Goal: Task Accomplishment & Management: Manage account settings

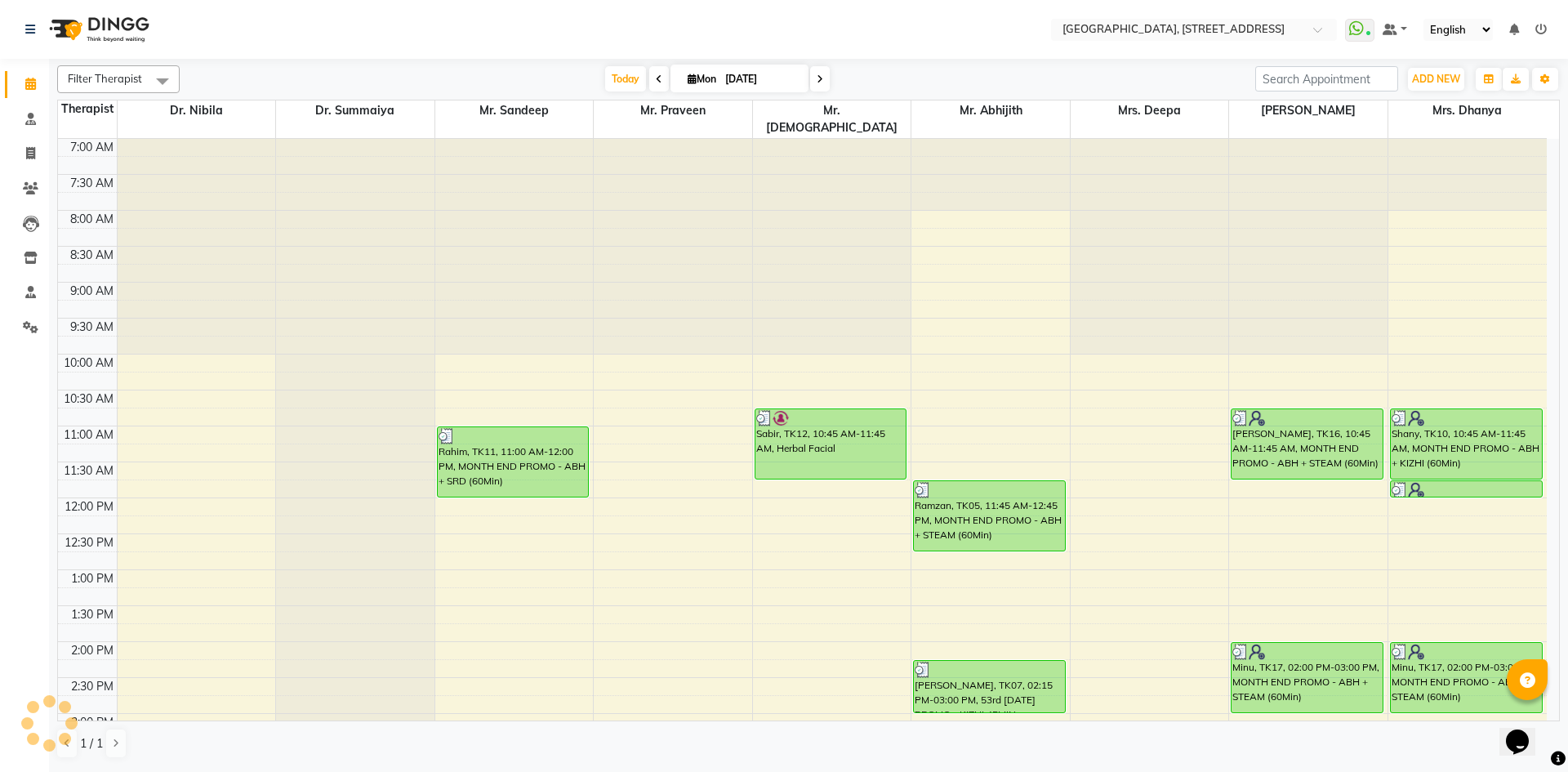
scroll to position [550, 0]
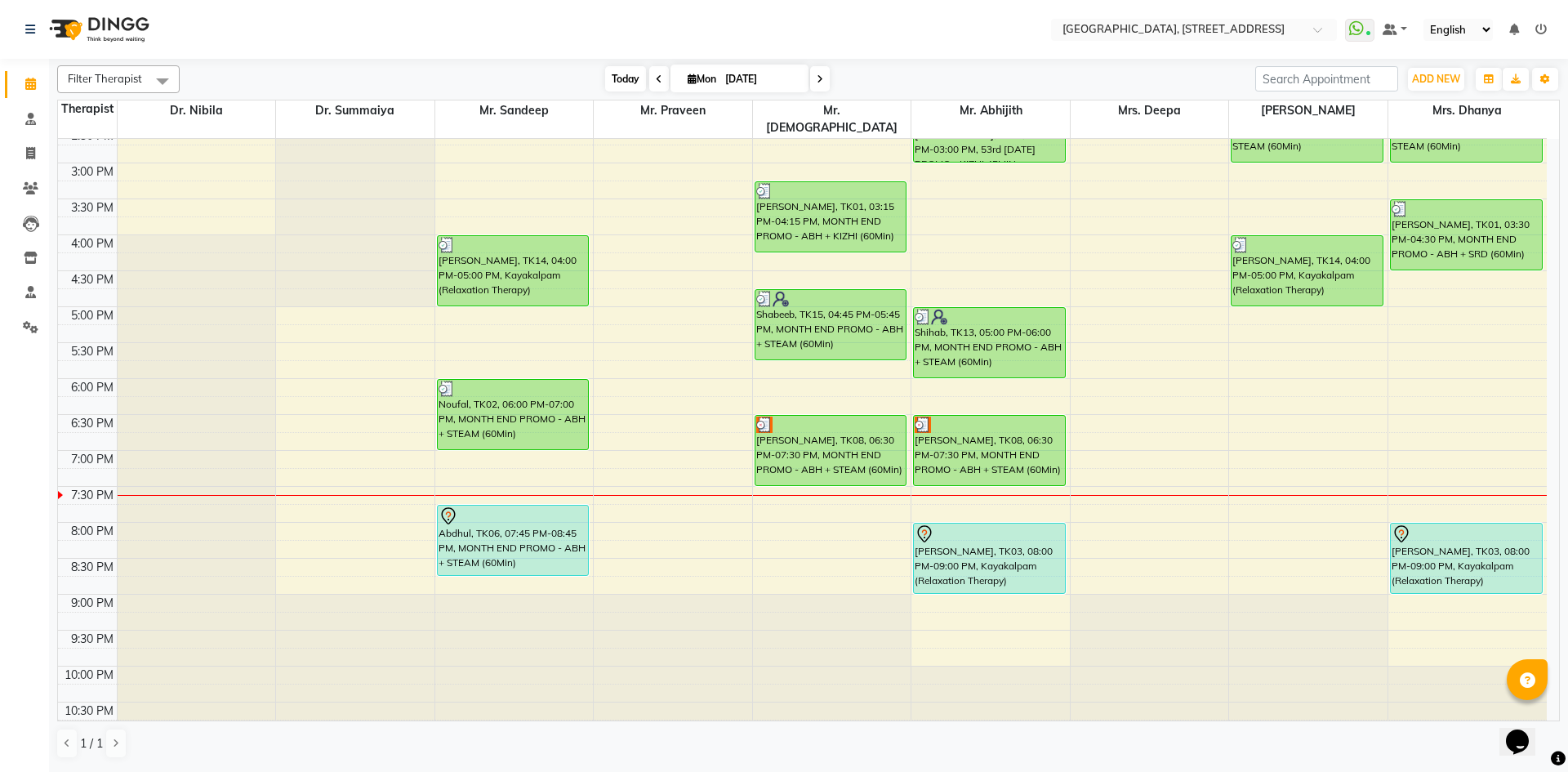
click at [616, 83] on span "Today" at bounding box center [625, 79] width 40 height 25
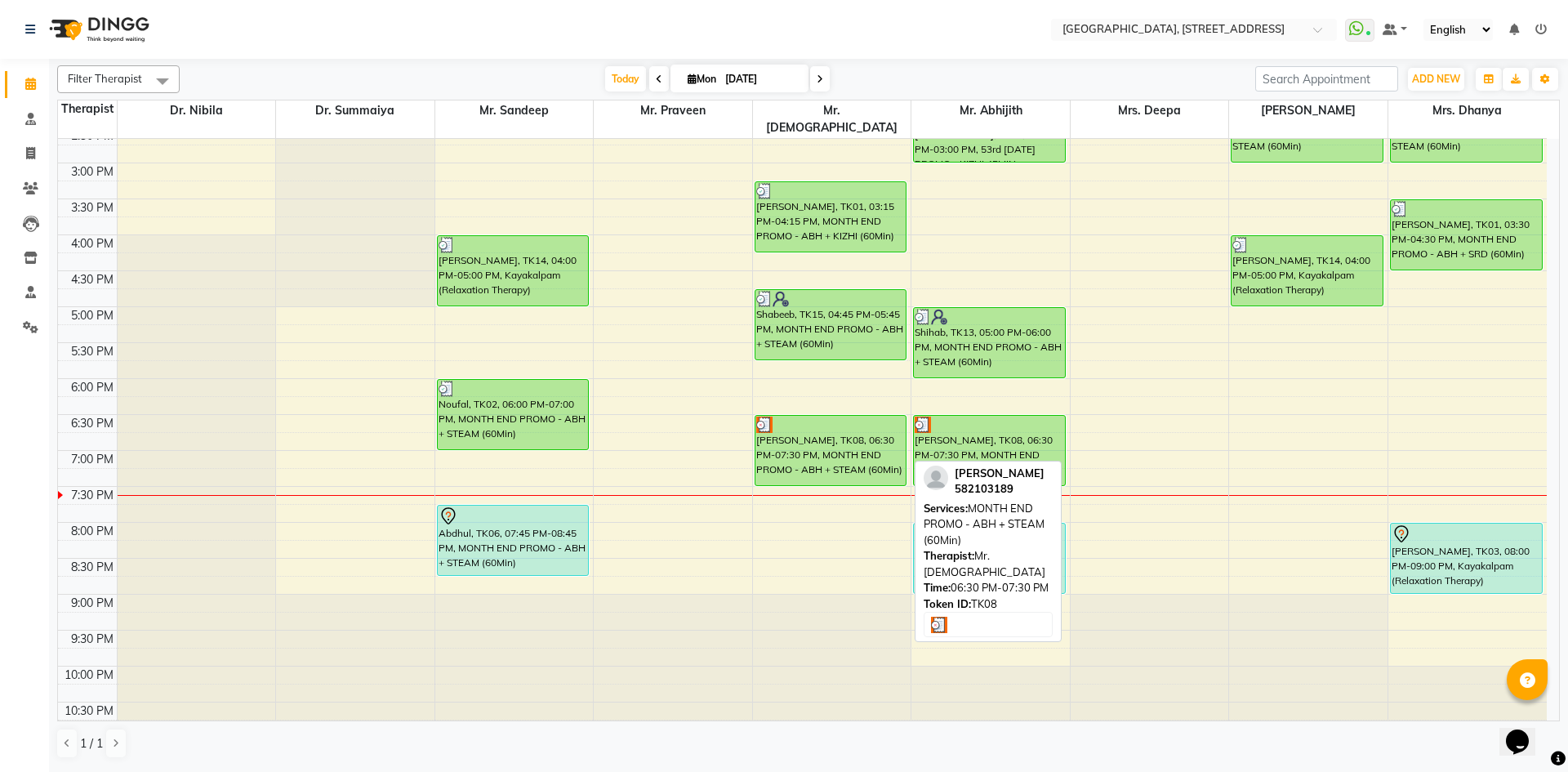
click at [764, 416] on img at bounding box center [764, 424] width 16 height 16
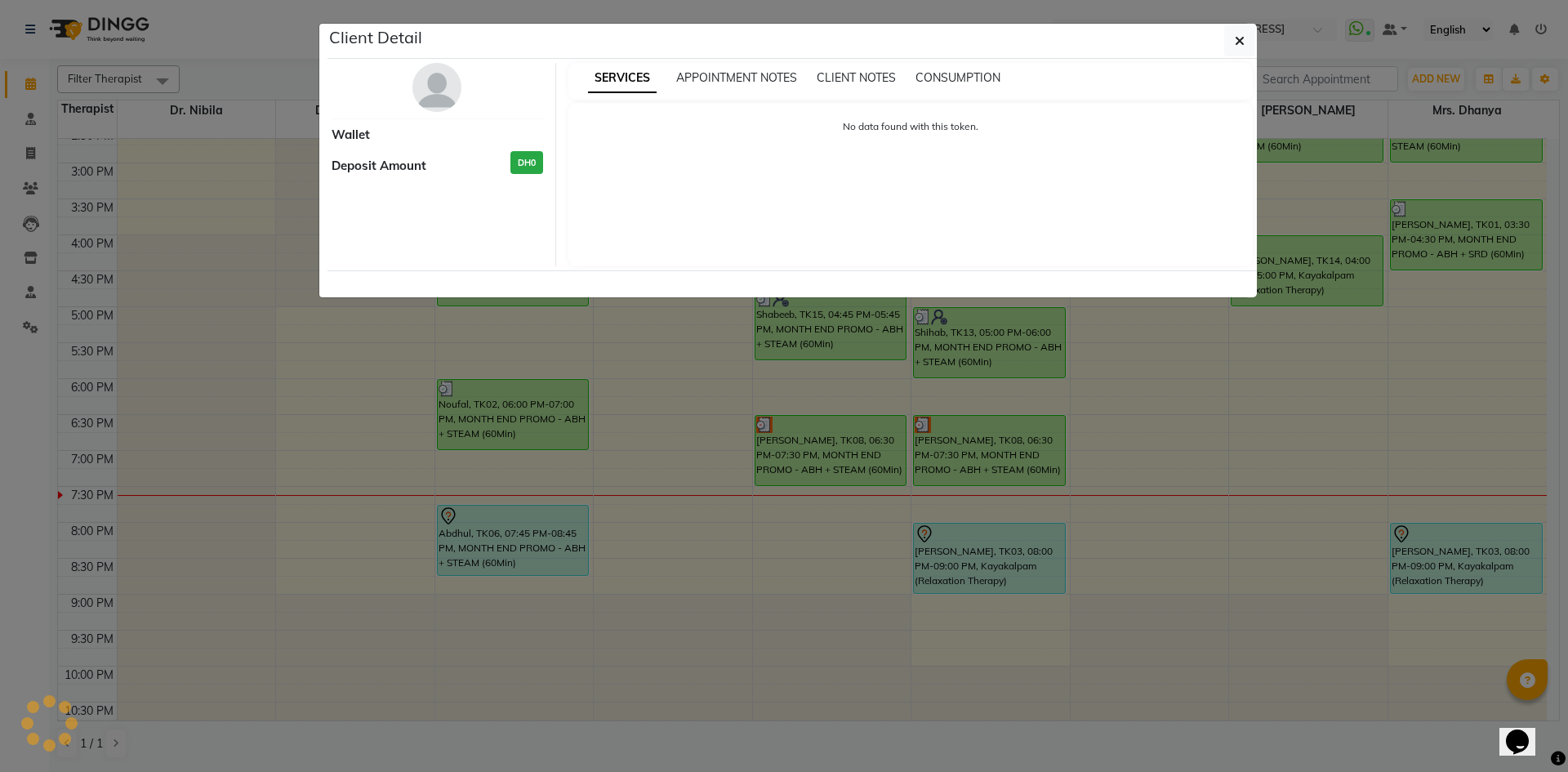
select select "3"
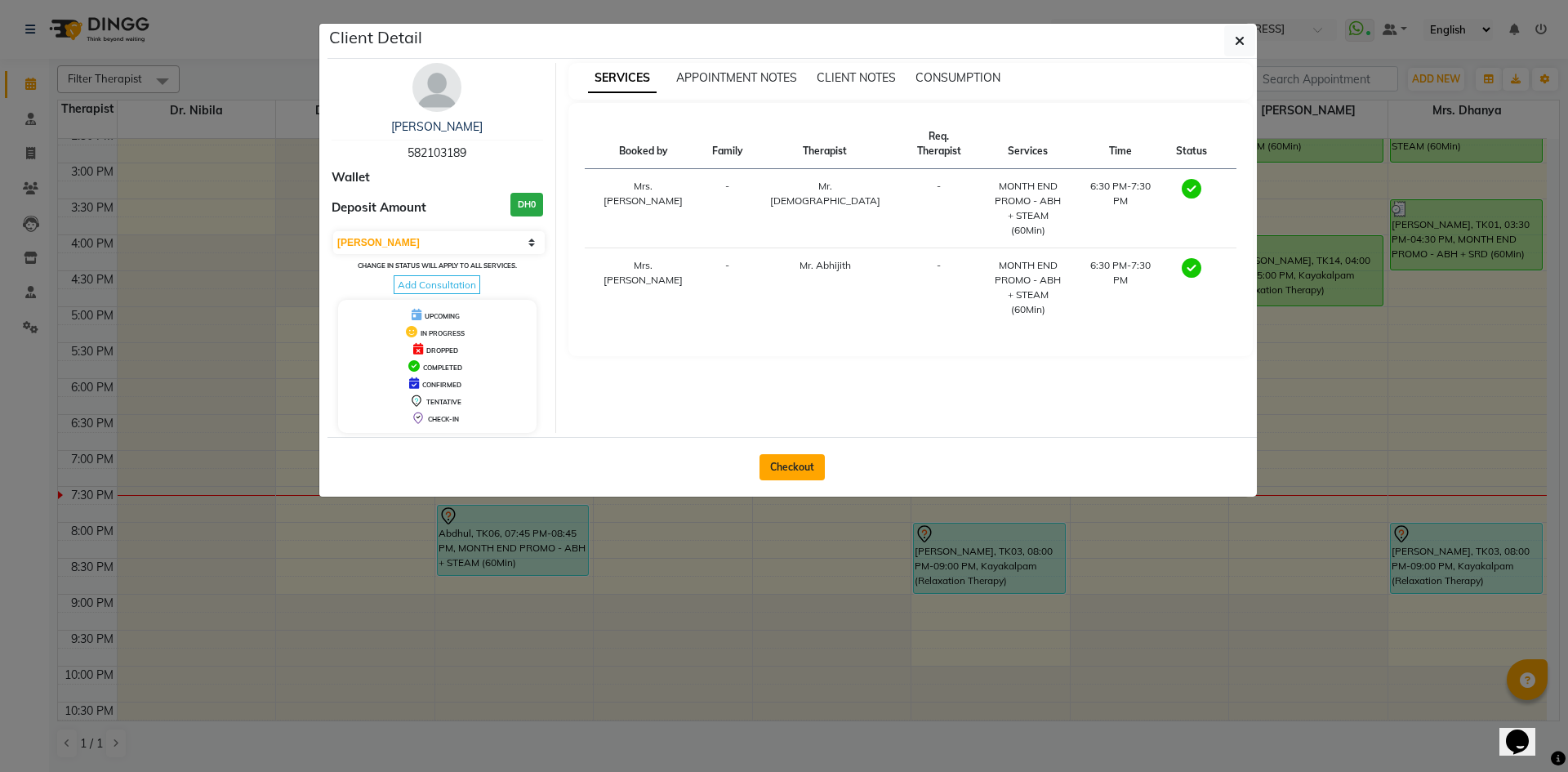
click at [789, 471] on button "Checkout" at bounding box center [793, 467] width 66 height 26
select select "service"
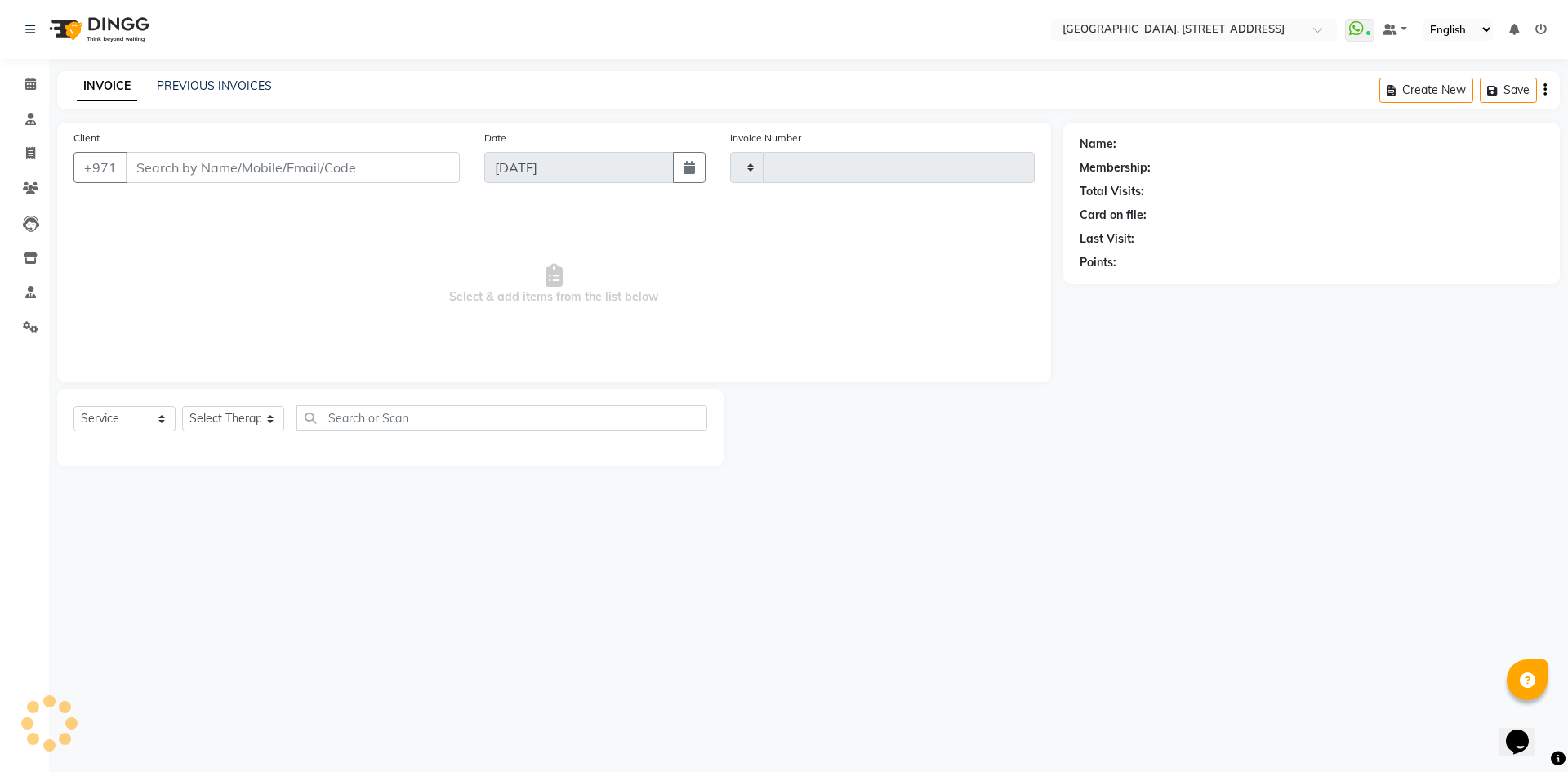
type input "2056"
select select "4538"
type input "582103189"
select select "33011"
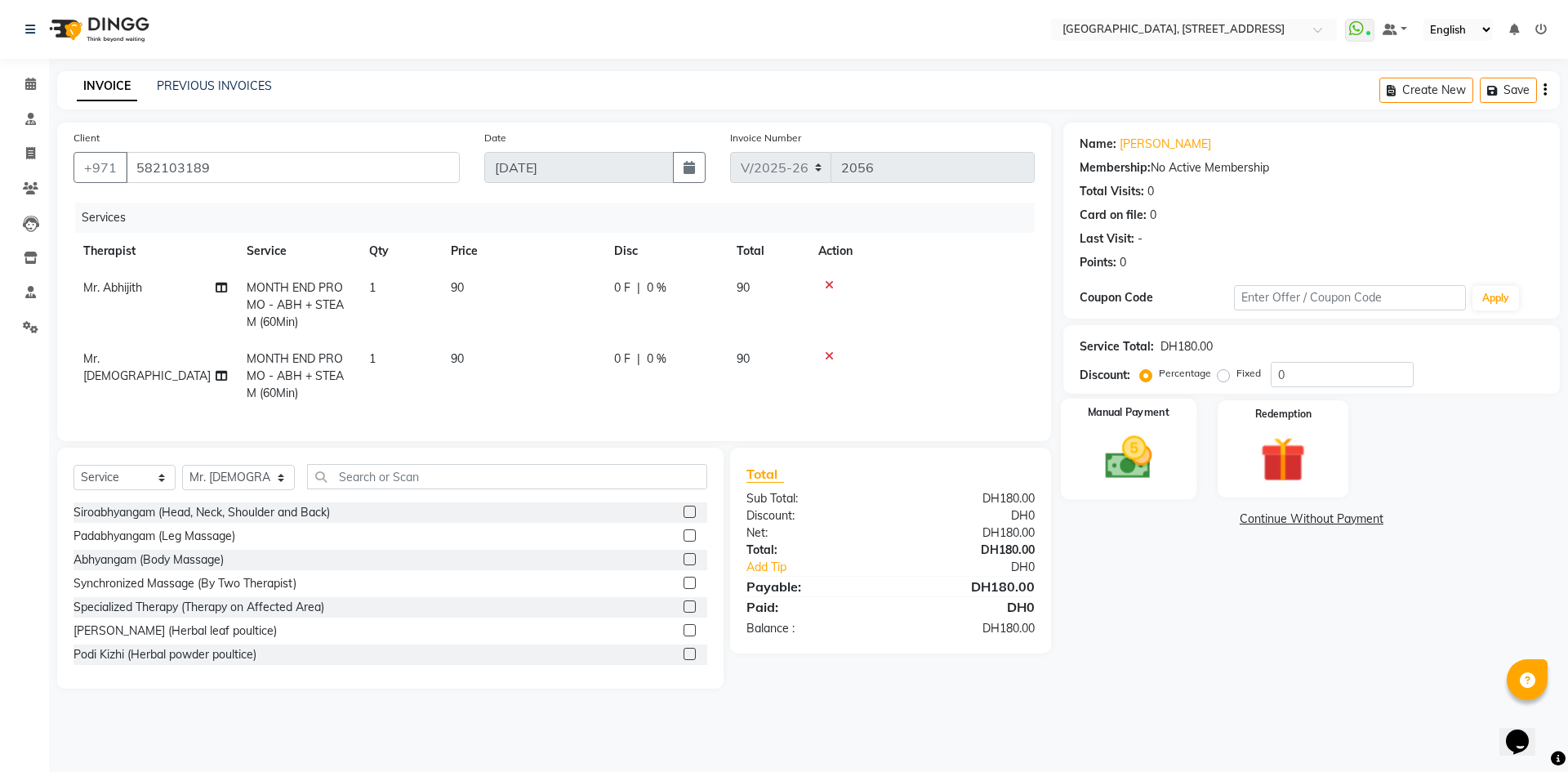
click at [1129, 456] on img at bounding box center [1128, 458] width 76 height 54
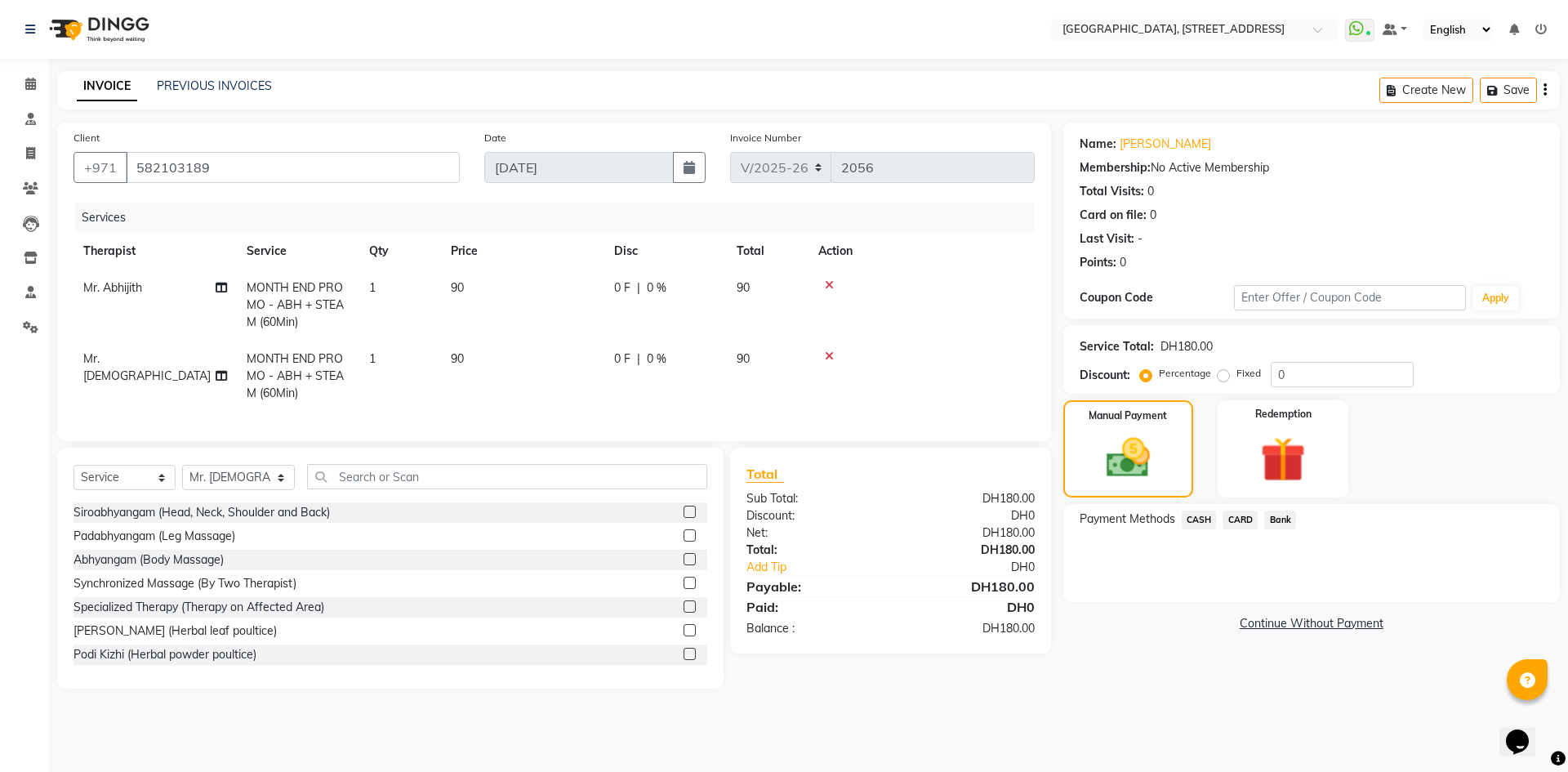
click at [1246, 515] on span "CARD" at bounding box center [1240, 520] width 35 height 19
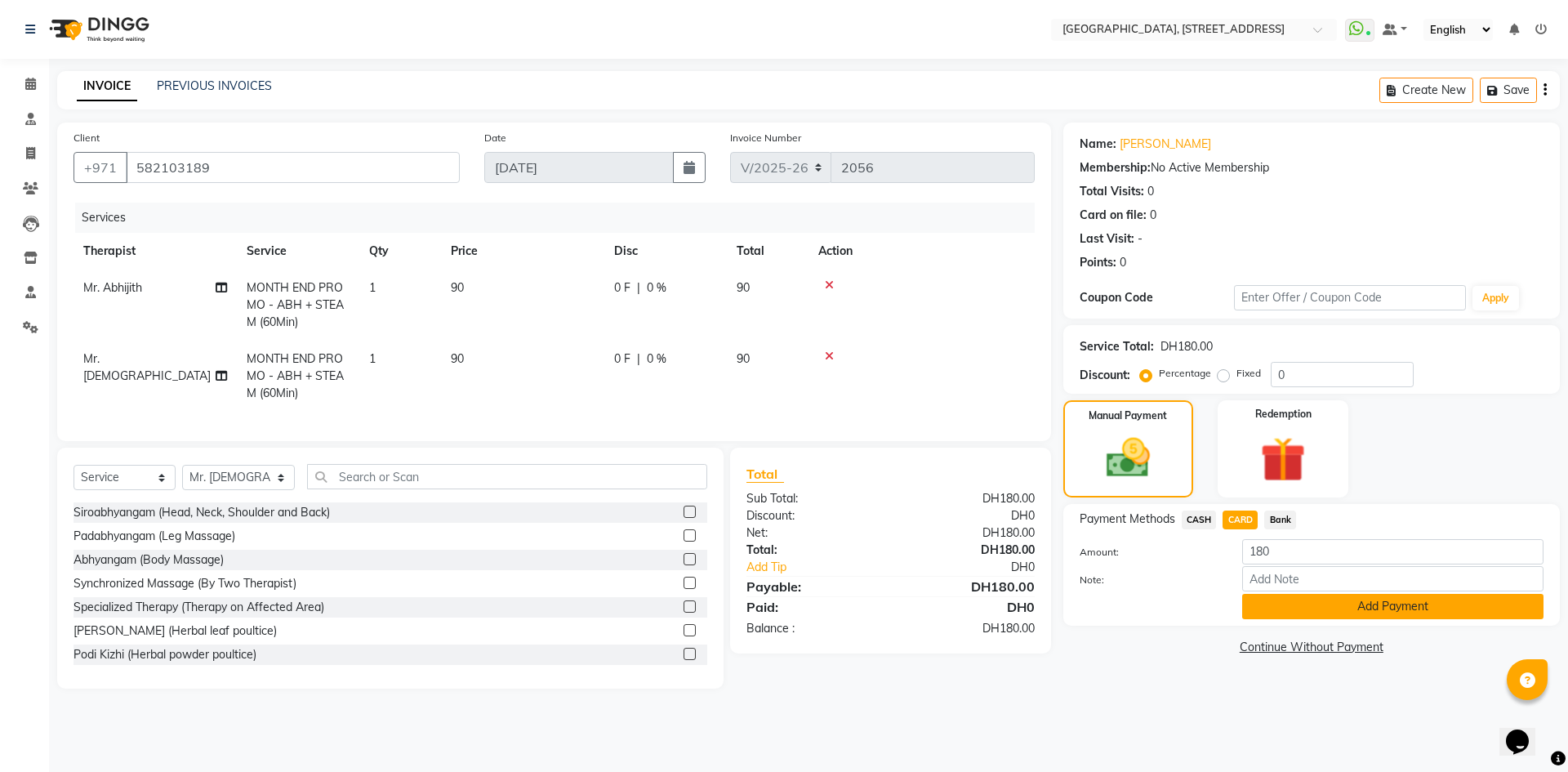
click at [1354, 603] on button "Add Payment" at bounding box center [1394, 607] width 302 height 25
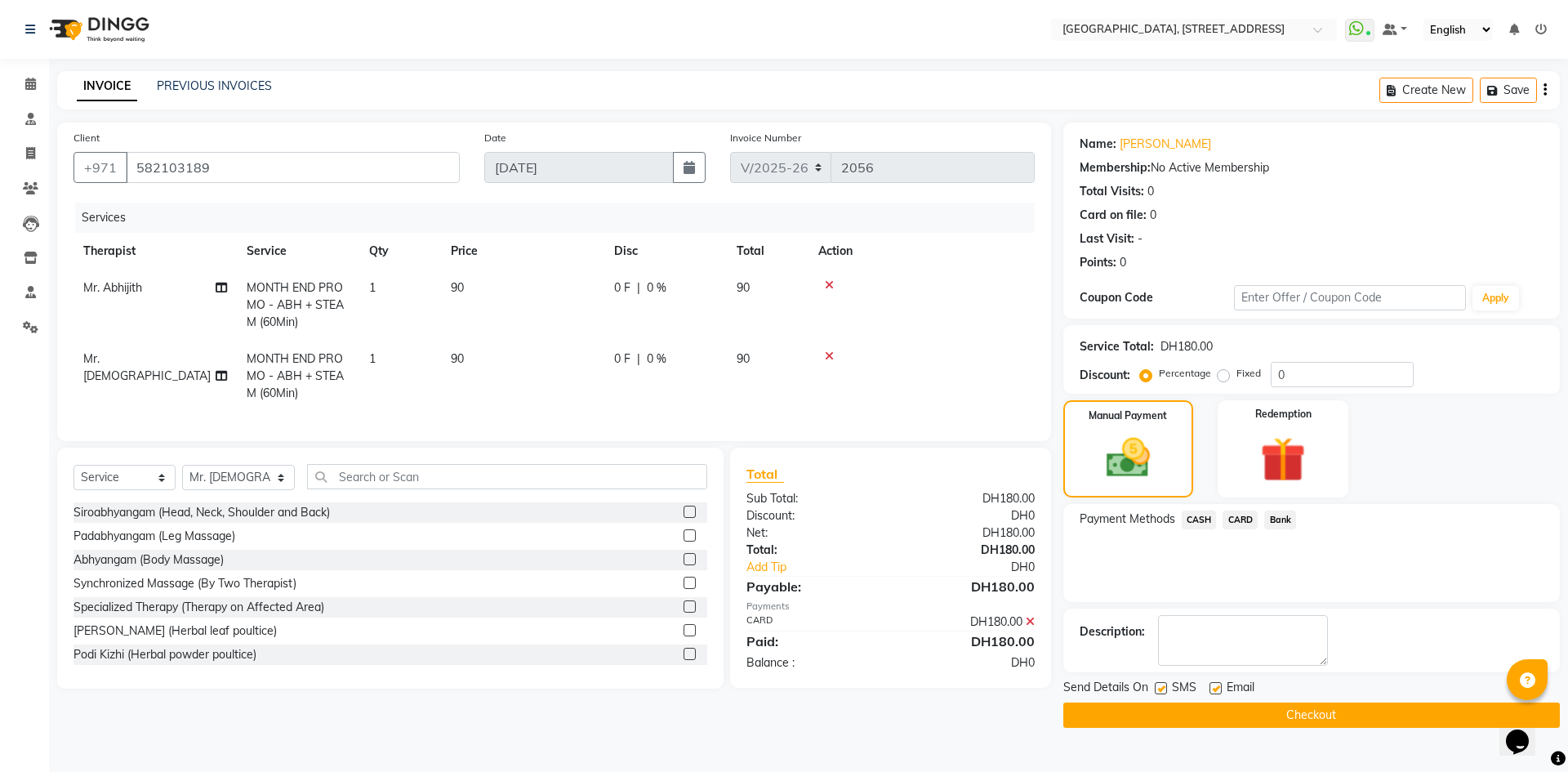
click at [1330, 717] on button "Checkout" at bounding box center [1311, 716] width 496 height 25
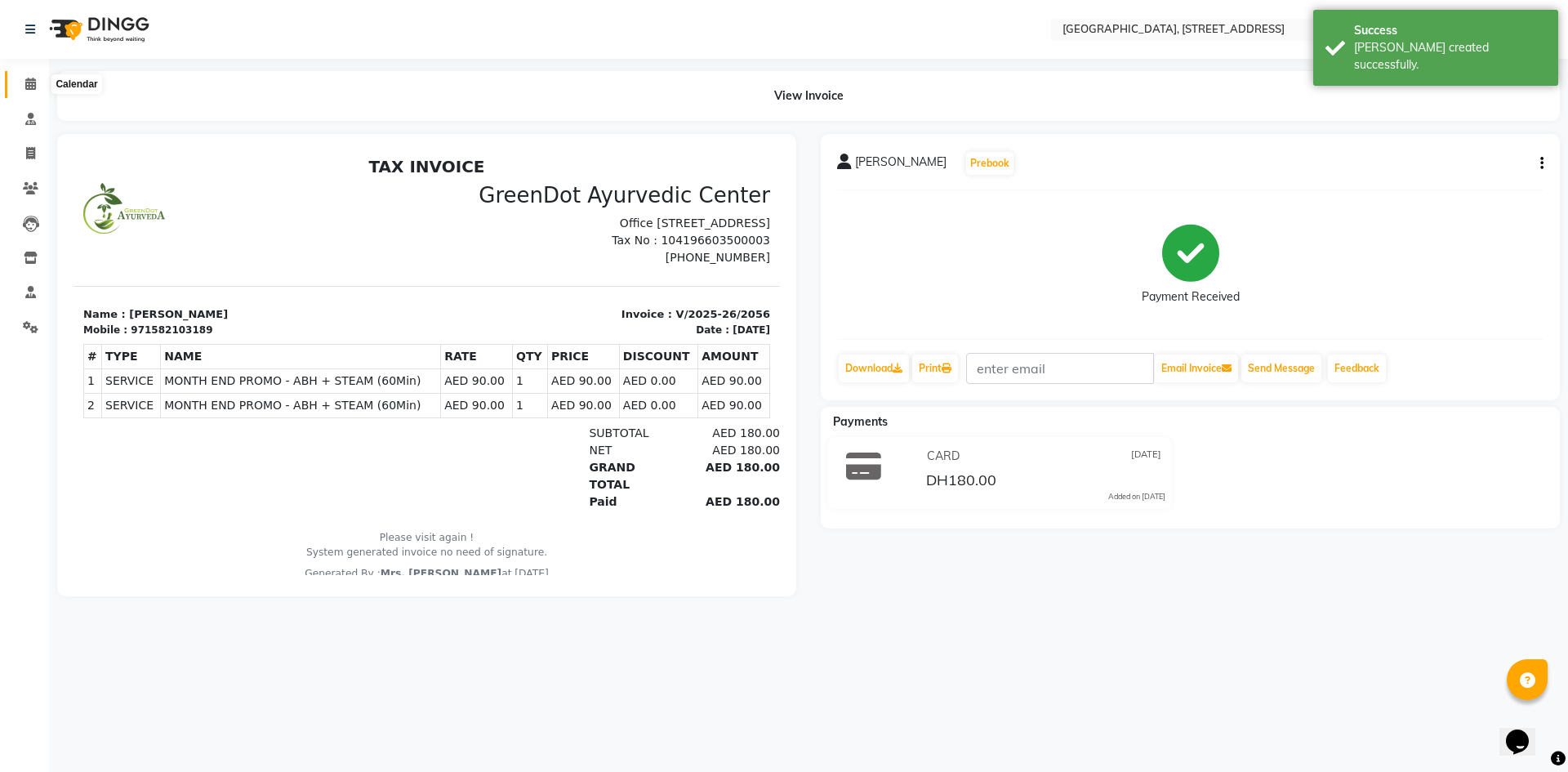
click at [19, 88] on span at bounding box center [30, 84] width 29 height 19
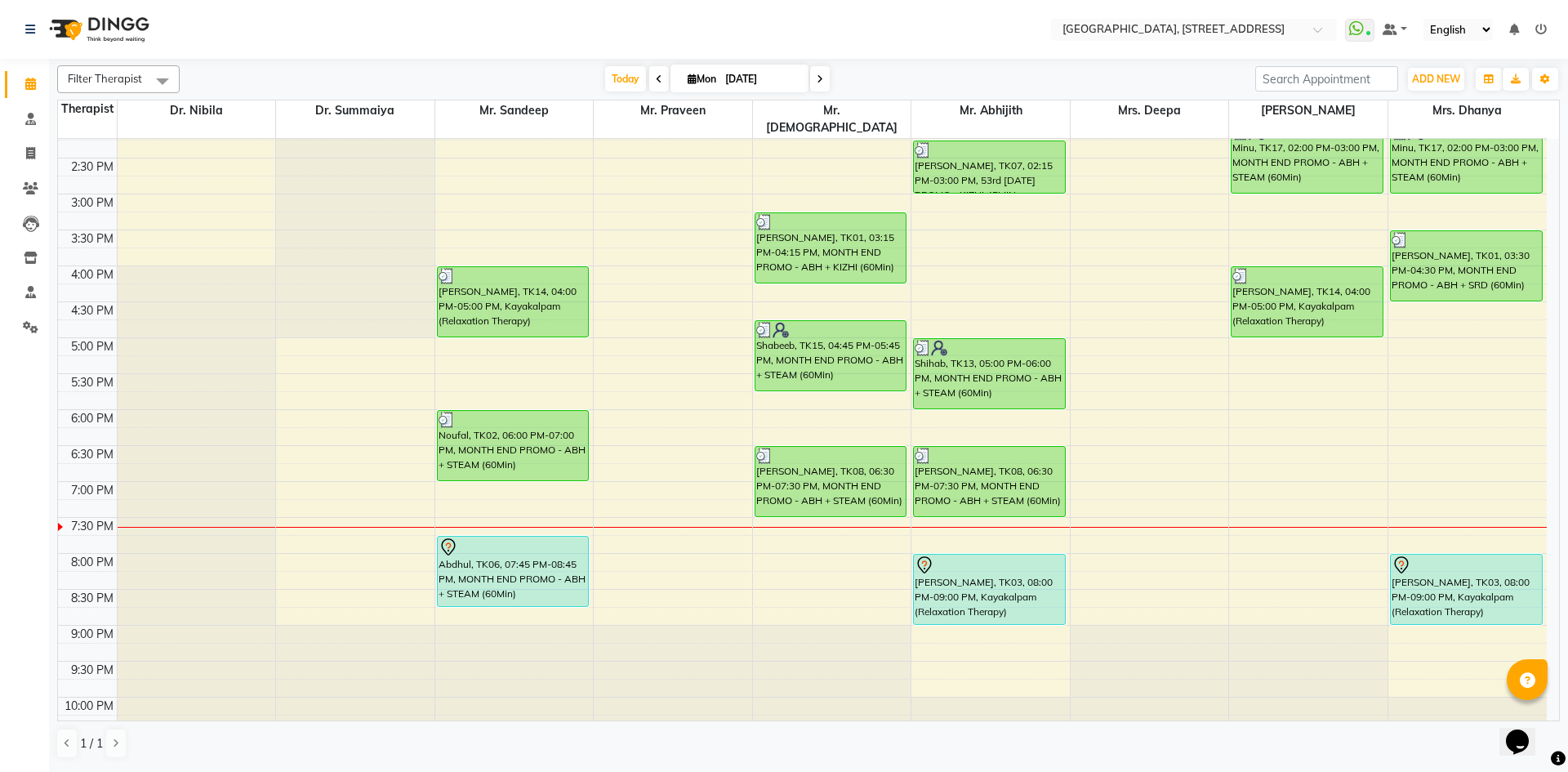
scroll to position [550, 0]
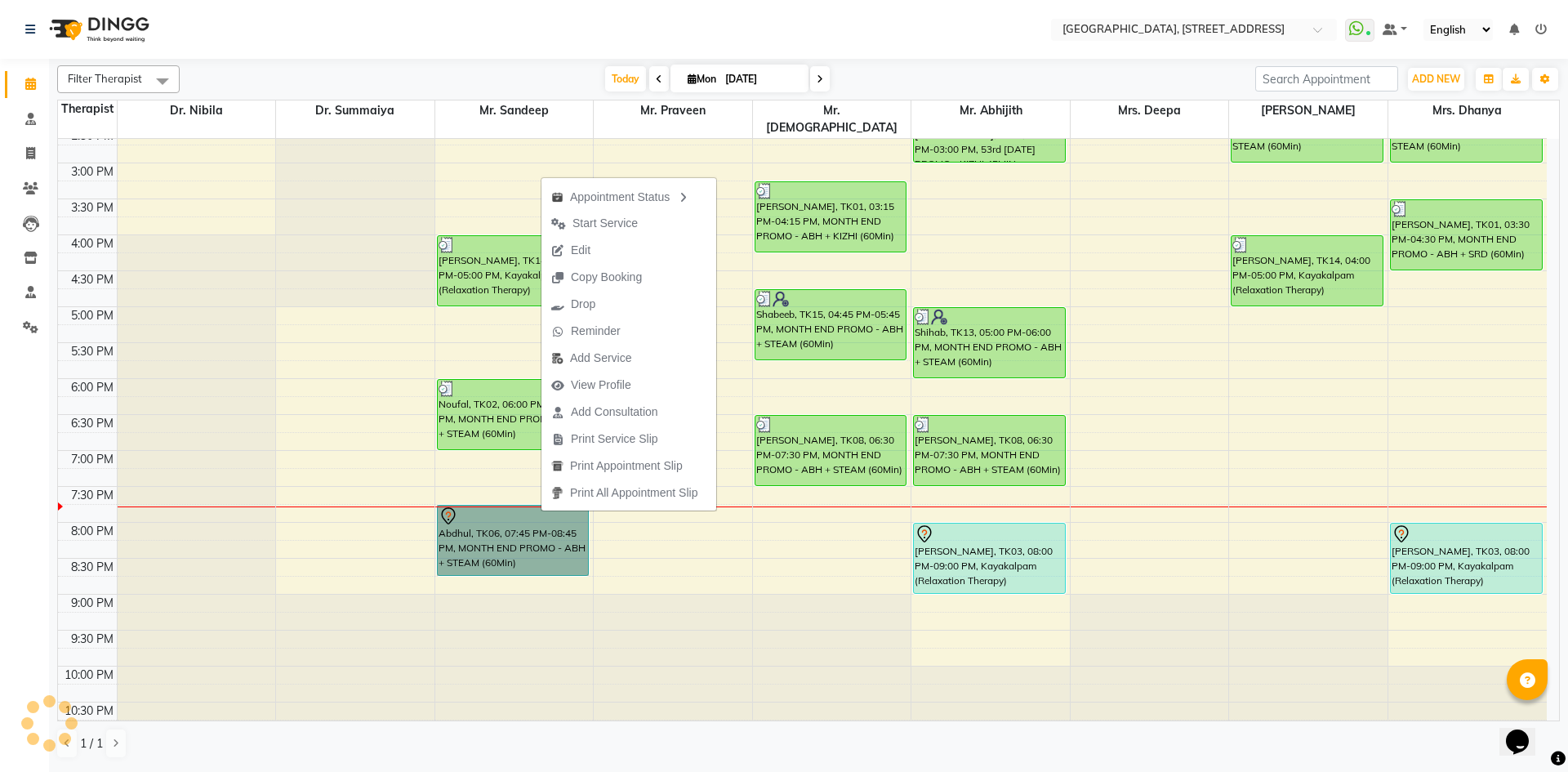
click at [743, 710] on div at bounding box center [673, 667] width 158 height 143
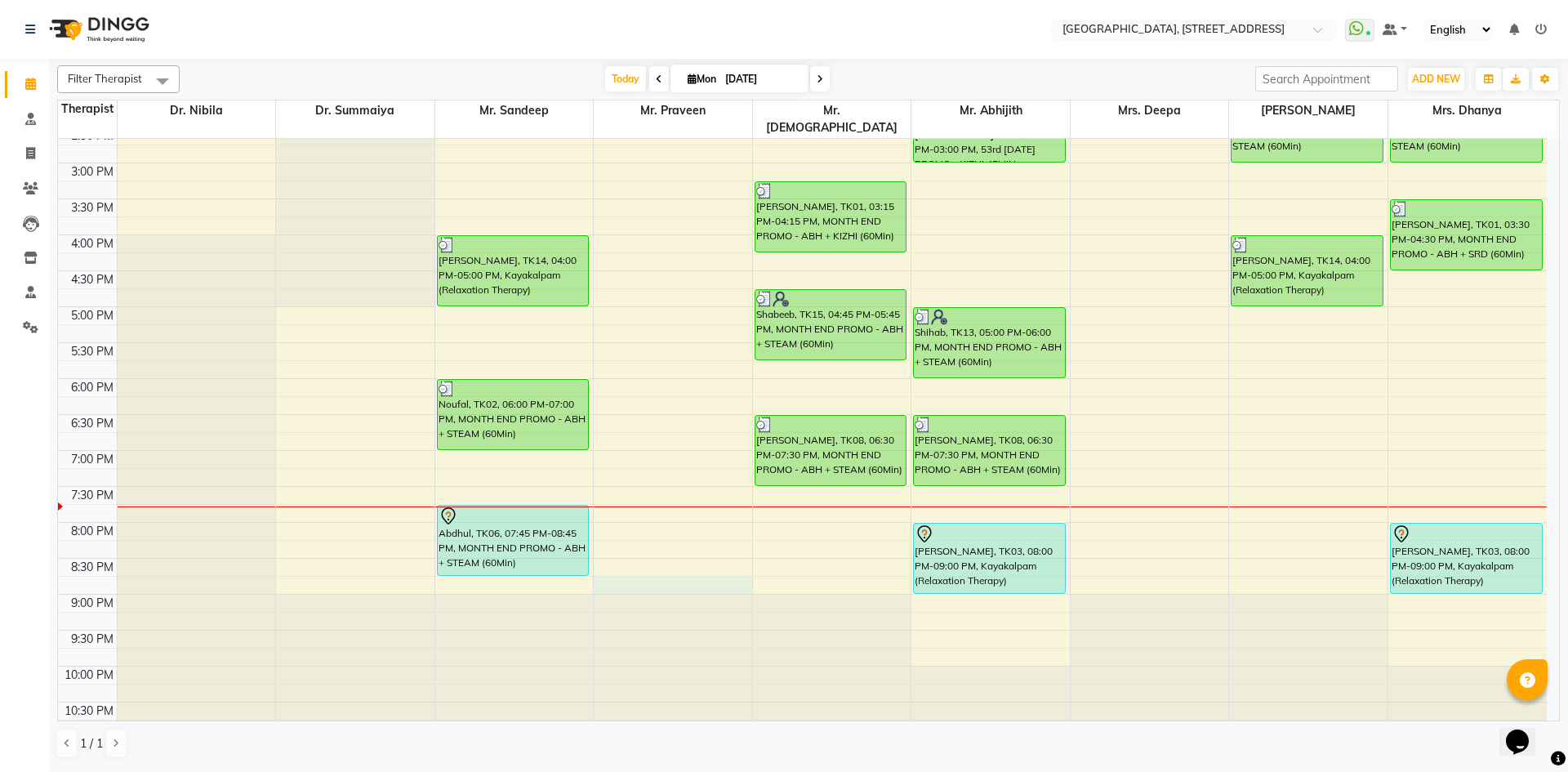
click at [654, 575] on div "7:00 AM 7:30 AM 8:00 AM 8:30 AM 9:00 AM 9:30 AM 10:00 AM 10:30 AM 11:00 AM 11:3…" at bounding box center [802, 163] width 1489 height 1150
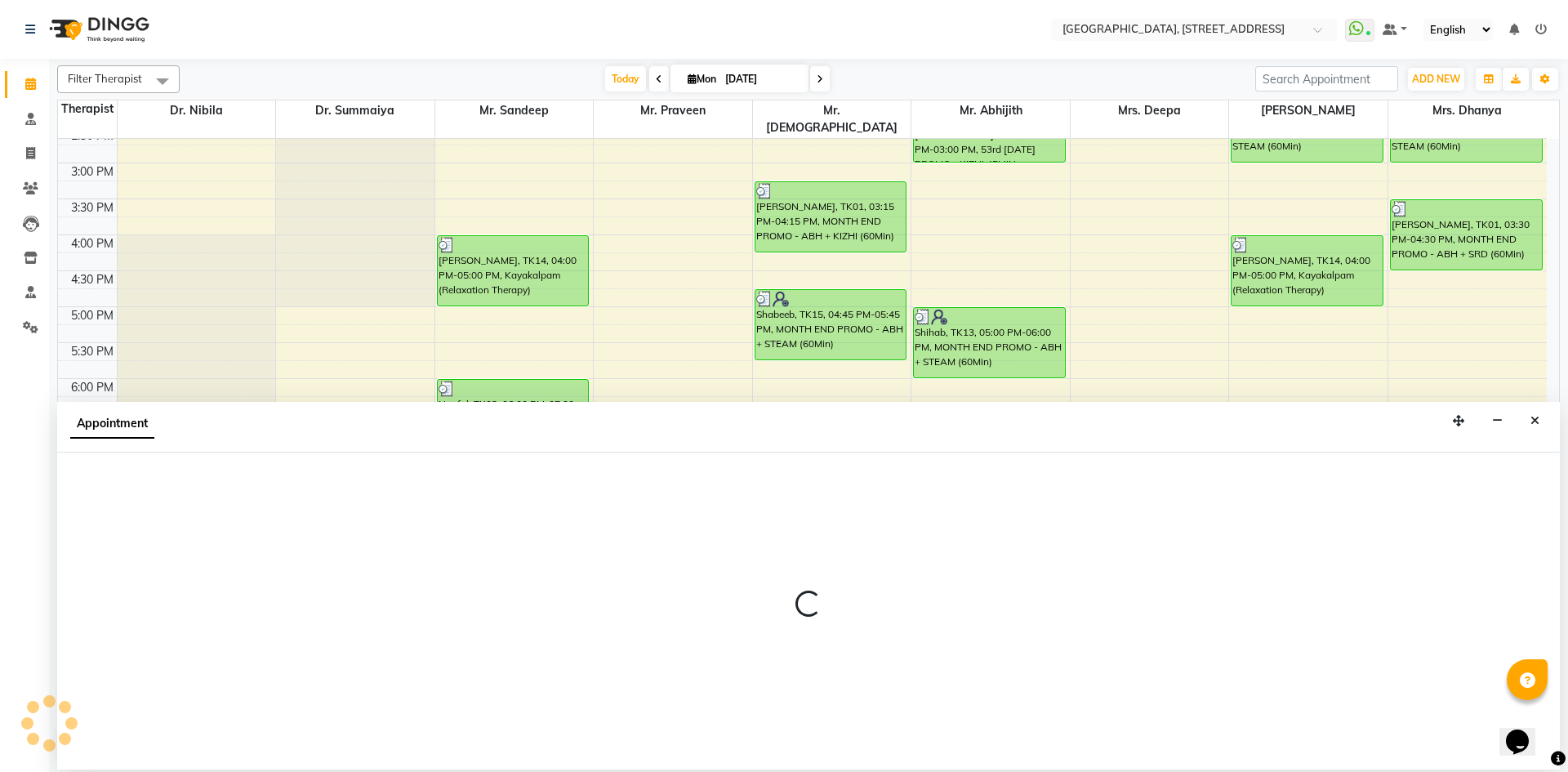
select select "27241"
select select "tentative"
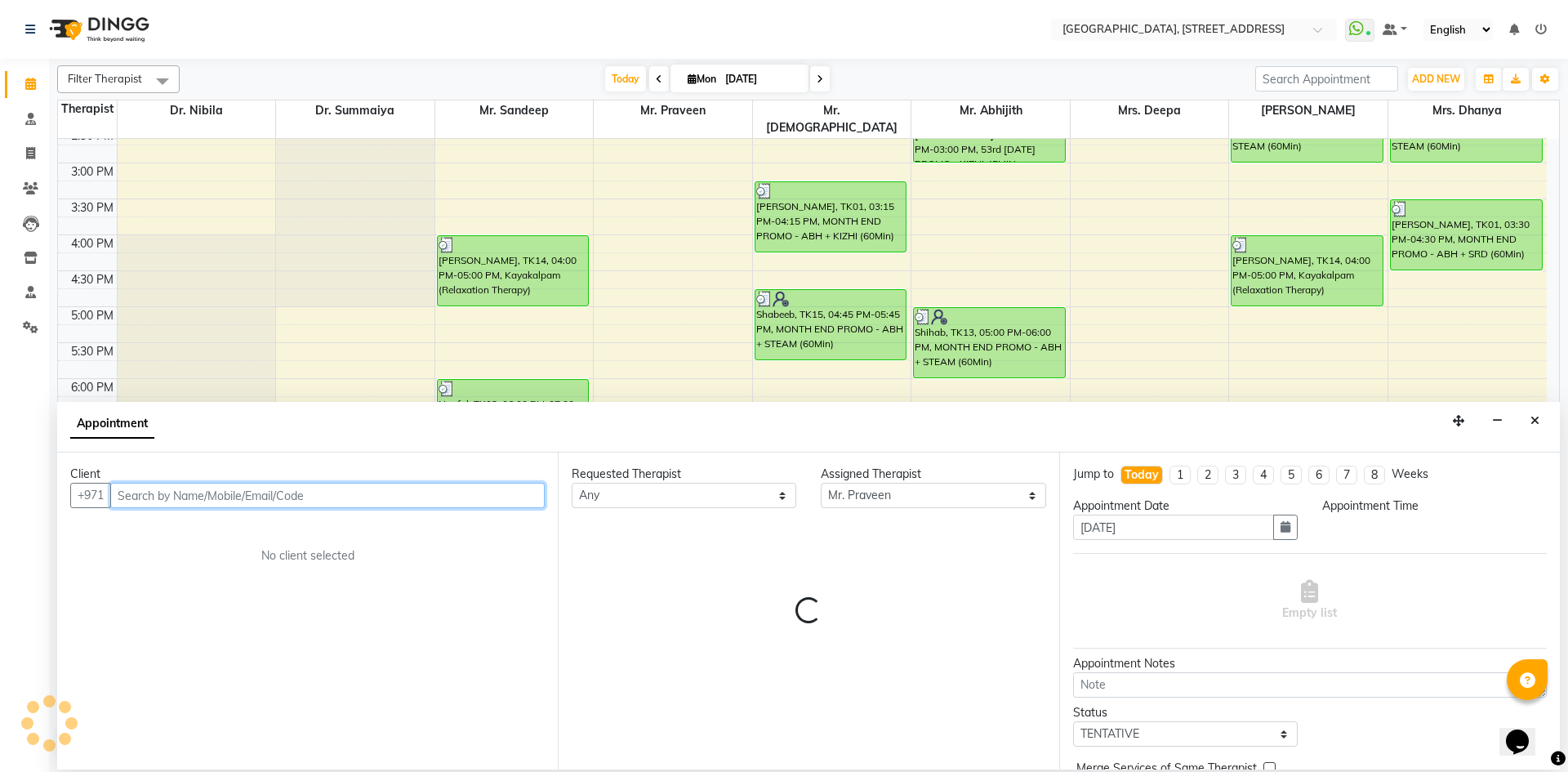
select select "1245"
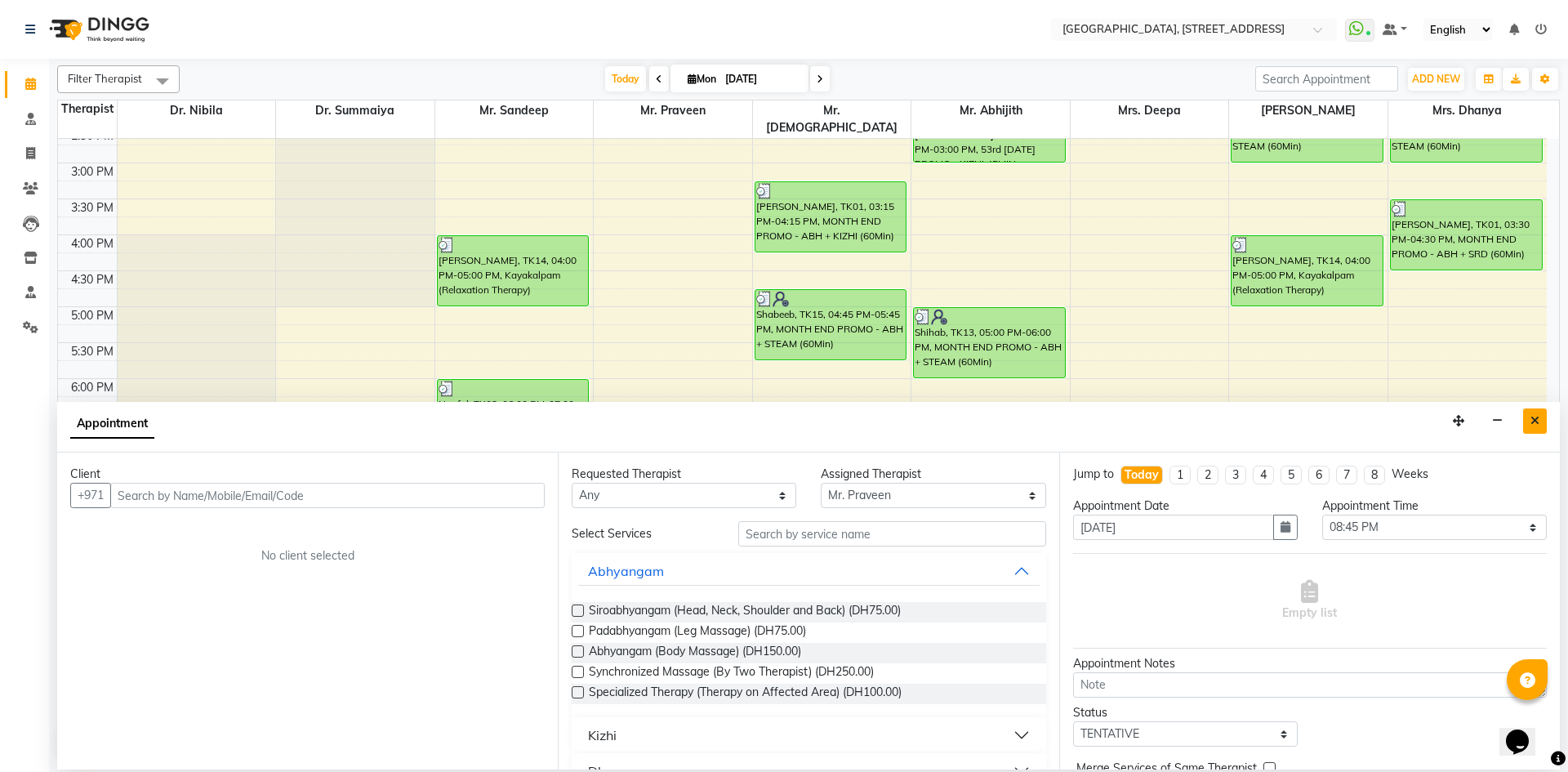
click at [1541, 414] on button "Close" at bounding box center [1535, 421] width 24 height 25
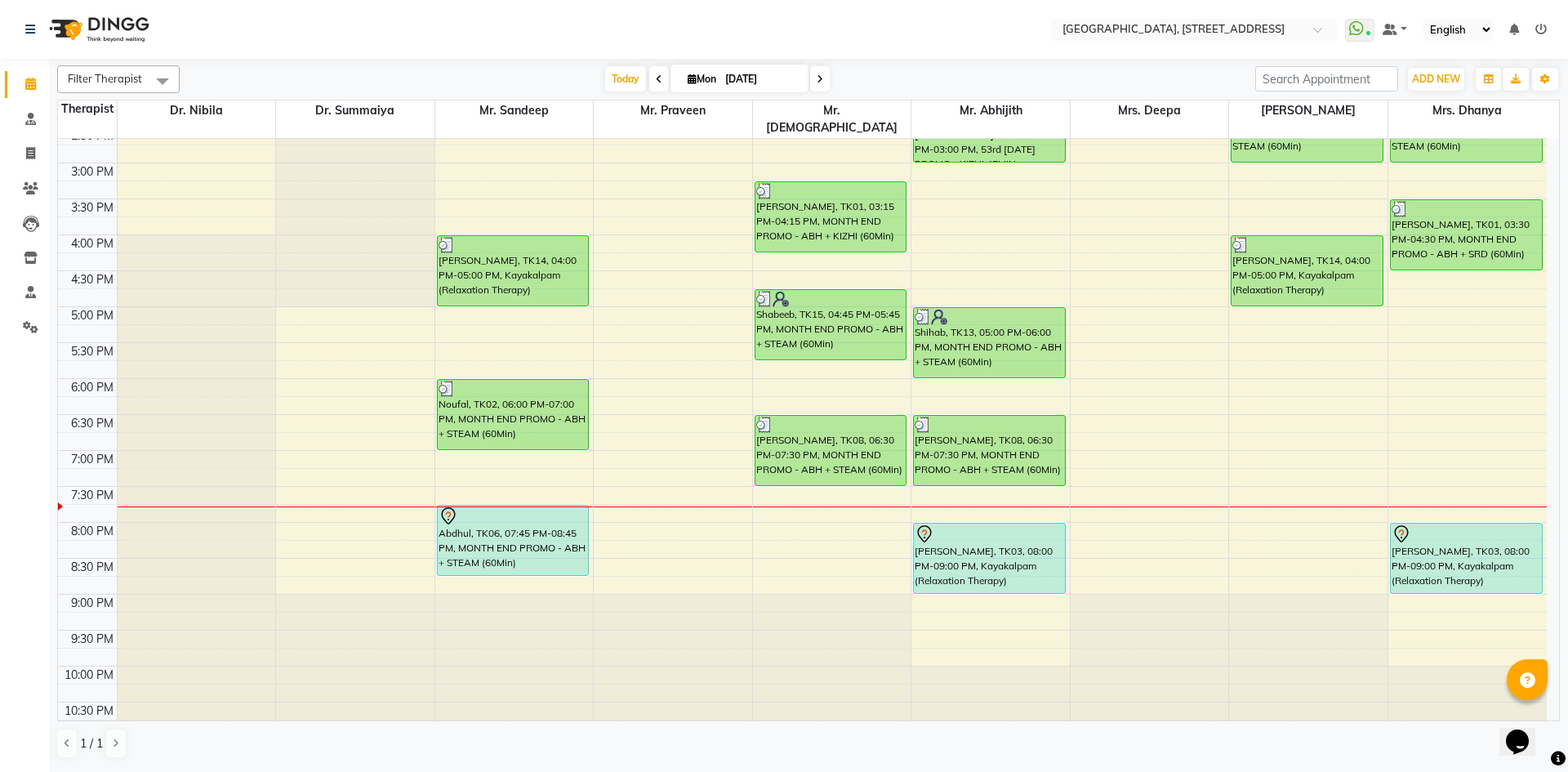
click at [811, 71] on span at bounding box center [820, 79] width 19 height 25
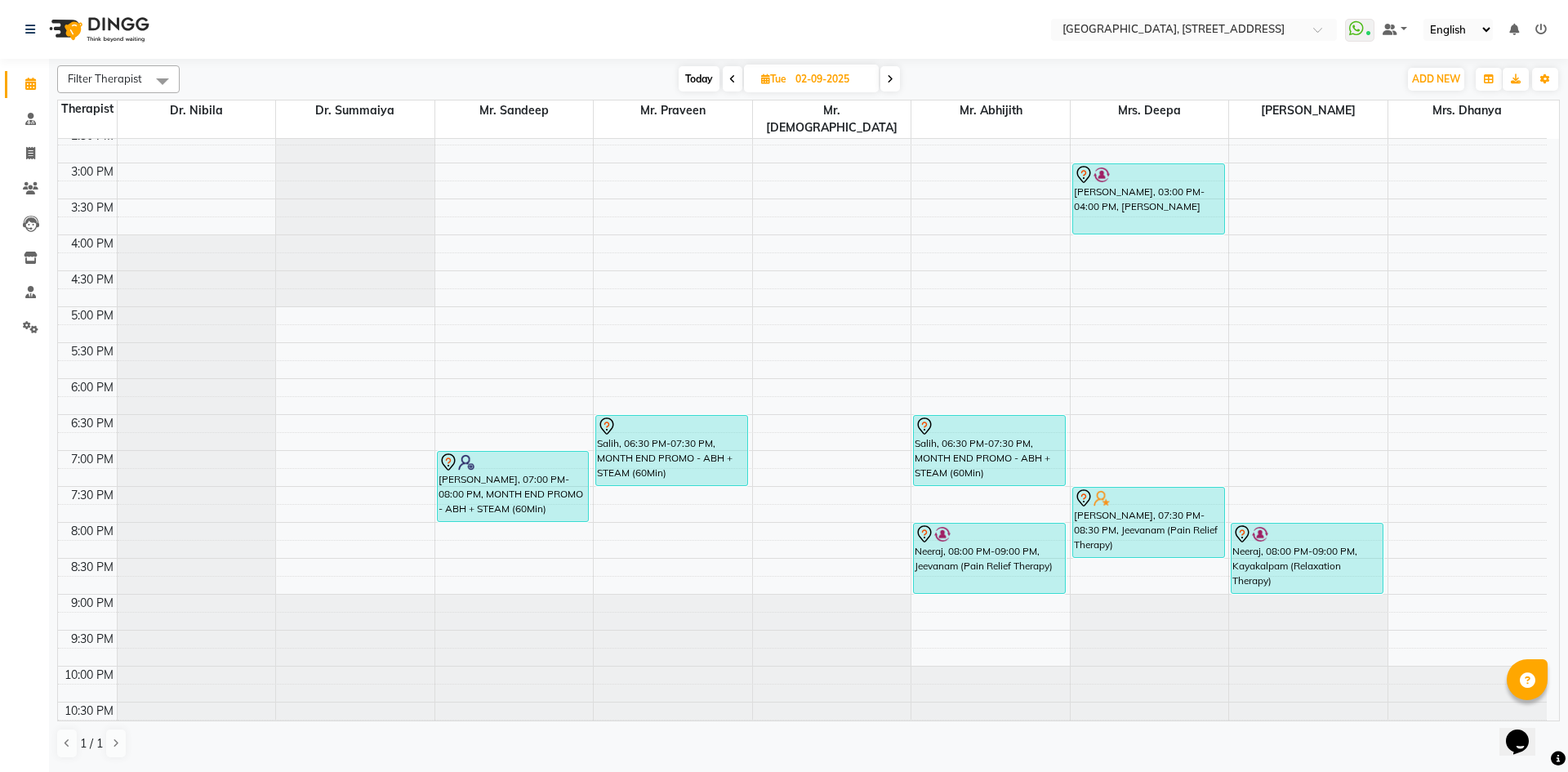
click at [887, 76] on icon at bounding box center [891, 79] width 7 height 10
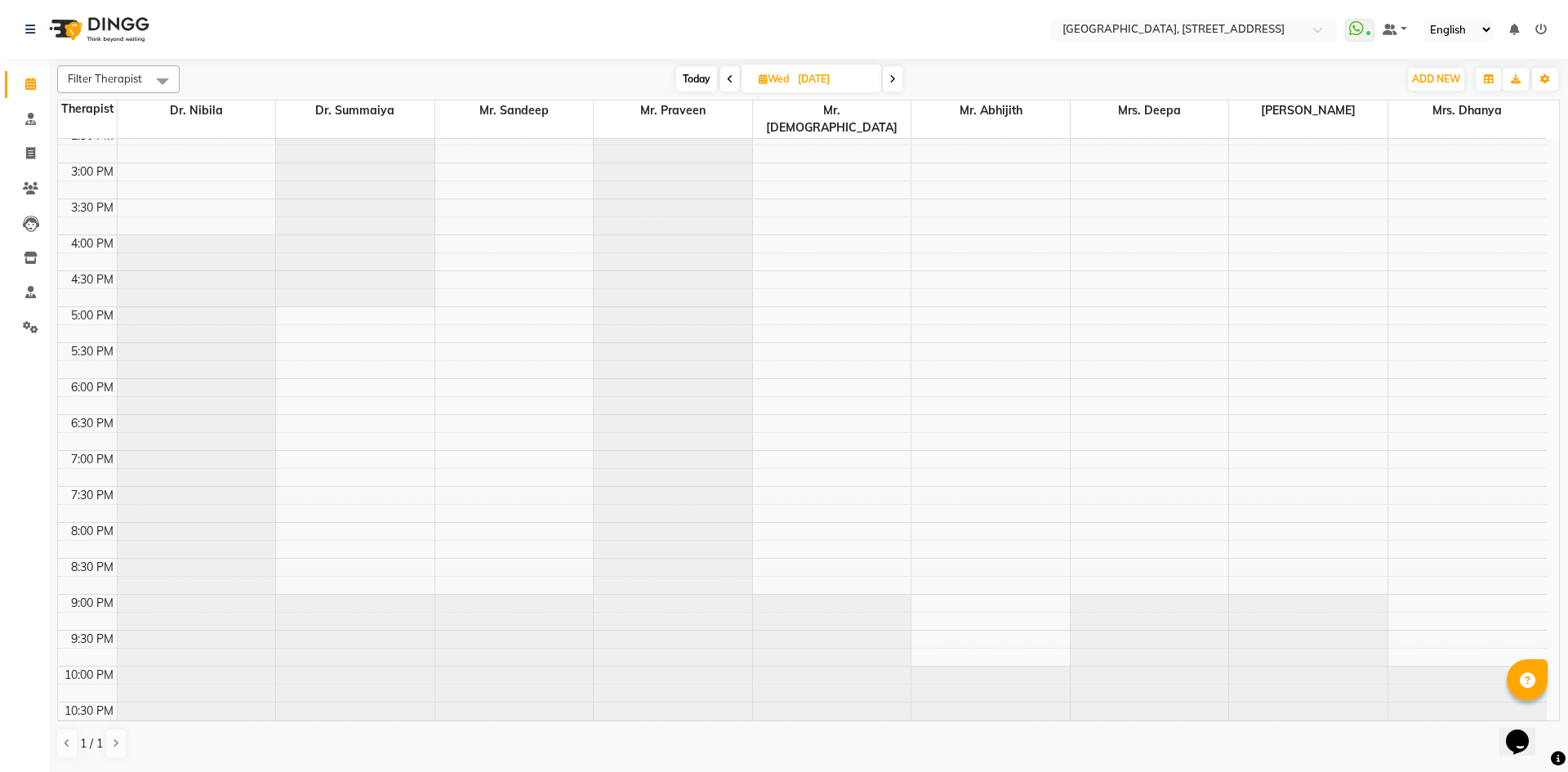
click at [891, 74] on icon at bounding box center [893, 79] width 7 height 10
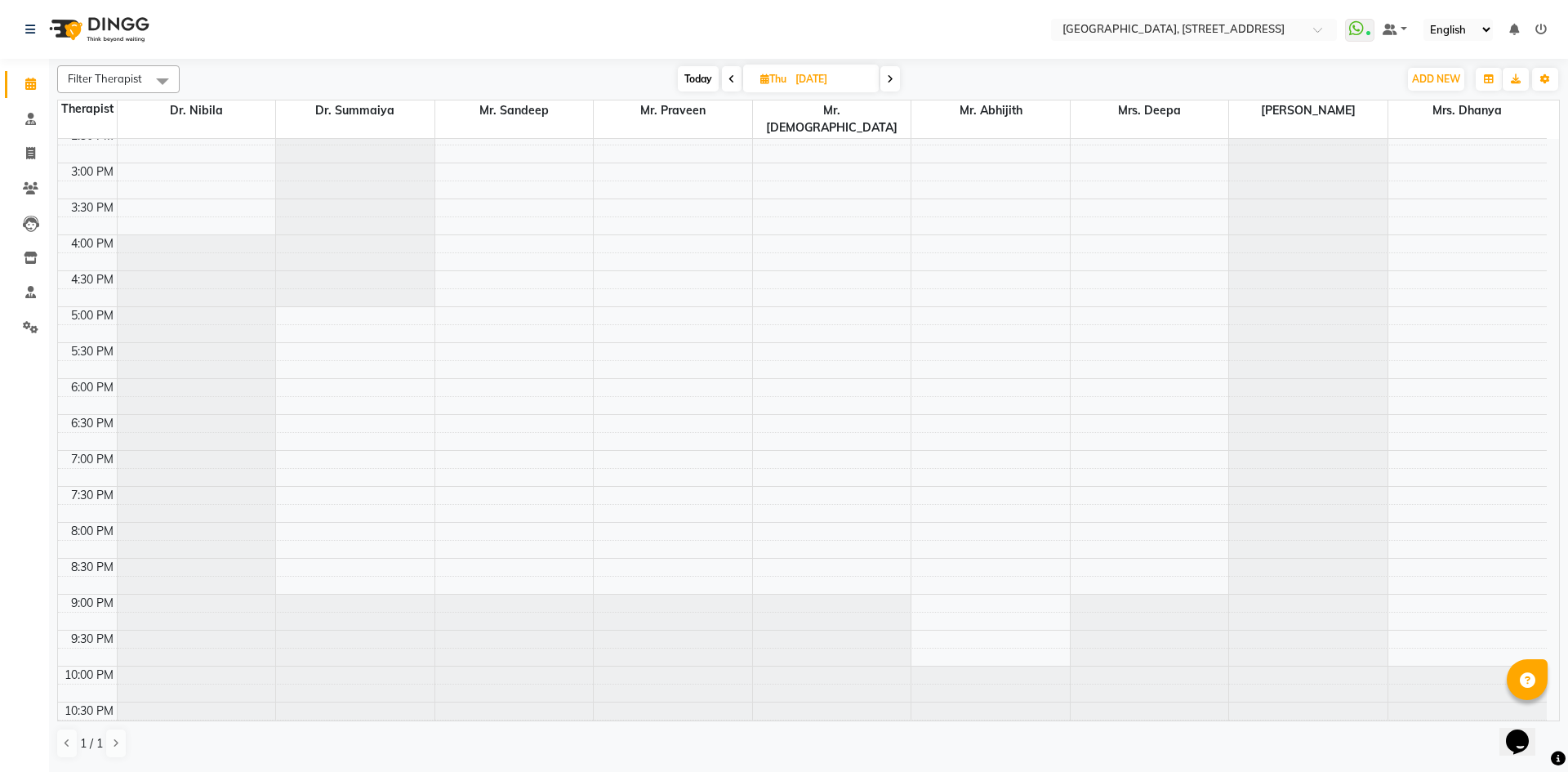
click at [897, 77] on span at bounding box center [890, 79] width 19 height 25
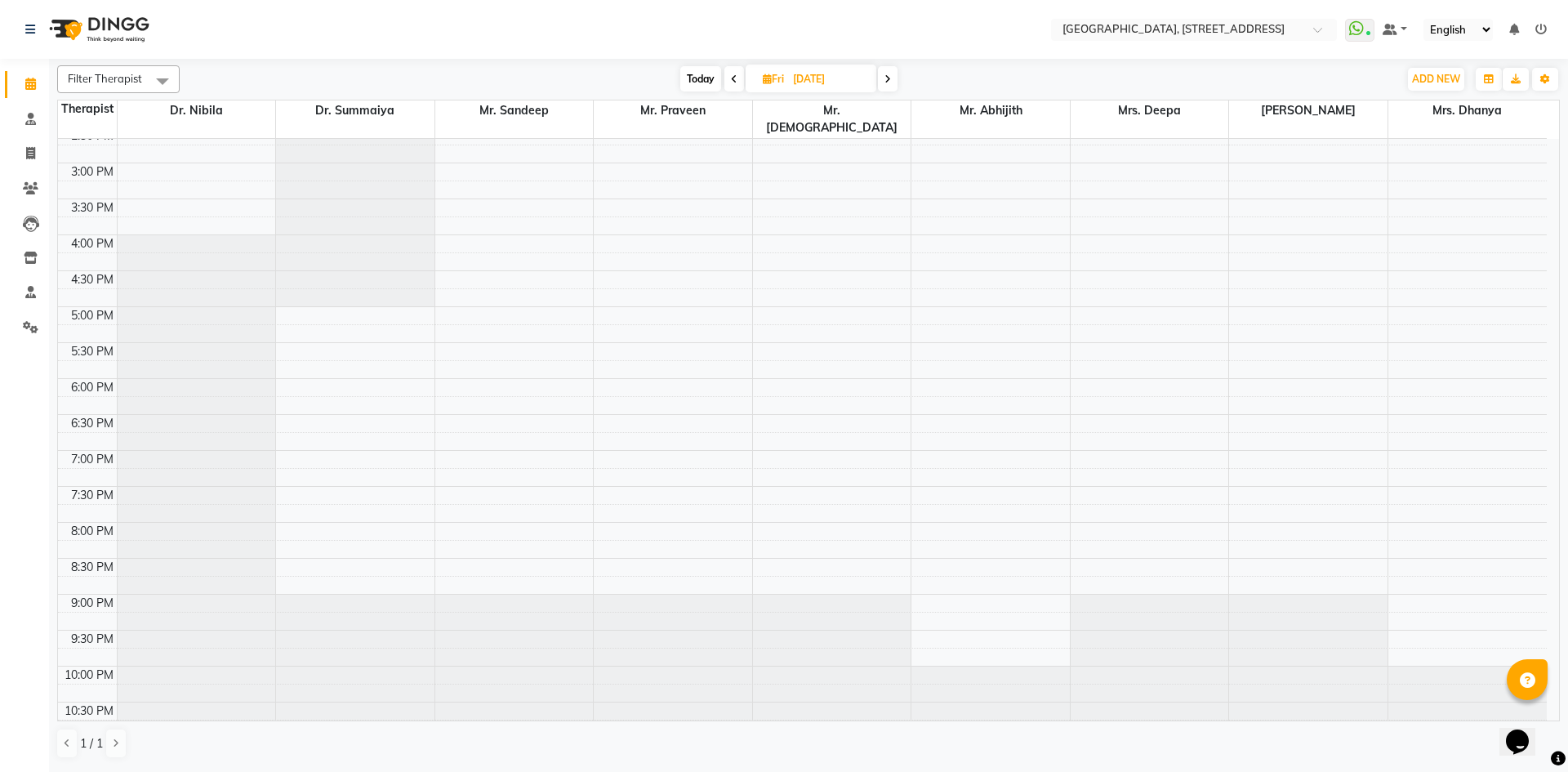
click at [897, 77] on span at bounding box center [887, 79] width 19 height 25
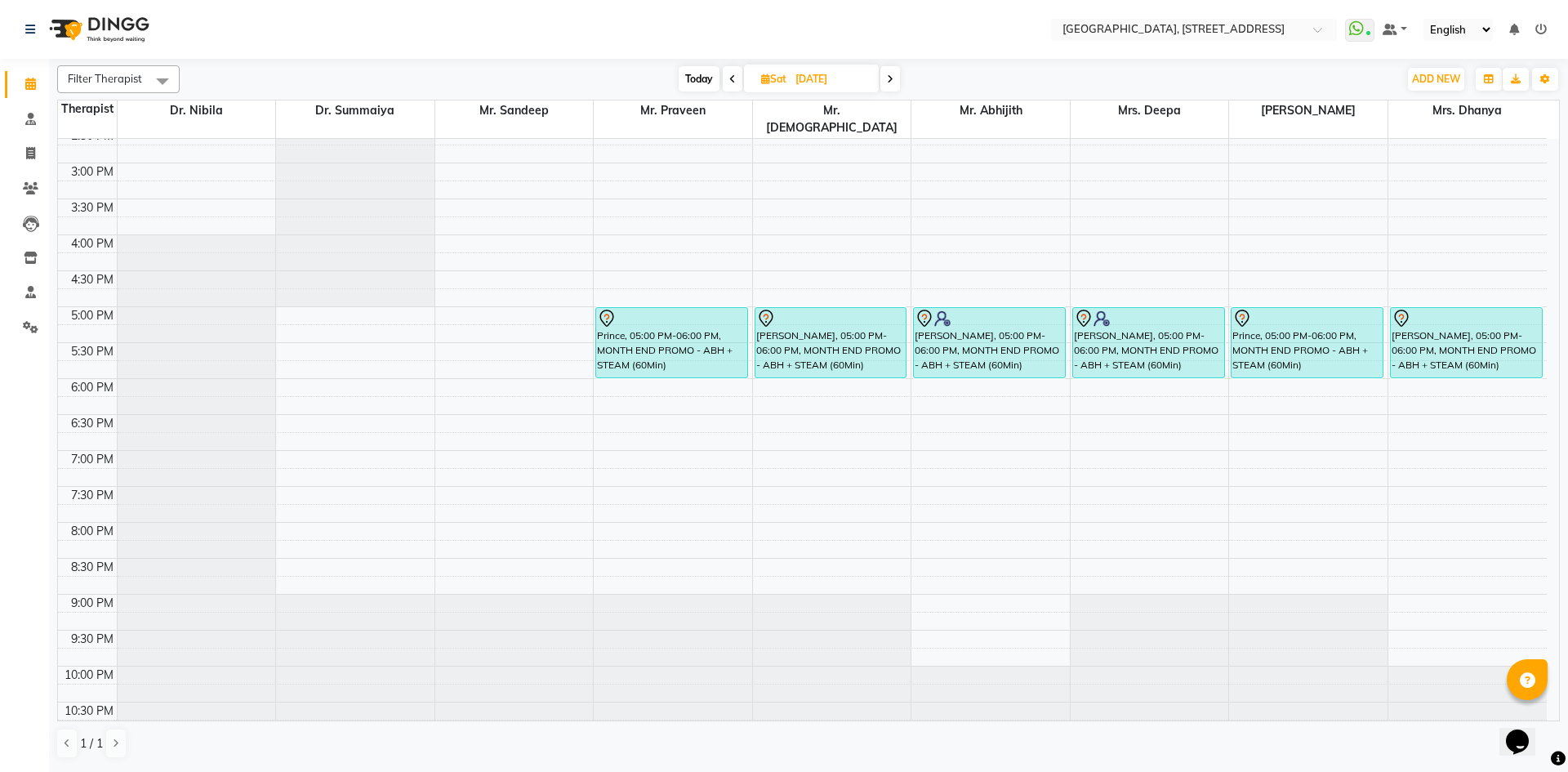
scroll to position [0, 0]
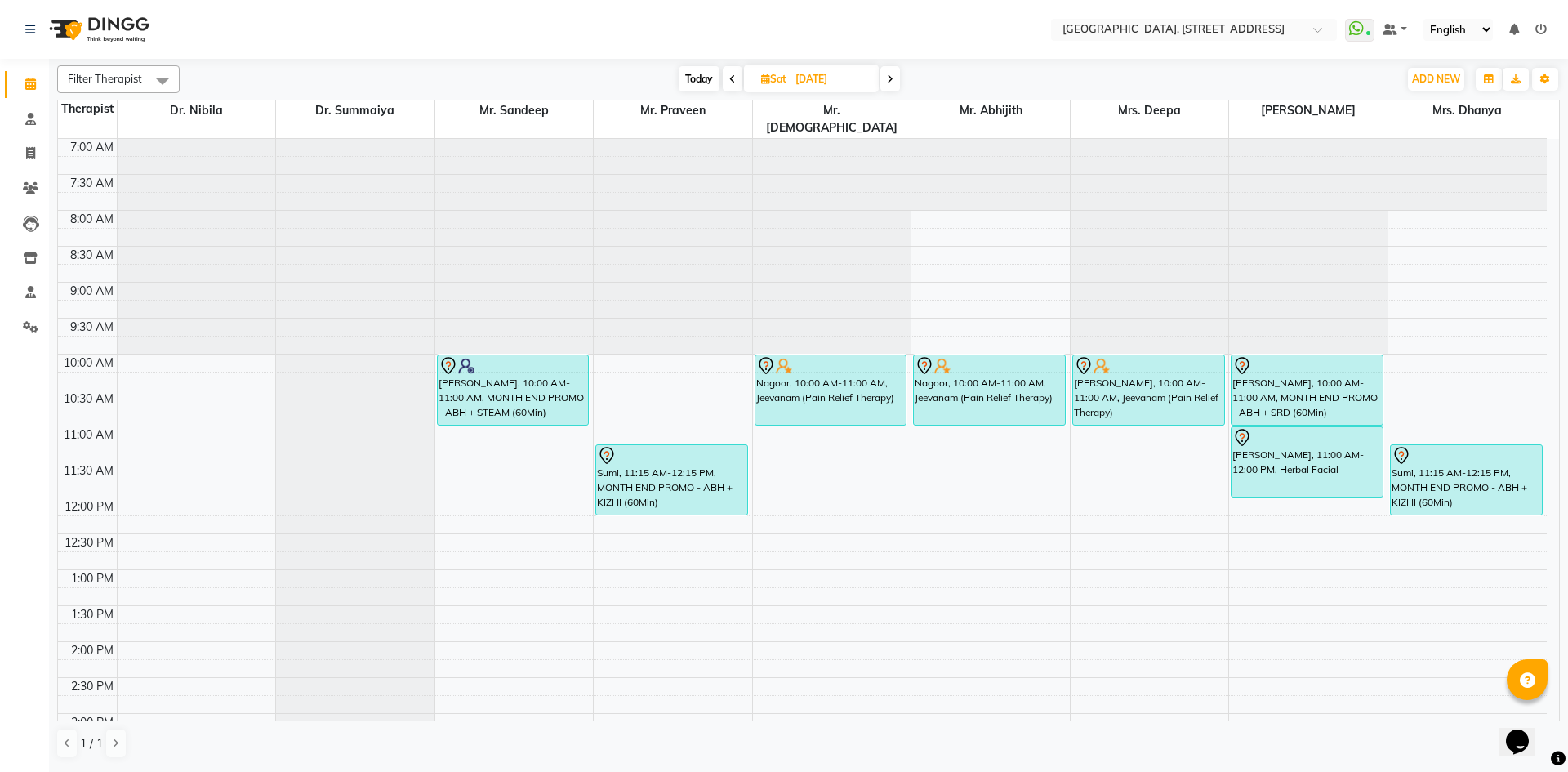
click at [893, 75] on icon at bounding box center [891, 79] width 7 height 10
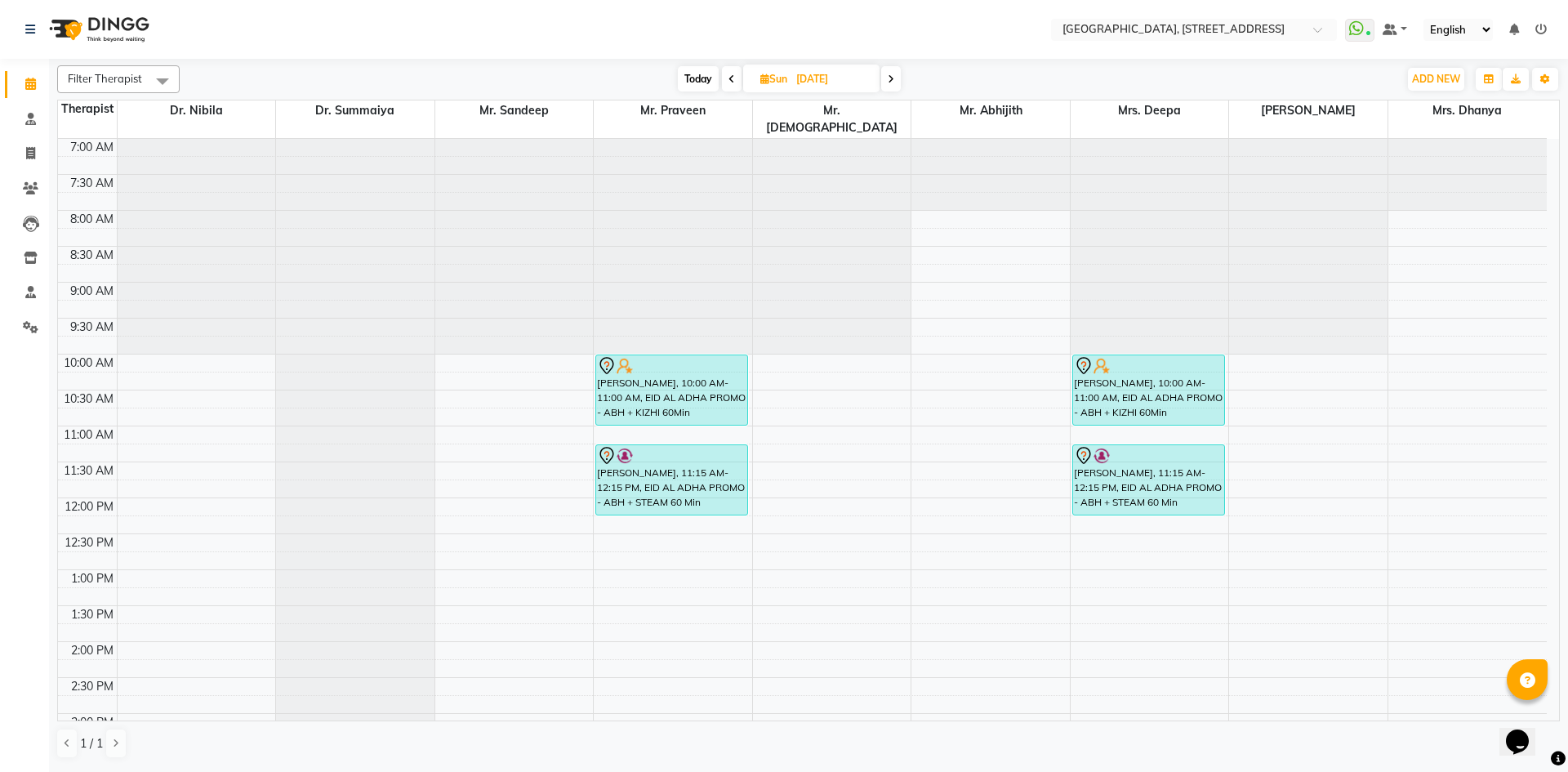
click at [693, 77] on span "Today" at bounding box center [698, 79] width 40 height 25
type input "[DATE]"
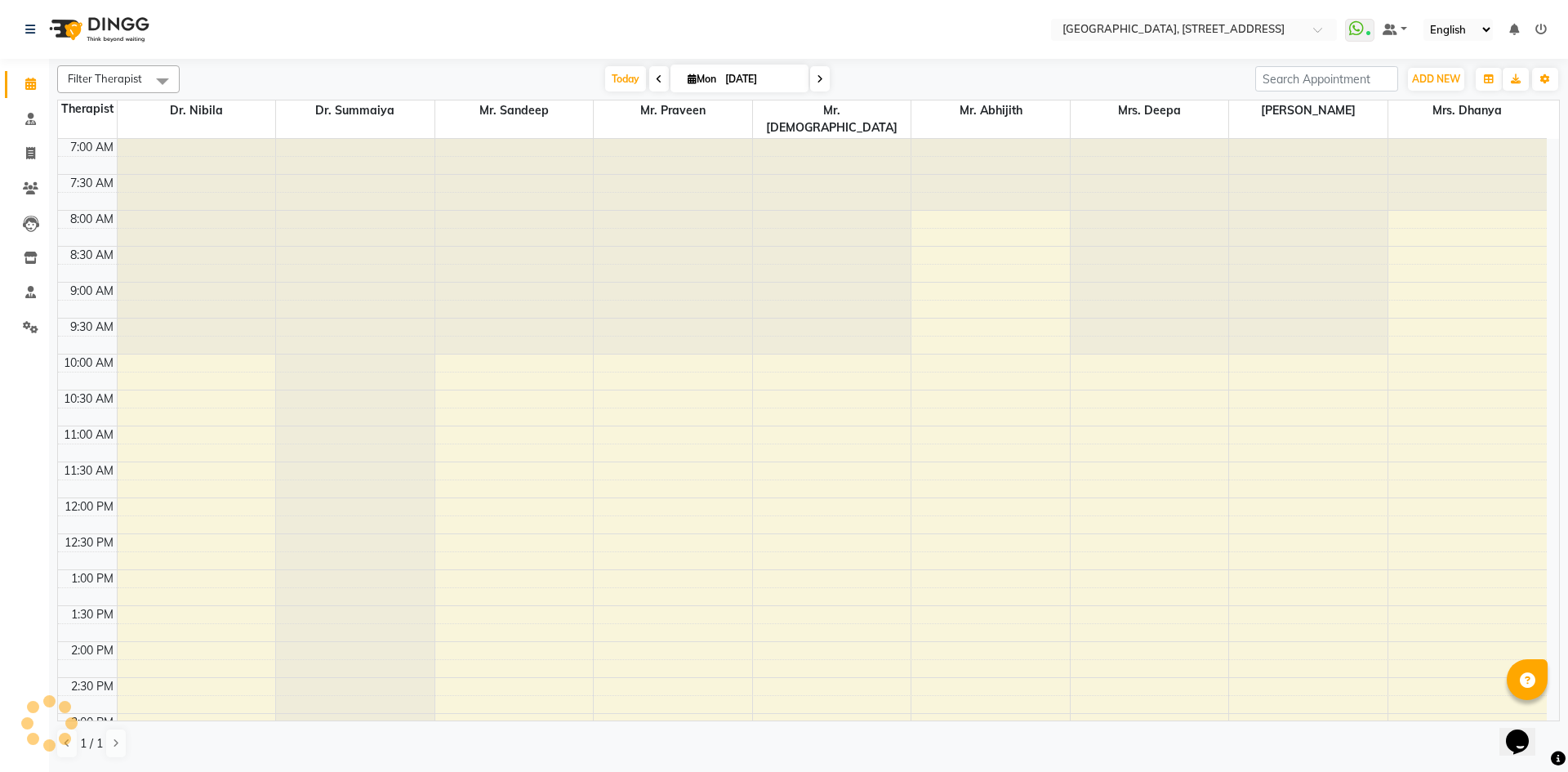
scroll to position [550, 0]
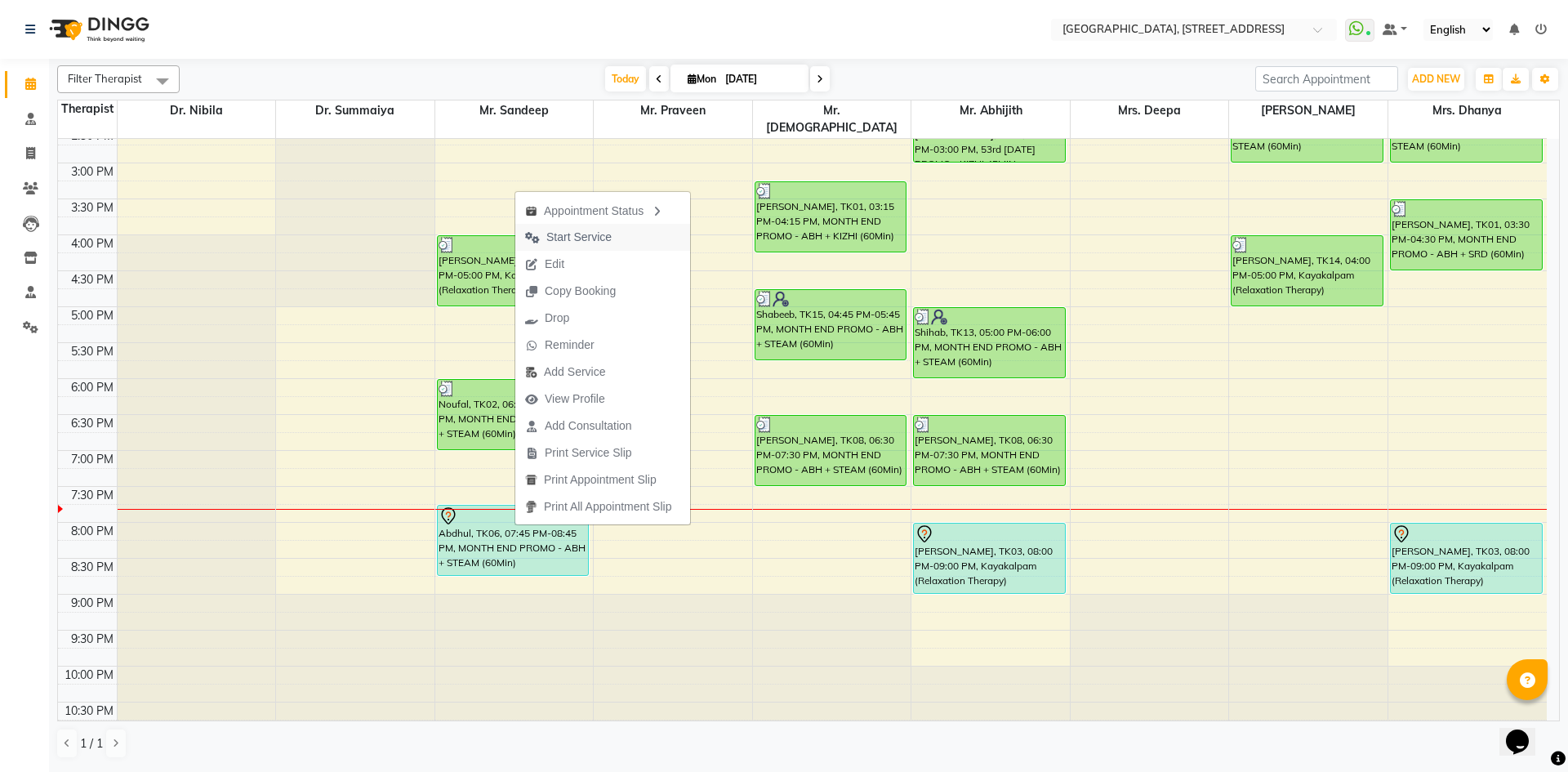
click at [585, 233] on span "Start Service" at bounding box center [580, 237] width 66 height 17
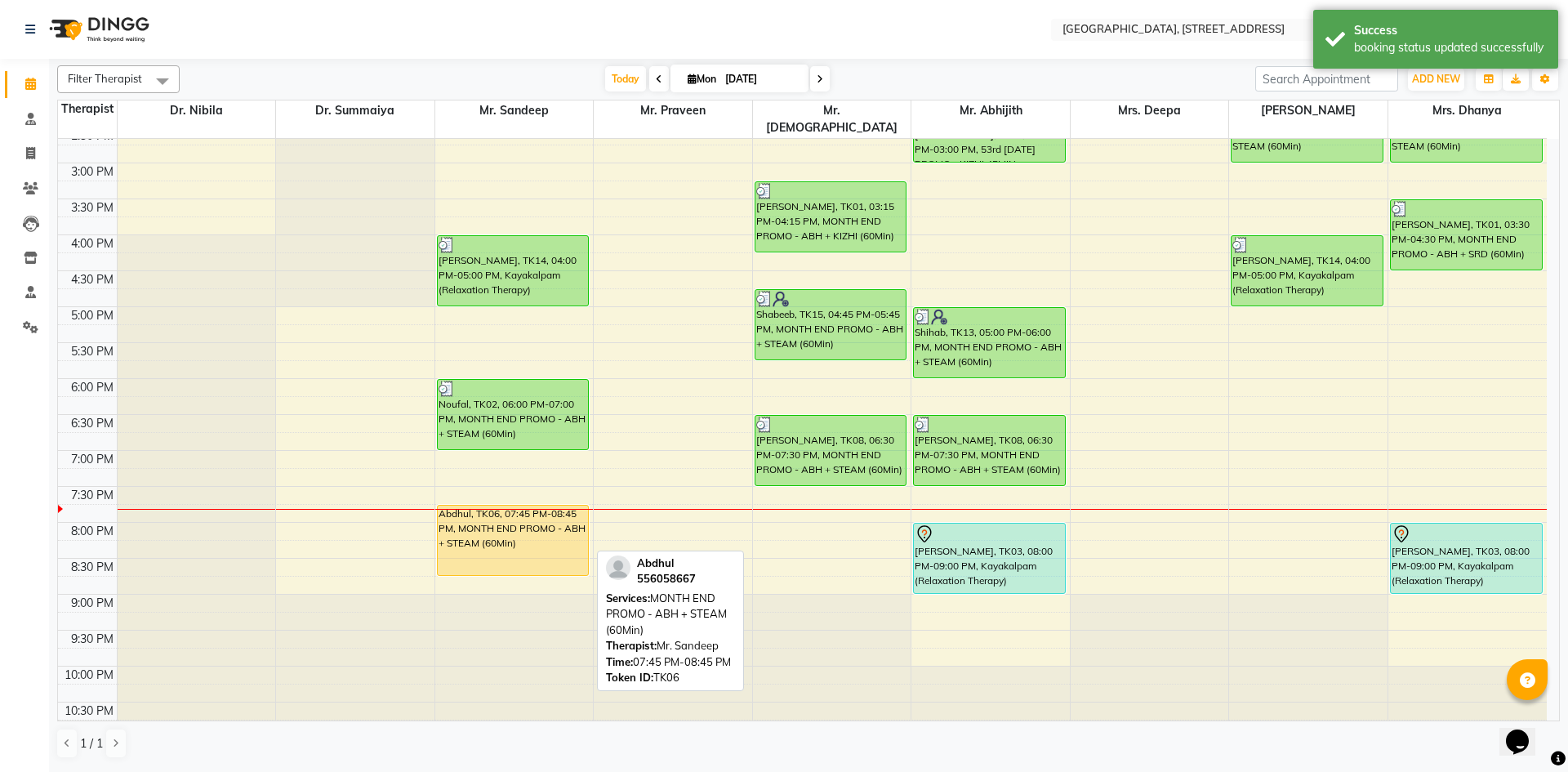
click at [542, 520] on div "Abdhul, TK06, 07:45 PM-08:45 PM, MONTH END PROMO - ABH + STEAM (60Min)" at bounding box center [513, 540] width 151 height 69
select select "1"
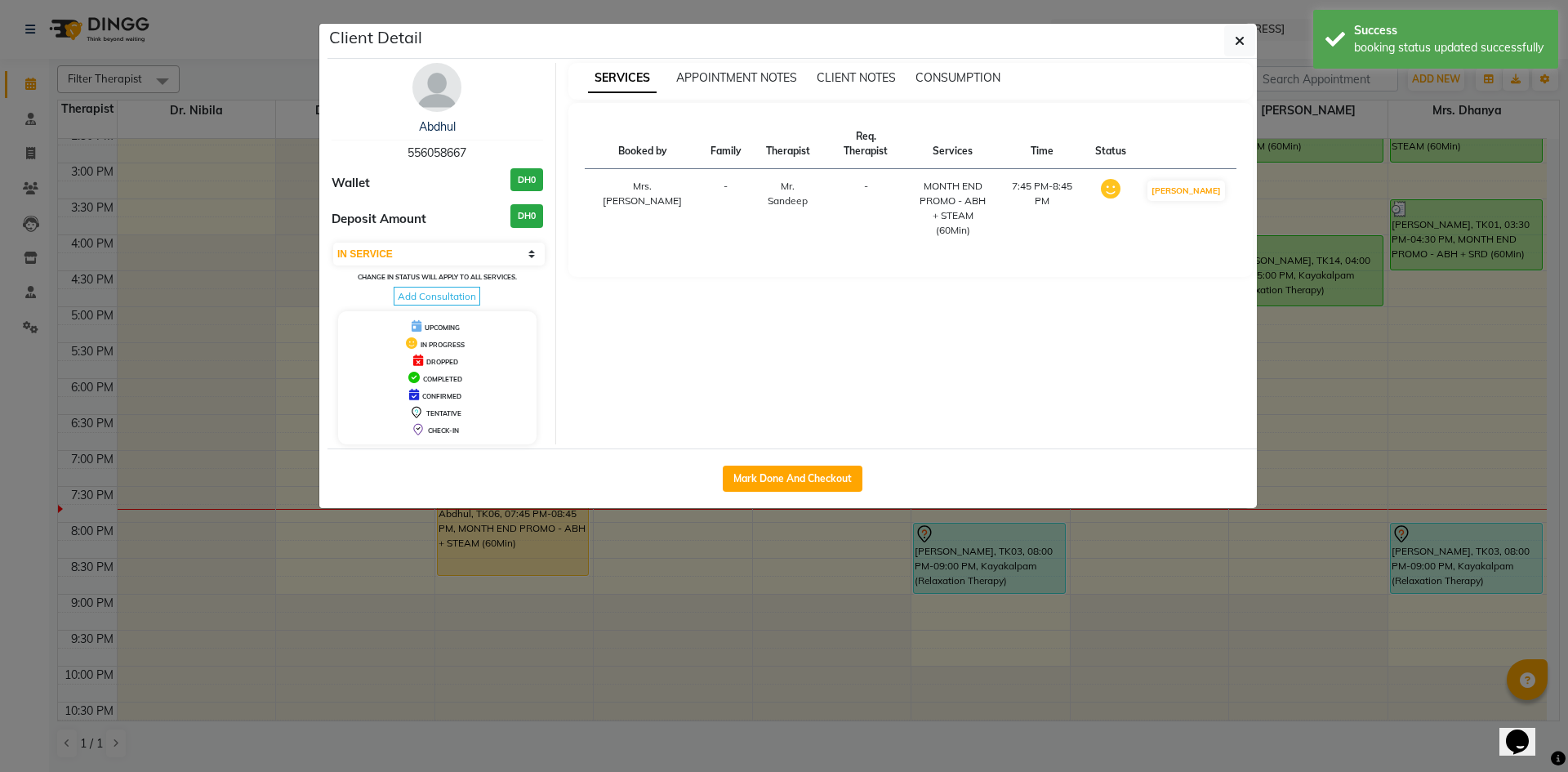
click at [409, 375] on icon at bounding box center [415, 378] width 12 height 12
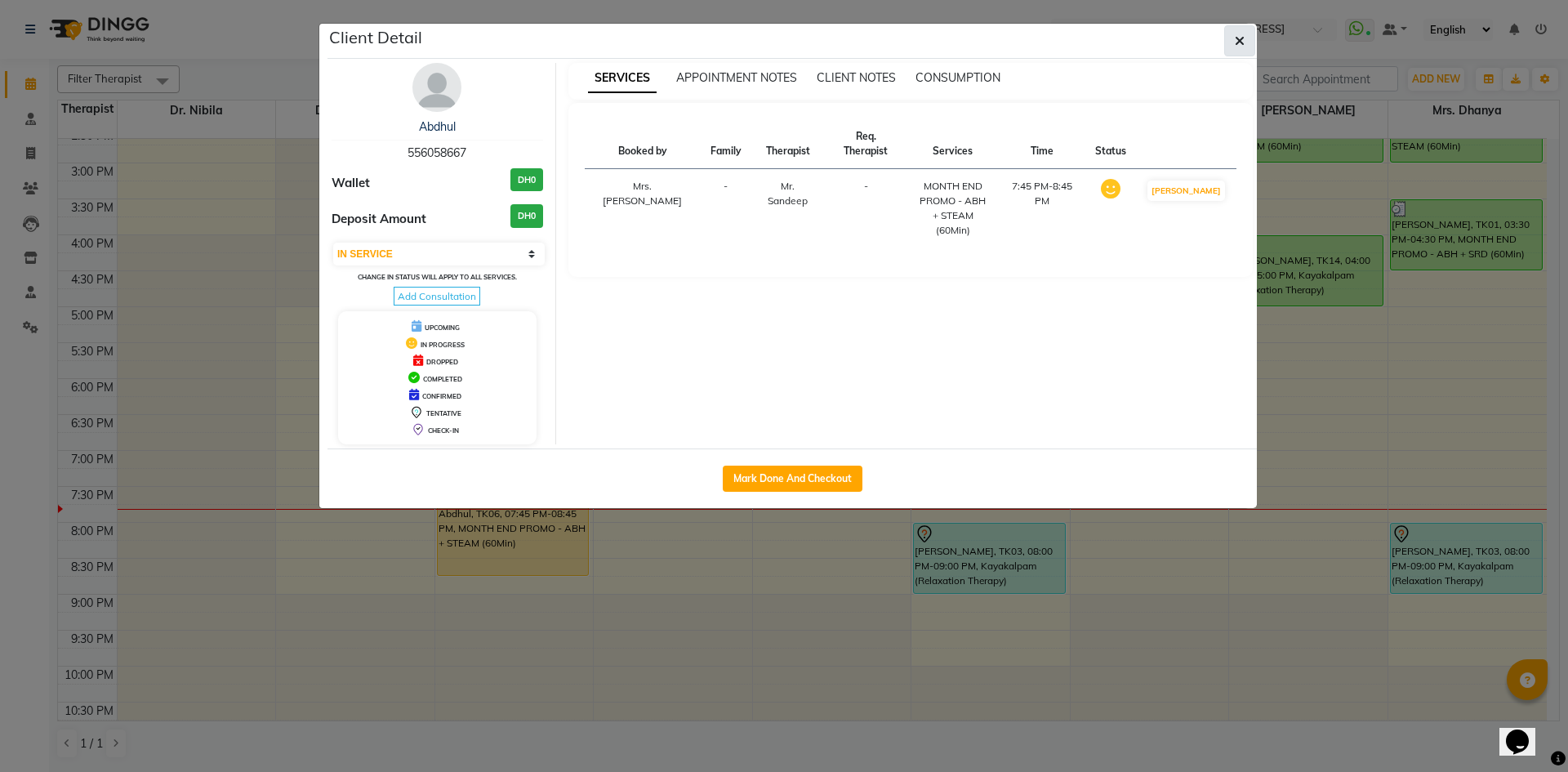
click at [1237, 40] on icon "button" at bounding box center [1240, 41] width 10 height 13
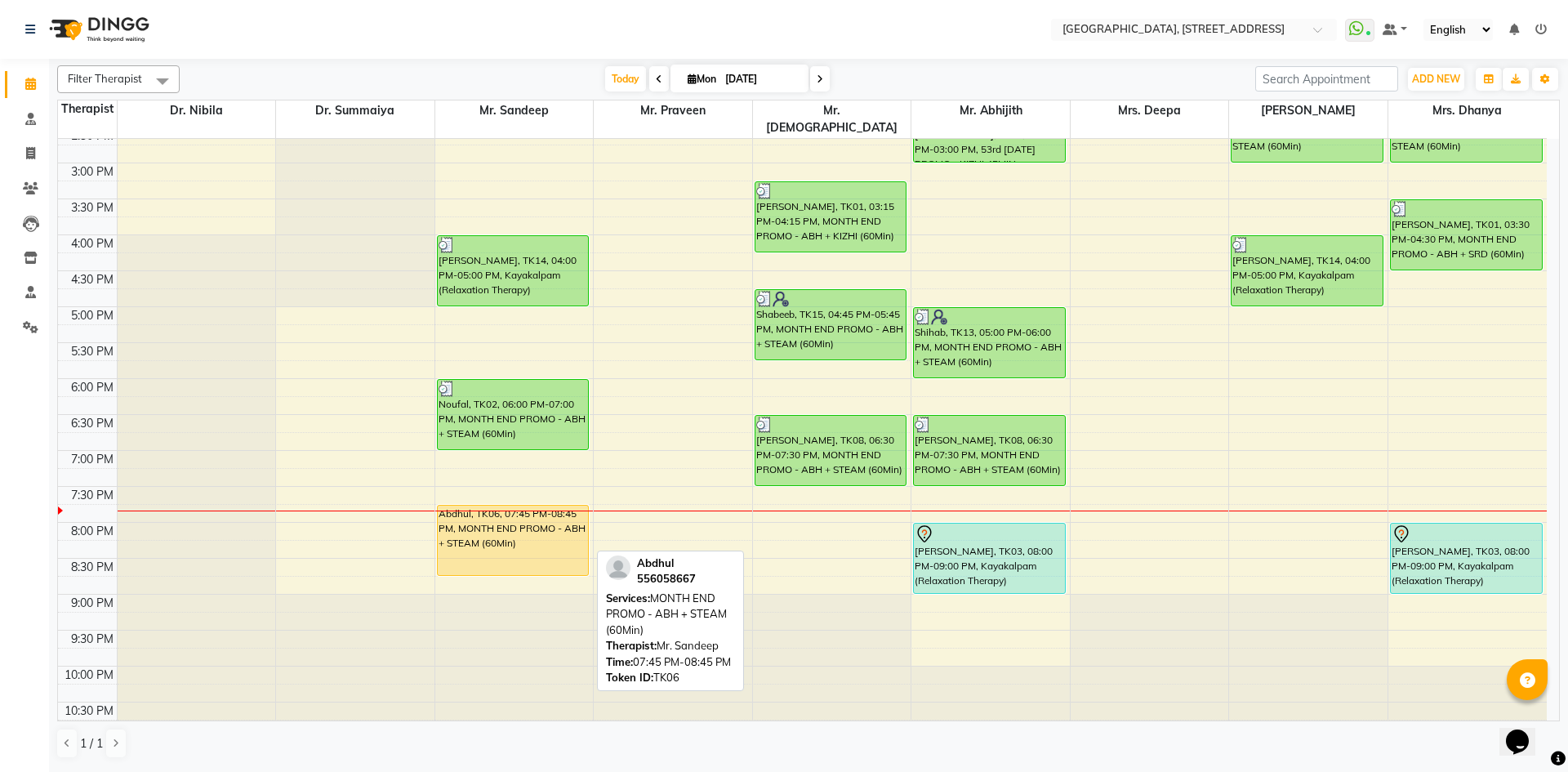
click at [484, 506] on div "Abdhul, TK06, 07:45 PM-08:45 PM, MONTH END PROMO - ABH + STEAM (60Min)" at bounding box center [513, 540] width 151 height 69
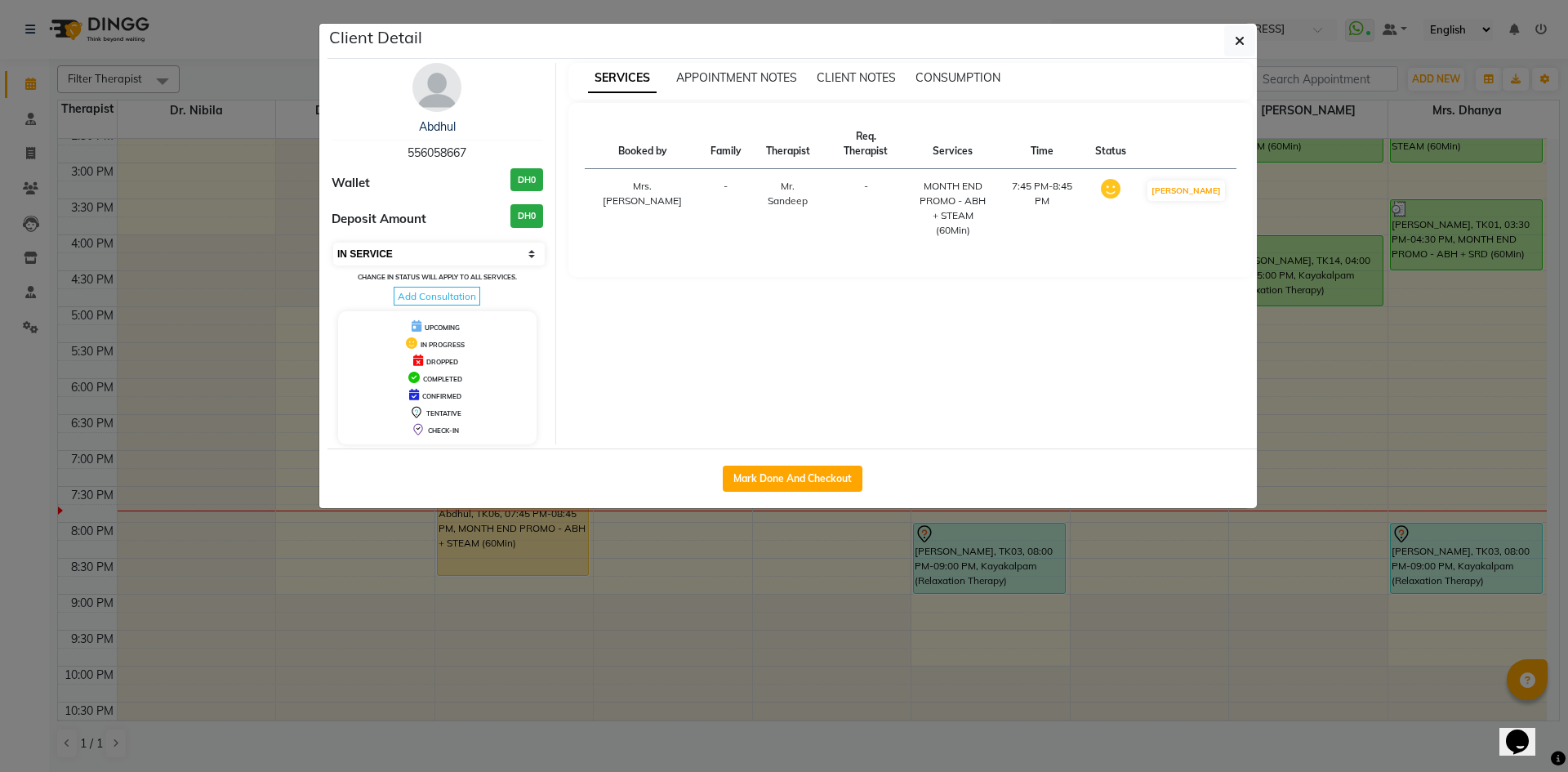
click at [535, 263] on select "Select IN SERVICE CONFIRMED TENTATIVE CHECK IN MARK DONE DROPPED UPCOMING" at bounding box center [439, 254] width 211 height 23
click at [522, 258] on select "Select IN SERVICE CONFIRMED TENTATIVE CHECK IN MARK DONE DROPPED UPCOMING" at bounding box center [439, 254] width 211 height 23
select select "3"
click at [334, 243] on select "Select IN SERVICE CONFIRMED TENTATIVE CHECK IN MARK DONE DROPPED UPCOMING" at bounding box center [439, 254] width 211 height 23
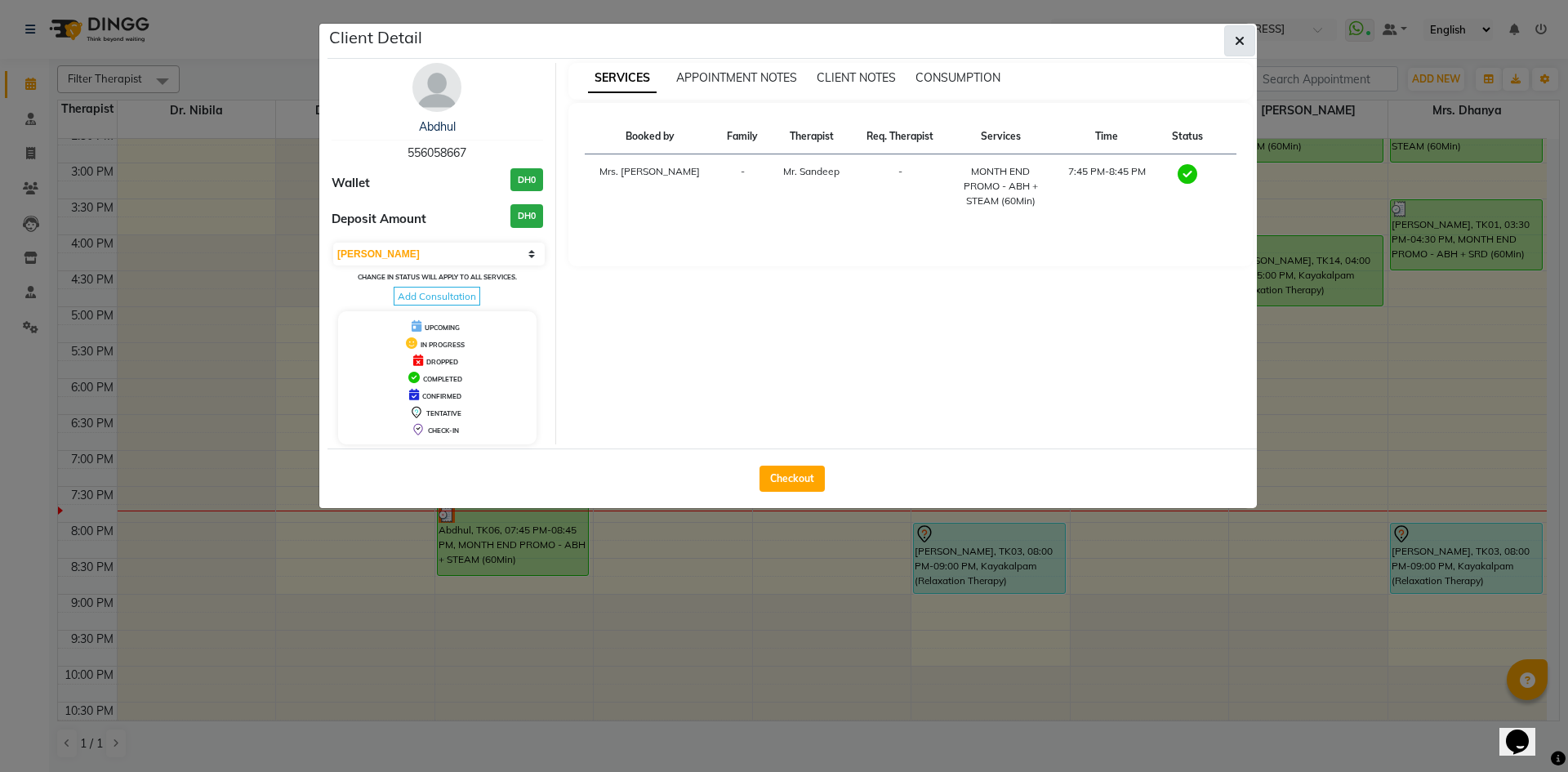
click at [1248, 40] on button "button" at bounding box center [1239, 40] width 31 height 31
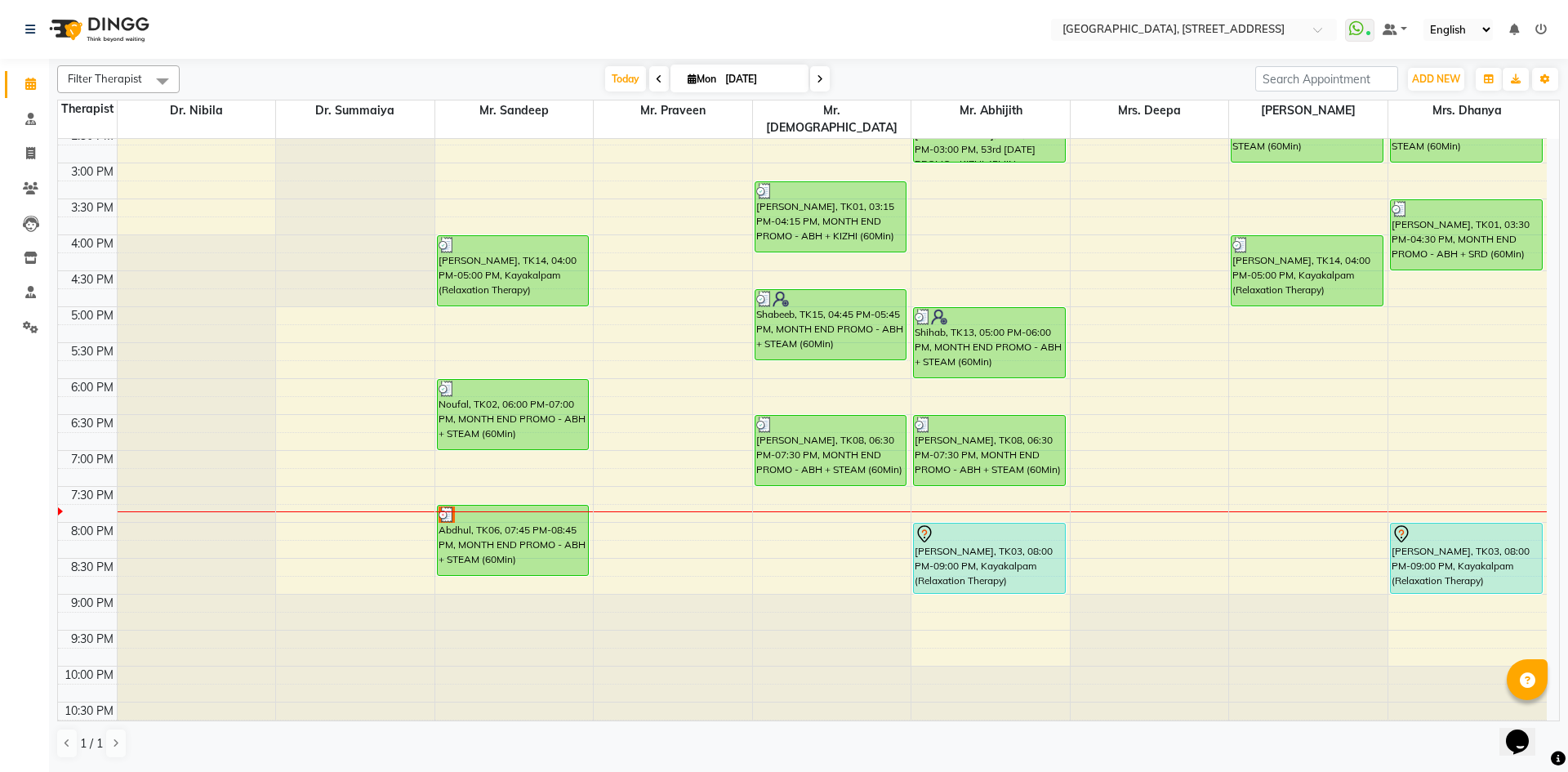
click at [824, 76] on span at bounding box center [820, 79] width 19 height 25
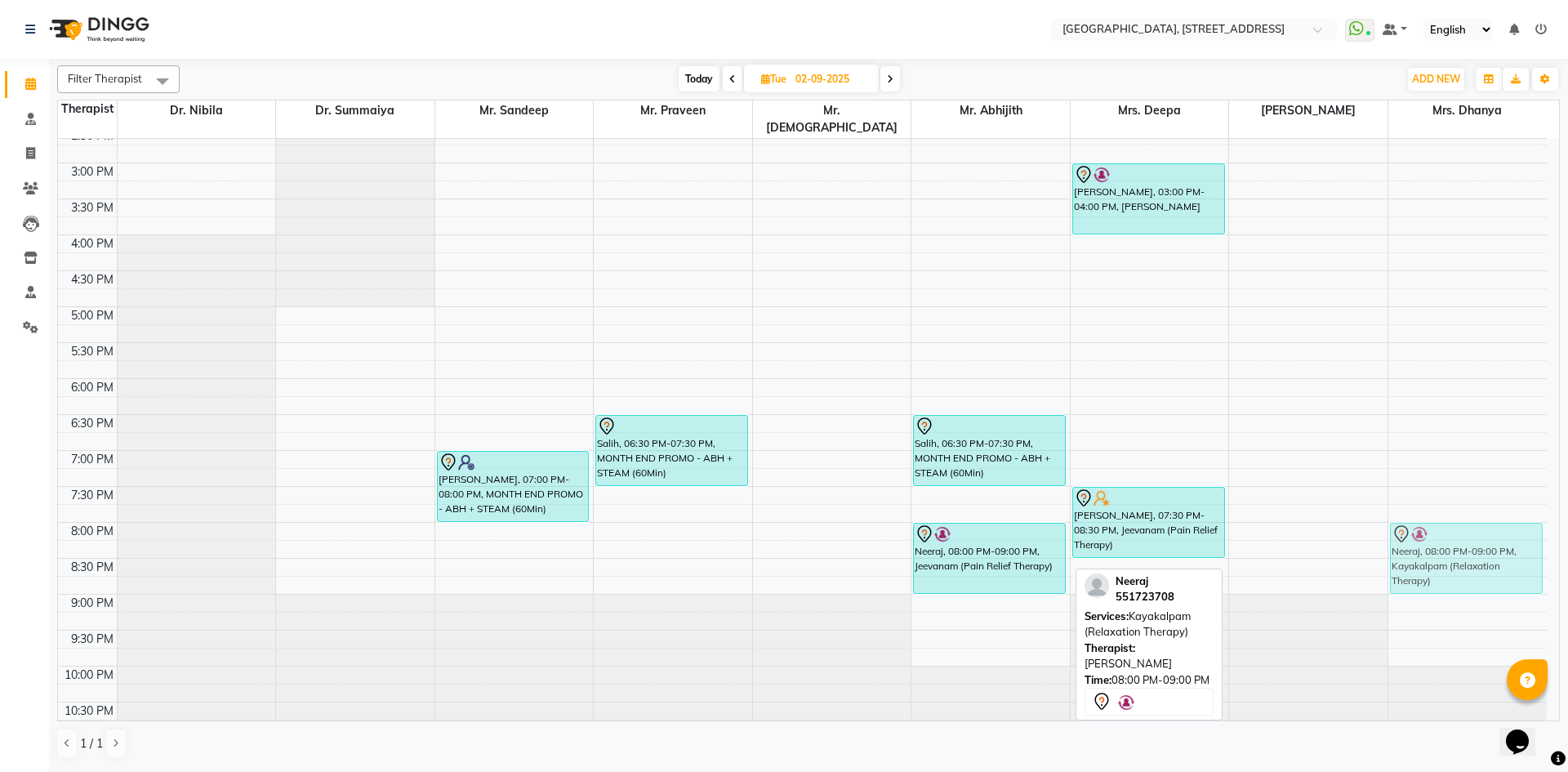
drag, startPoint x: 1341, startPoint y: 539, endPoint x: 1438, endPoint y: 537, distance: 97.0
click at [1467, 535] on tr "[PERSON_NAME], 07:00 PM-08:00 PM, MONTH END PROMO - ABH + STEAM (60Min) [GEOGRA…" at bounding box center [802, 163] width 1489 height 1150
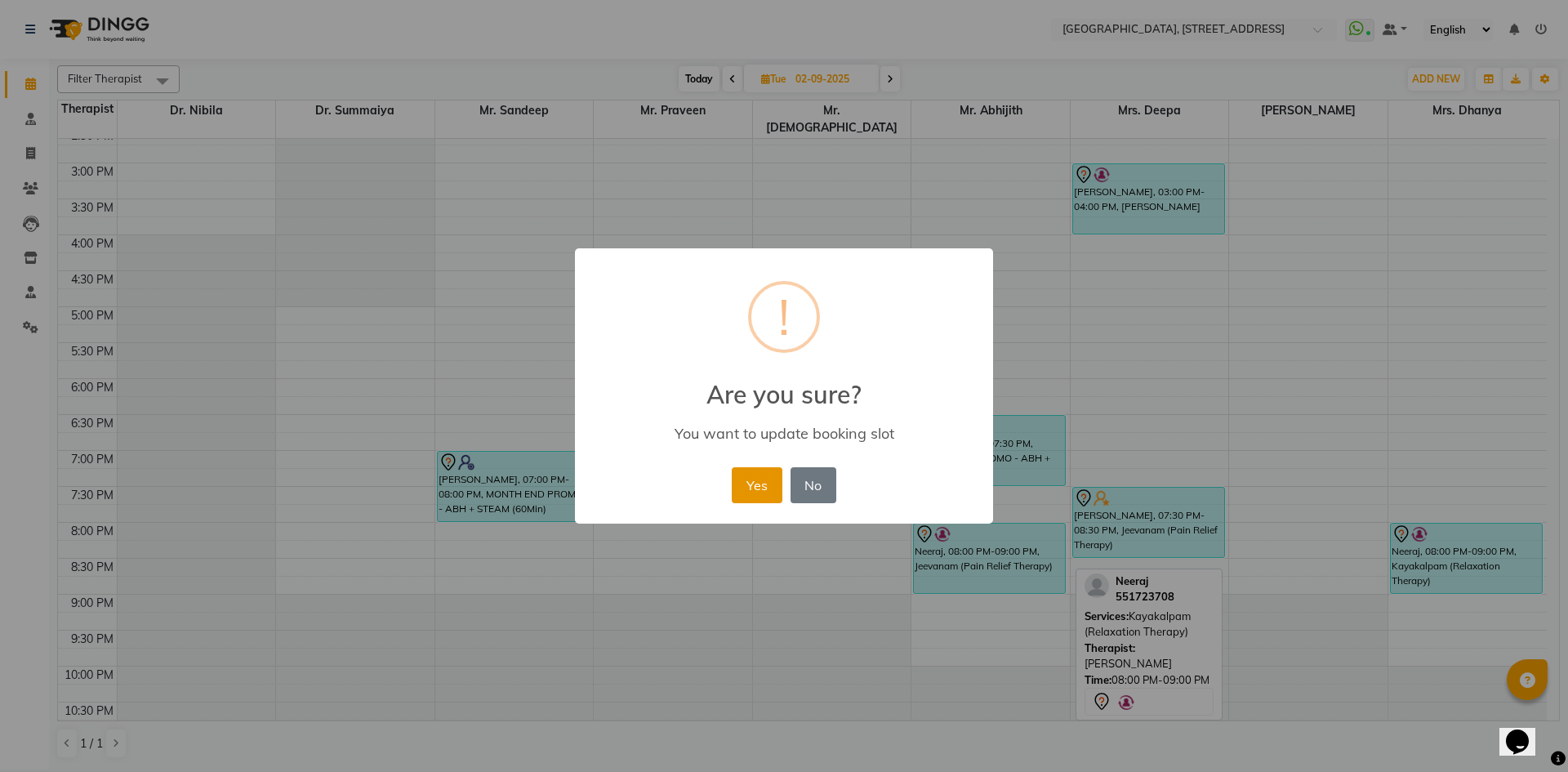
click at [757, 483] on button "Yes" at bounding box center [757, 485] width 50 height 36
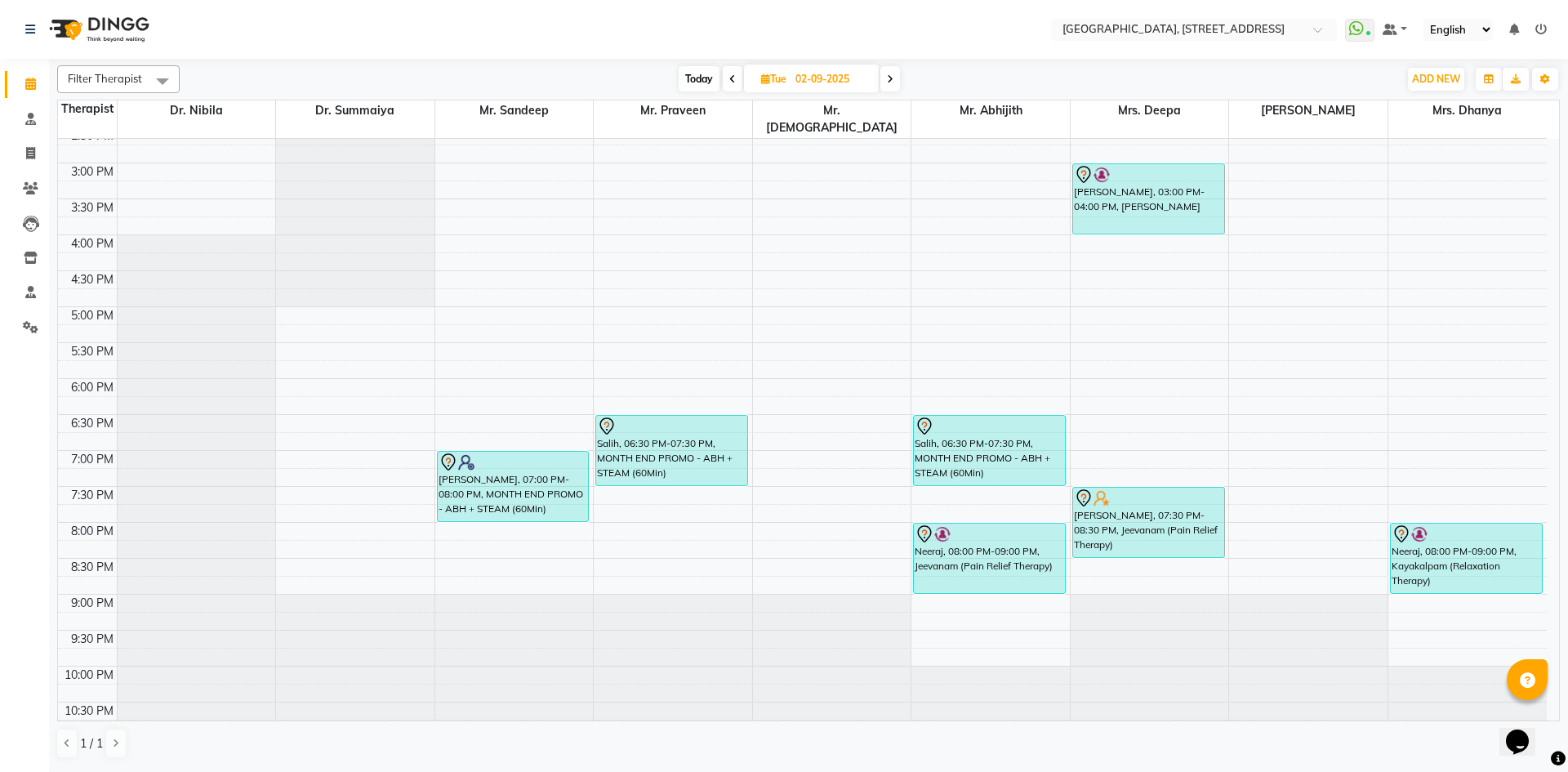
click at [688, 81] on span "Today" at bounding box center [699, 79] width 40 height 25
type input "[DATE]"
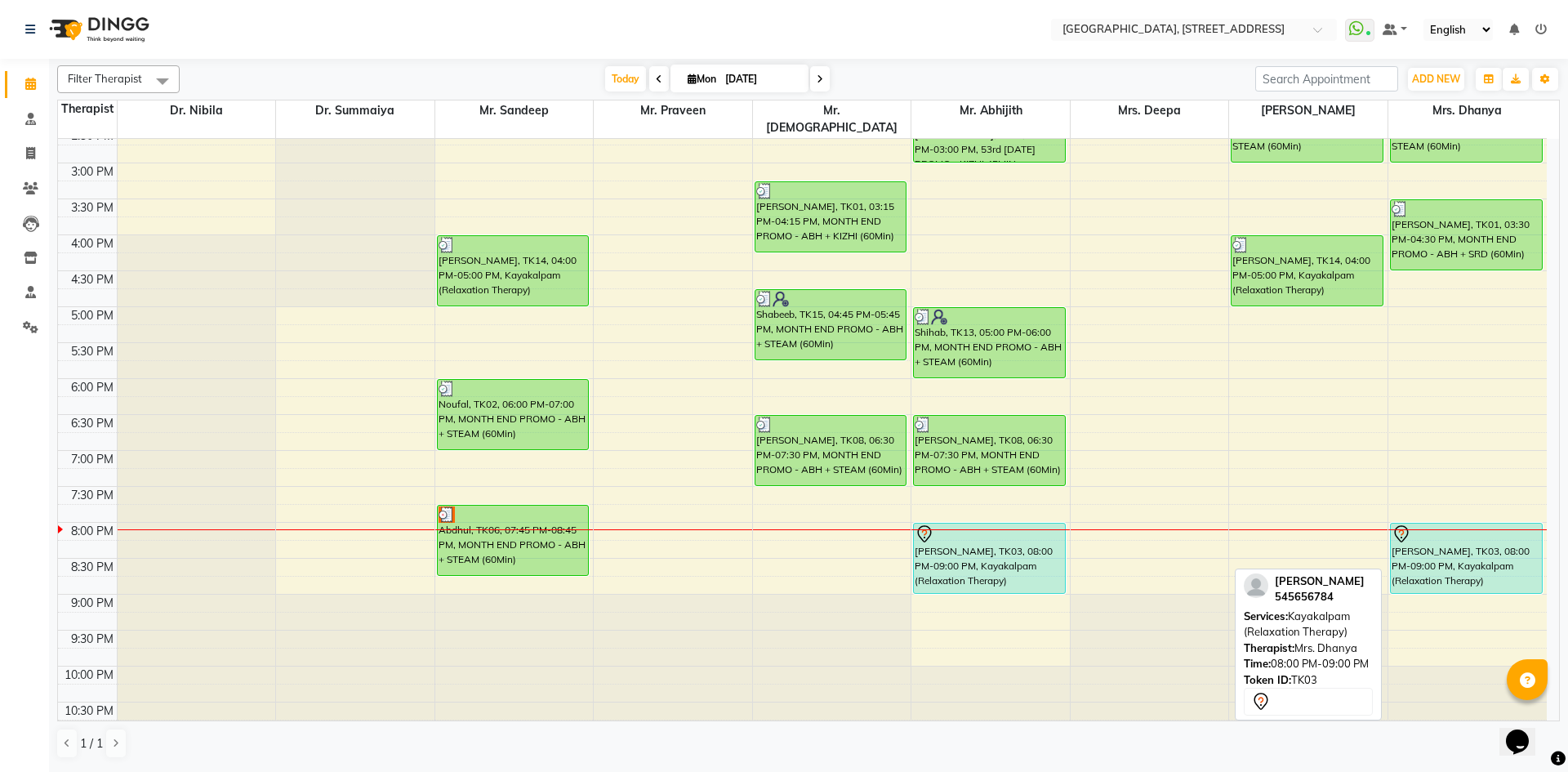
click at [1401, 524] on icon at bounding box center [1401, 533] width 19 height 19
click at [1407, 523] on link "[PERSON_NAME], TK03, 08:00 PM-09:00 PM, Kayakalpam (Relaxation Therapy)" at bounding box center [1466, 558] width 153 height 71
select select "7"
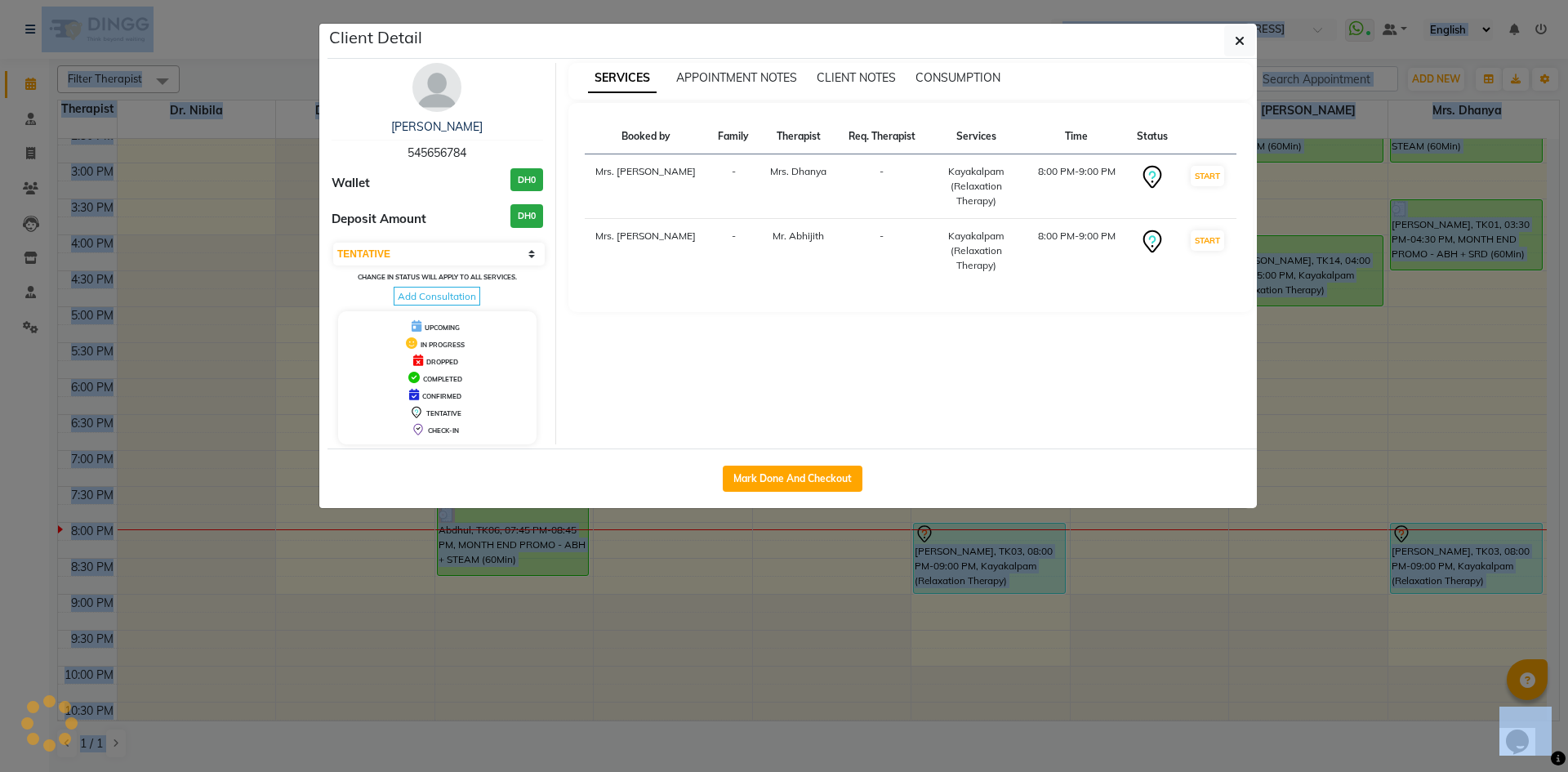
click at [1407, 519] on ngb-modal-window "Client Detail [PERSON_NAME] 545656784 Wallet DH0 Deposit Amount DH0 Select IN S…" at bounding box center [784, 386] width 1568 height 772
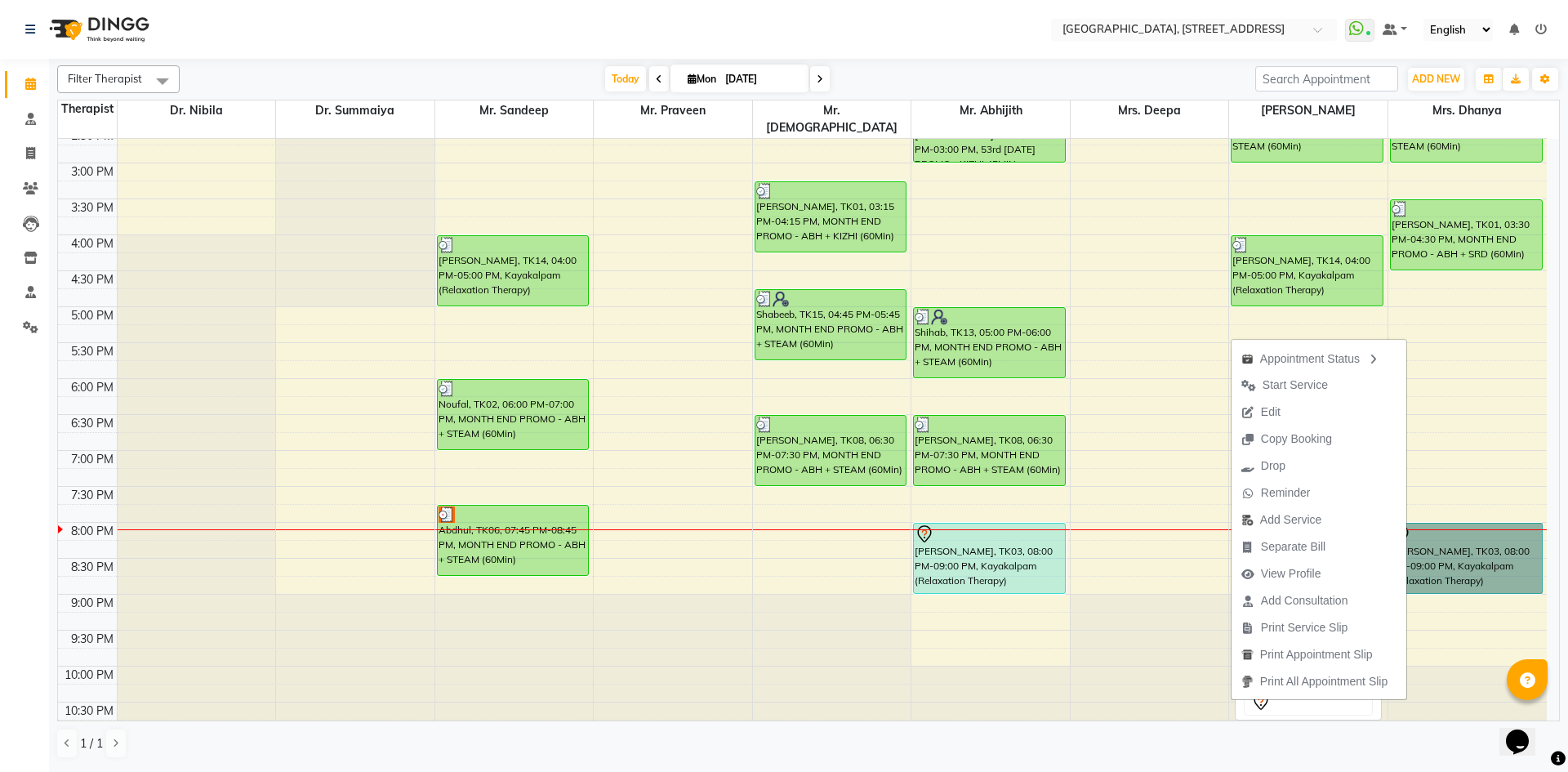
click at [1407, 523] on link "[PERSON_NAME], TK03, 08:00 PM-09:00 PM, Kayakalpam (Relaxation Therapy)" at bounding box center [1466, 558] width 153 height 71
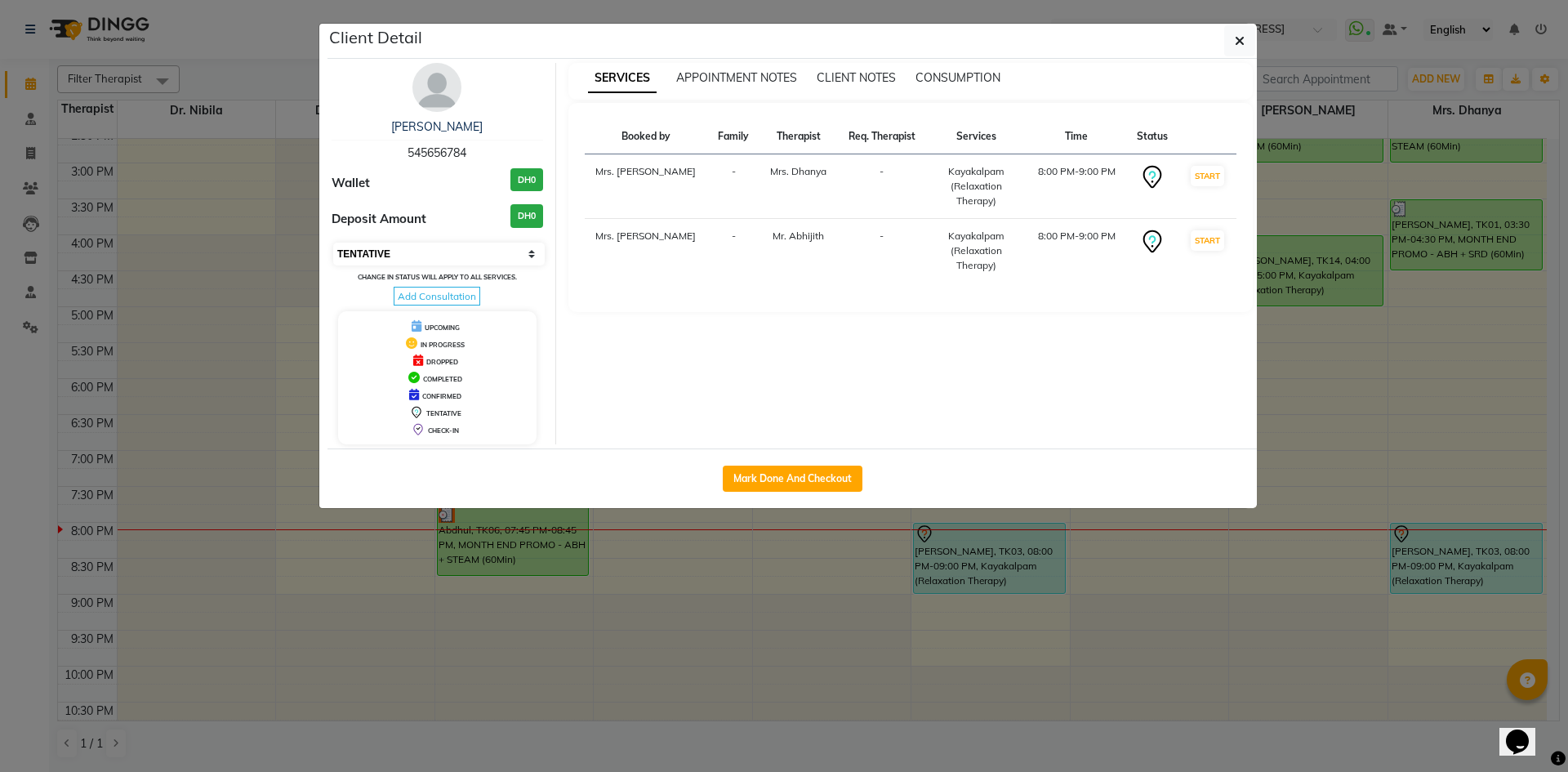
click at [529, 255] on select "Select IN SERVICE CONFIRMED TENTATIVE CHECK IN MARK DONE DROPPED UPCOMING" at bounding box center [439, 254] width 211 height 23
select select "3"
click at [334, 243] on select "Select IN SERVICE CONFIRMED TENTATIVE CHECK IN MARK DONE DROPPED UPCOMING" at bounding box center [439, 254] width 211 height 23
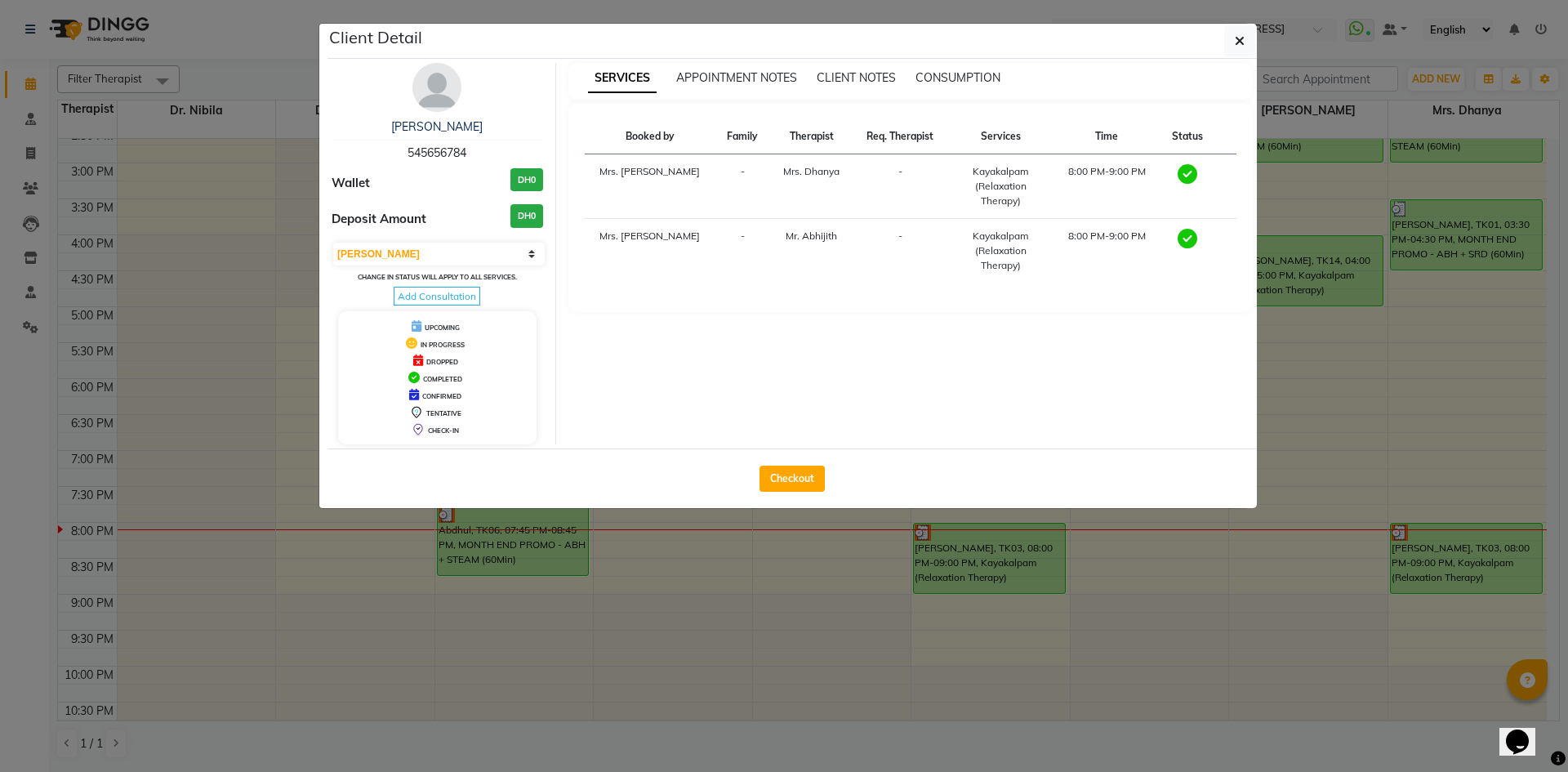
click at [1325, 388] on ngb-modal-window "Client Detail [PERSON_NAME] 545656784 Wallet DH0 Deposit Amount DH0 Select MARK…" at bounding box center [784, 386] width 1568 height 772
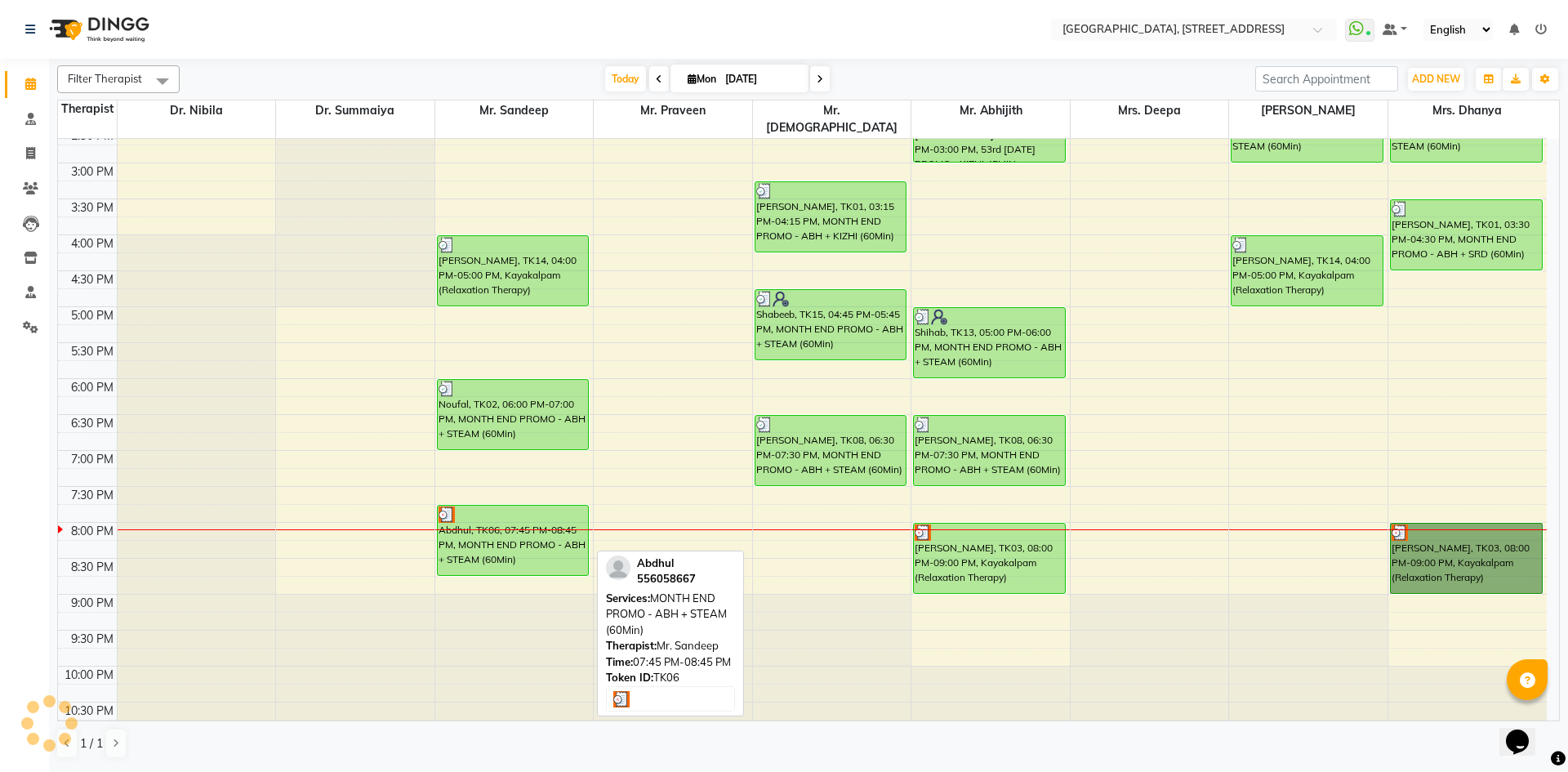
click at [449, 507] on img at bounding box center [447, 514] width 16 height 16
select select "3"
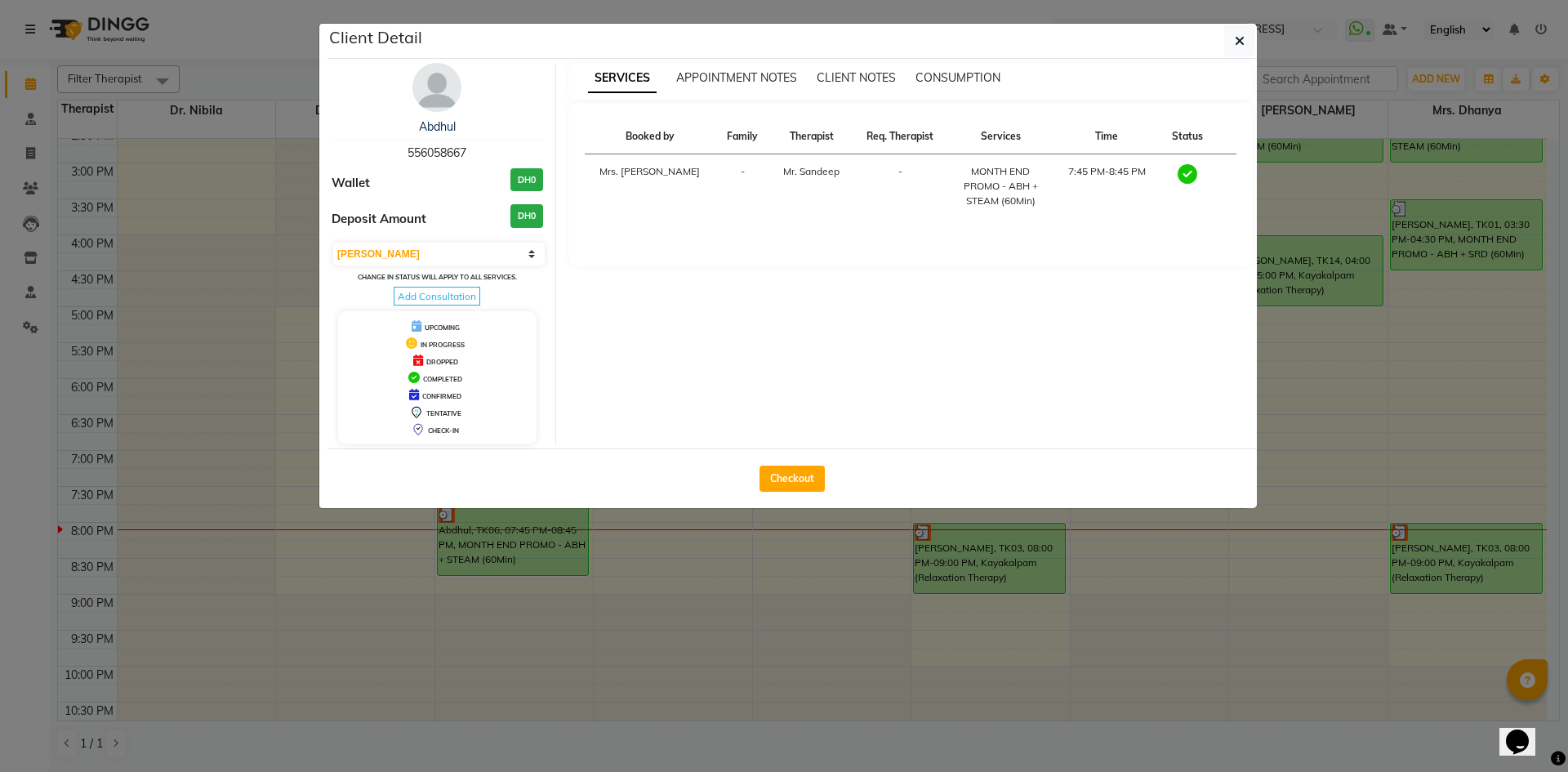
click at [650, 673] on ngb-modal-window "Client Detail Abdhul 556058667 Wallet DH0 Deposit Amount DH0 Select MARK DONE U…" at bounding box center [784, 386] width 1568 height 772
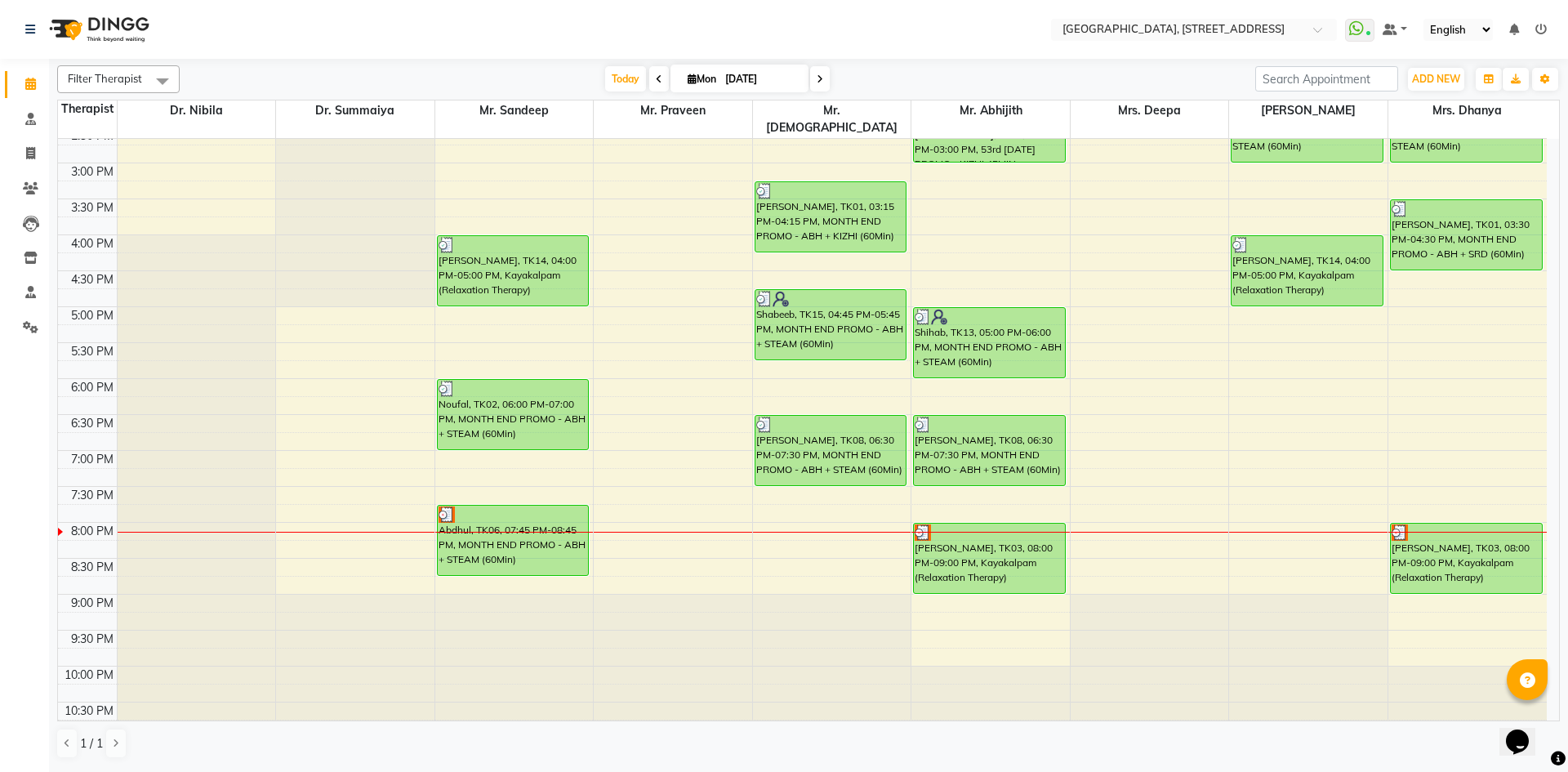
drag, startPoint x: 210, startPoint y: 141, endPoint x: 1038, endPoint y: 541, distance: 919.6
click at [1038, 541] on div "[PERSON_NAME], TK03, 08:00 PM-09:00 PM, Kayakalpam (Relaxation Therapy)" at bounding box center [989, 558] width 151 height 69
select select "3"
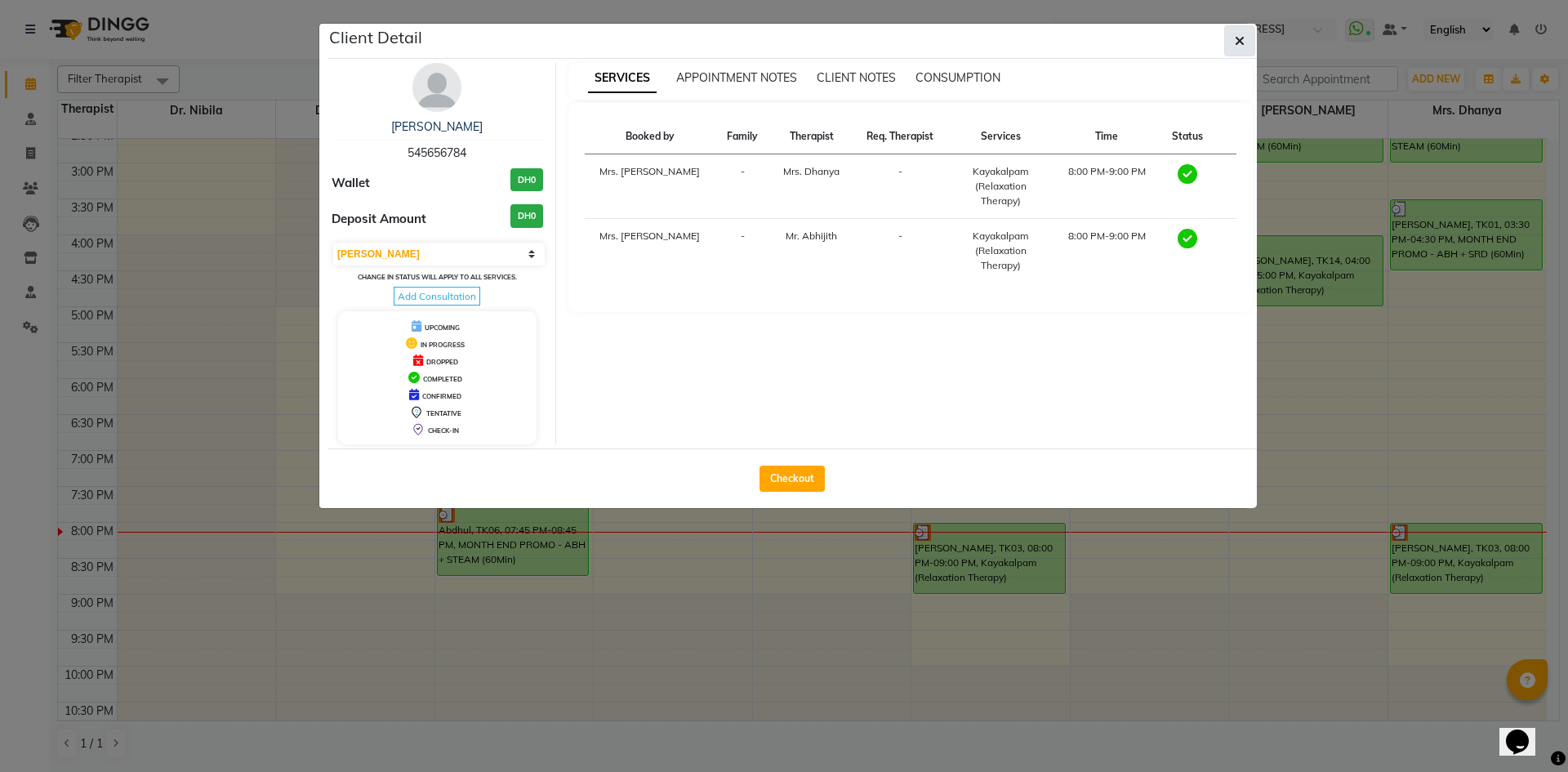
drag, startPoint x: 1022, startPoint y: 544, endPoint x: 1245, endPoint y: 32, distance: 558.5
click at [1245, 32] on button "button" at bounding box center [1239, 40] width 31 height 31
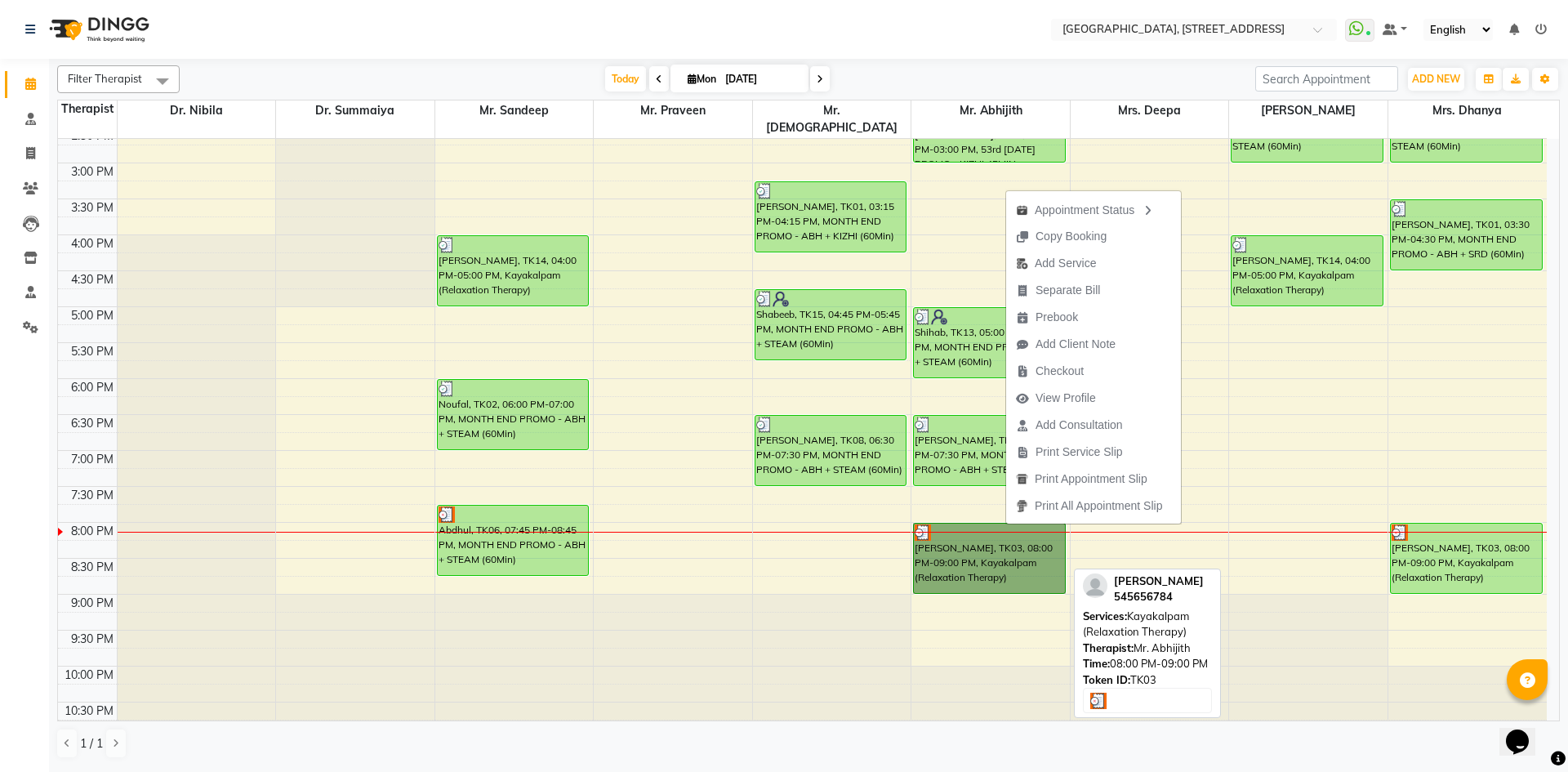
click at [994, 524] on link "[PERSON_NAME], TK03, 08:00 PM-09:00 PM, Kayakalpam (Relaxation Therapy)" at bounding box center [989, 558] width 153 height 71
select select "3"
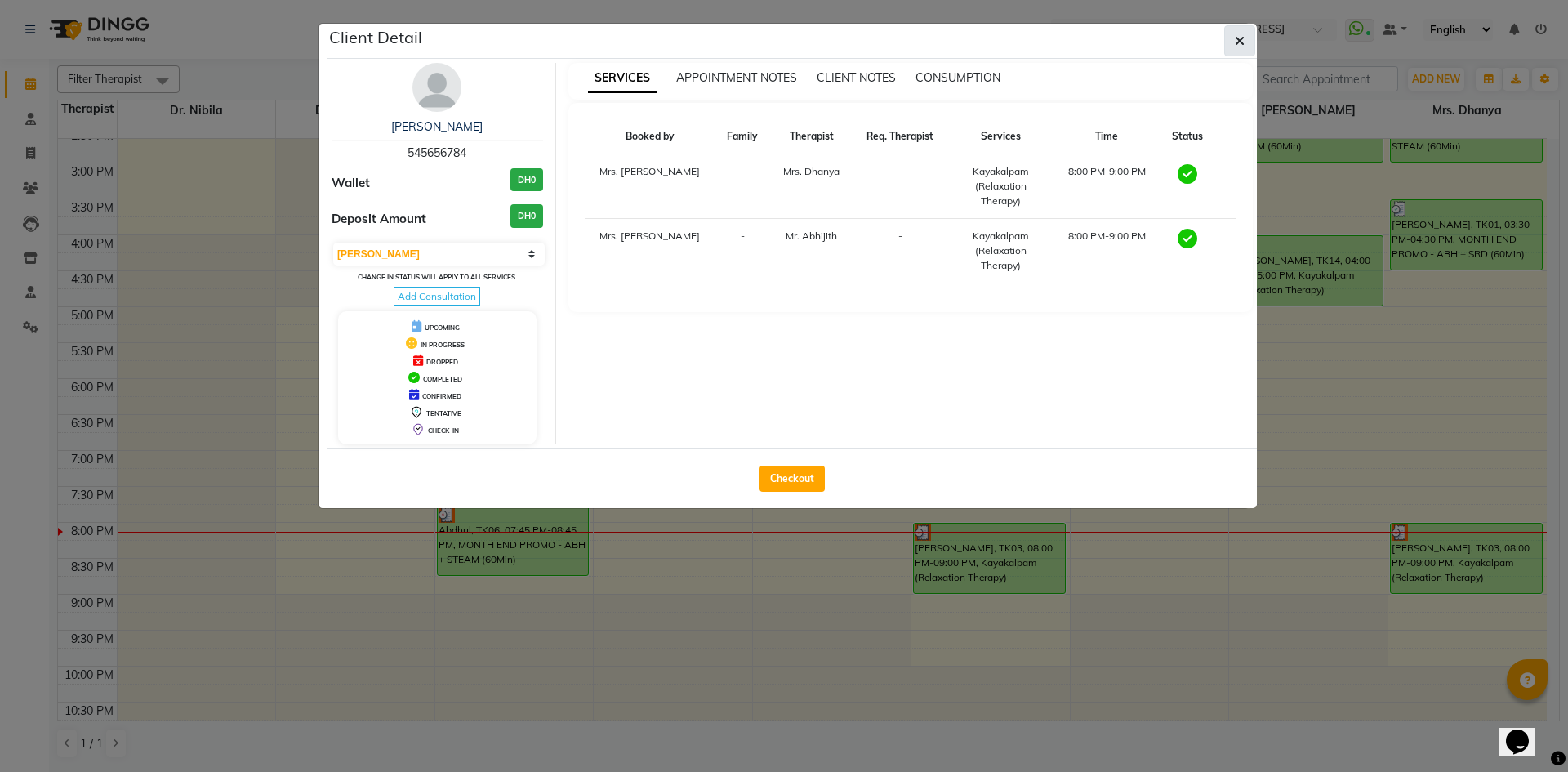
click at [1251, 40] on button "button" at bounding box center [1239, 40] width 31 height 31
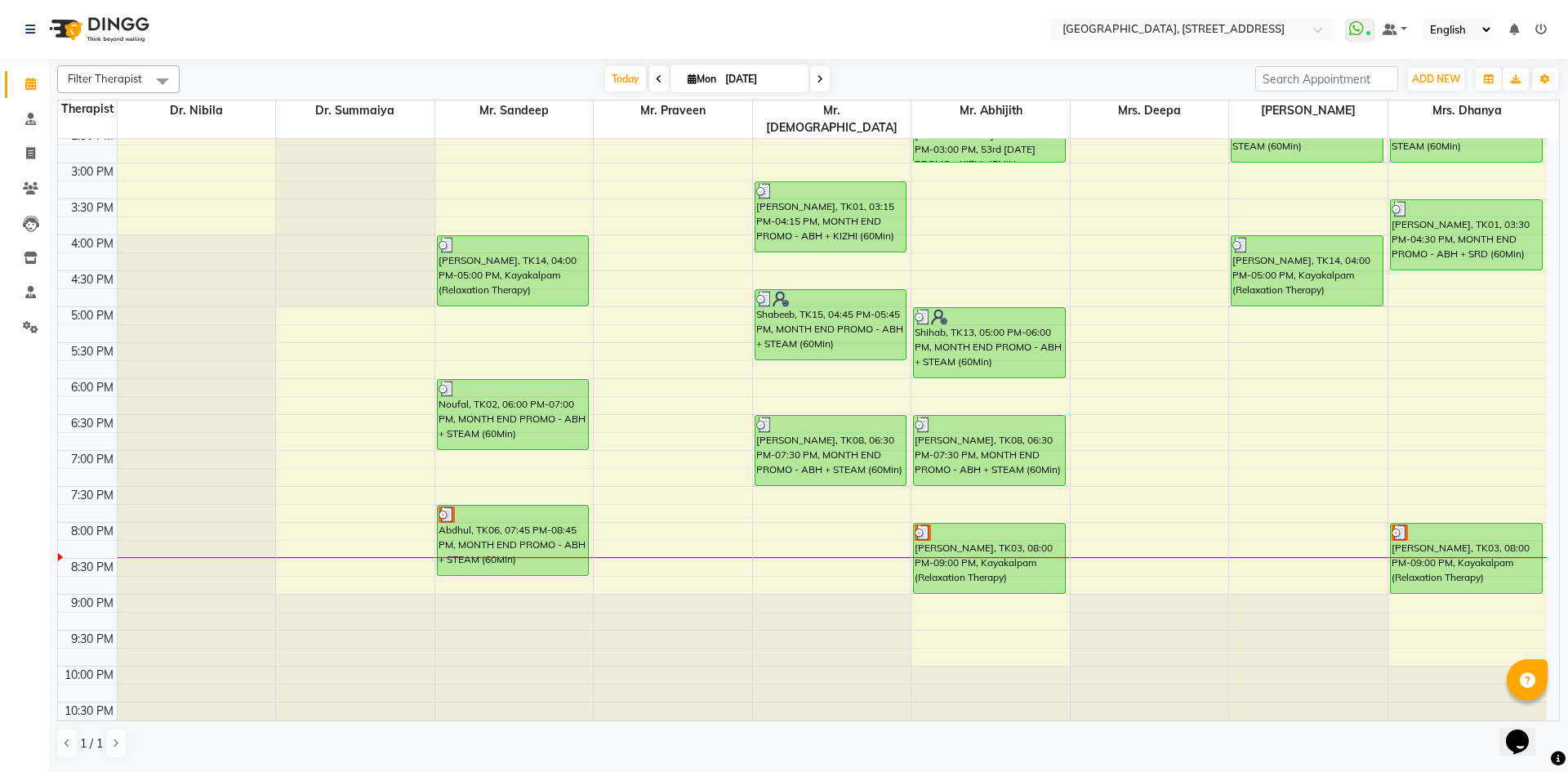
click at [818, 77] on icon at bounding box center [821, 79] width 7 height 10
type input "02-09-2025"
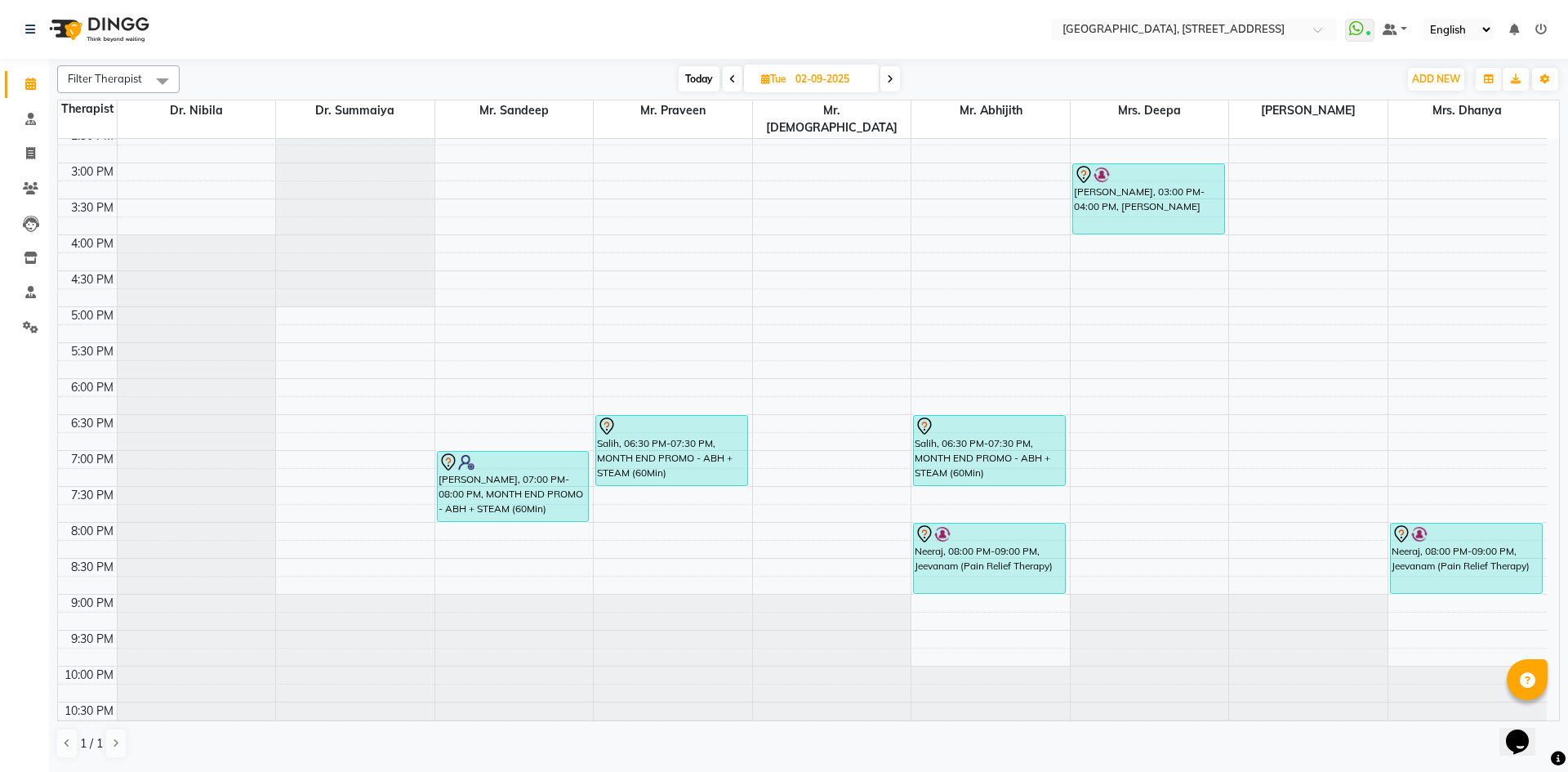
click at [450, 298] on div "7:00 AM 7:30 AM 8:00 AM 8:30 AM 9:00 AM 9:30 AM 10:00 AM 10:30 AM 11:00 AM 11:3…" at bounding box center [802, 163] width 1489 height 1150
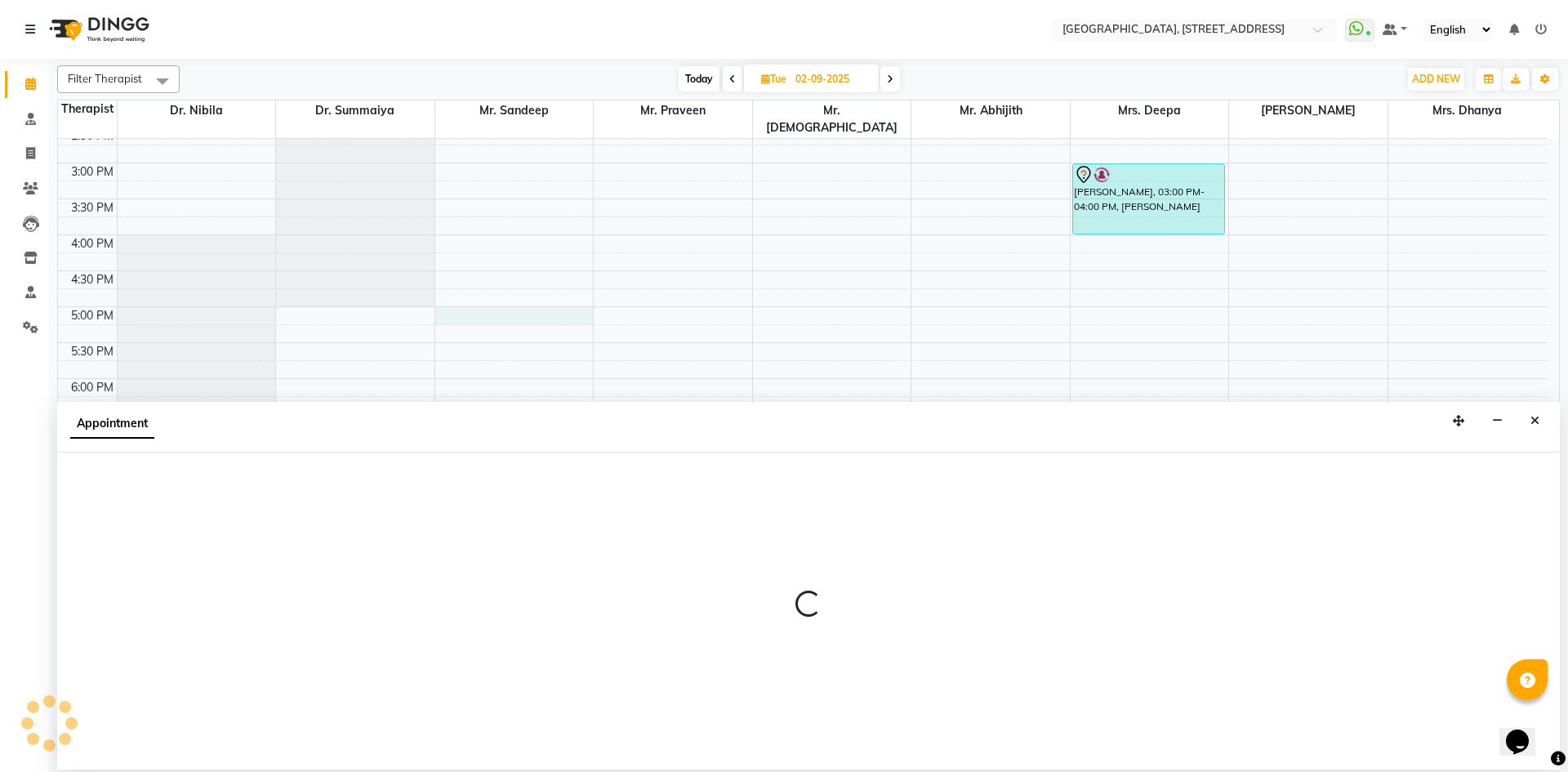
select select "27240"
select select "1020"
select select "tentative"
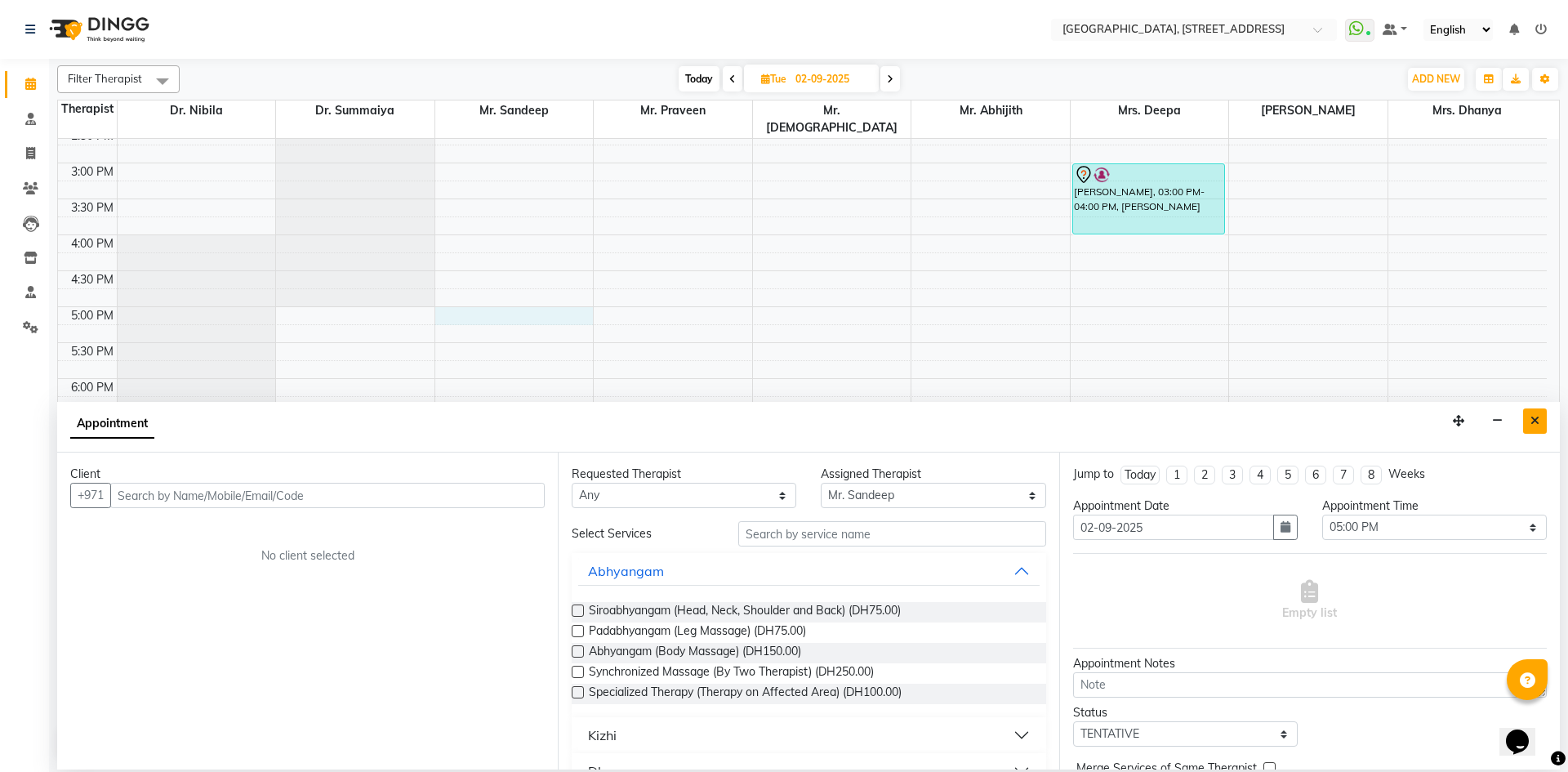
click at [1530, 422] on button "Close" at bounding box center [1535, 421] width 24 height 25
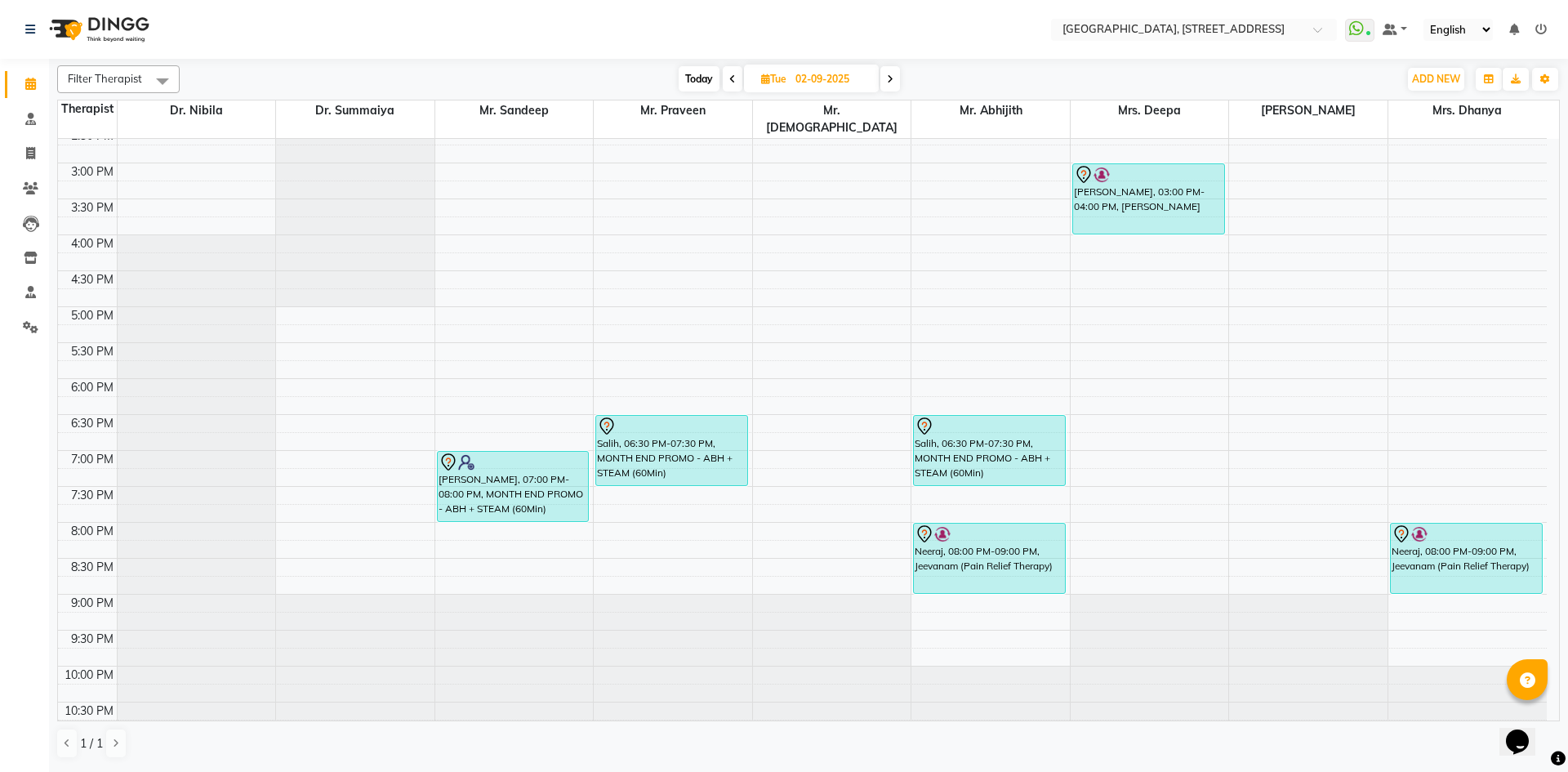
click at [452, 334] on div "7:00 AM 7:30 AM 8:00 AM 8:30 AM 9:00 AM 9:30 AM 10:00 AM 10:30 AM 11:00 AM 11:3…" at bounding box center [802, 163] width 1489 height 1150
select select "27240"
select select "tentative"
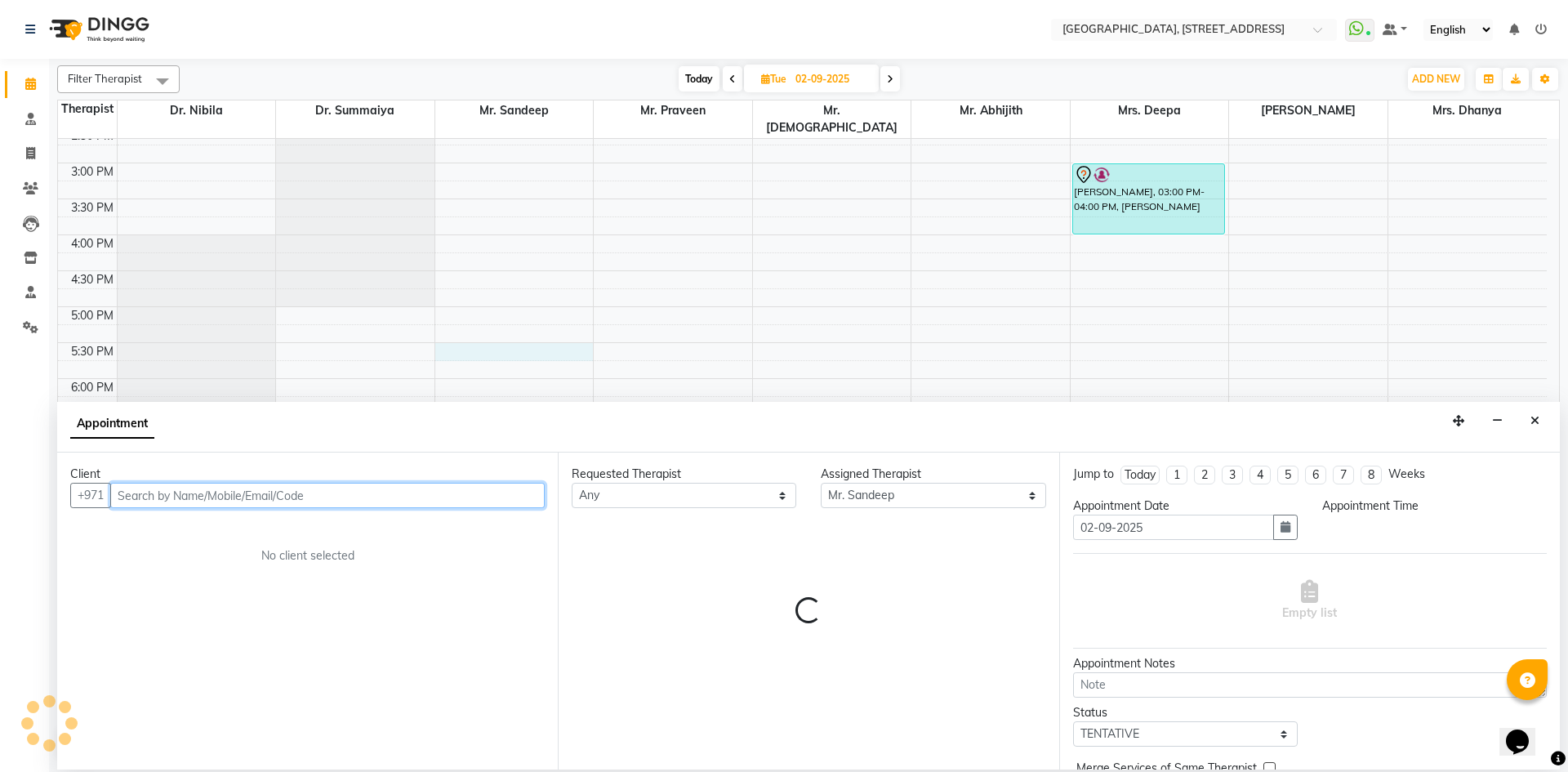
select select "1050"
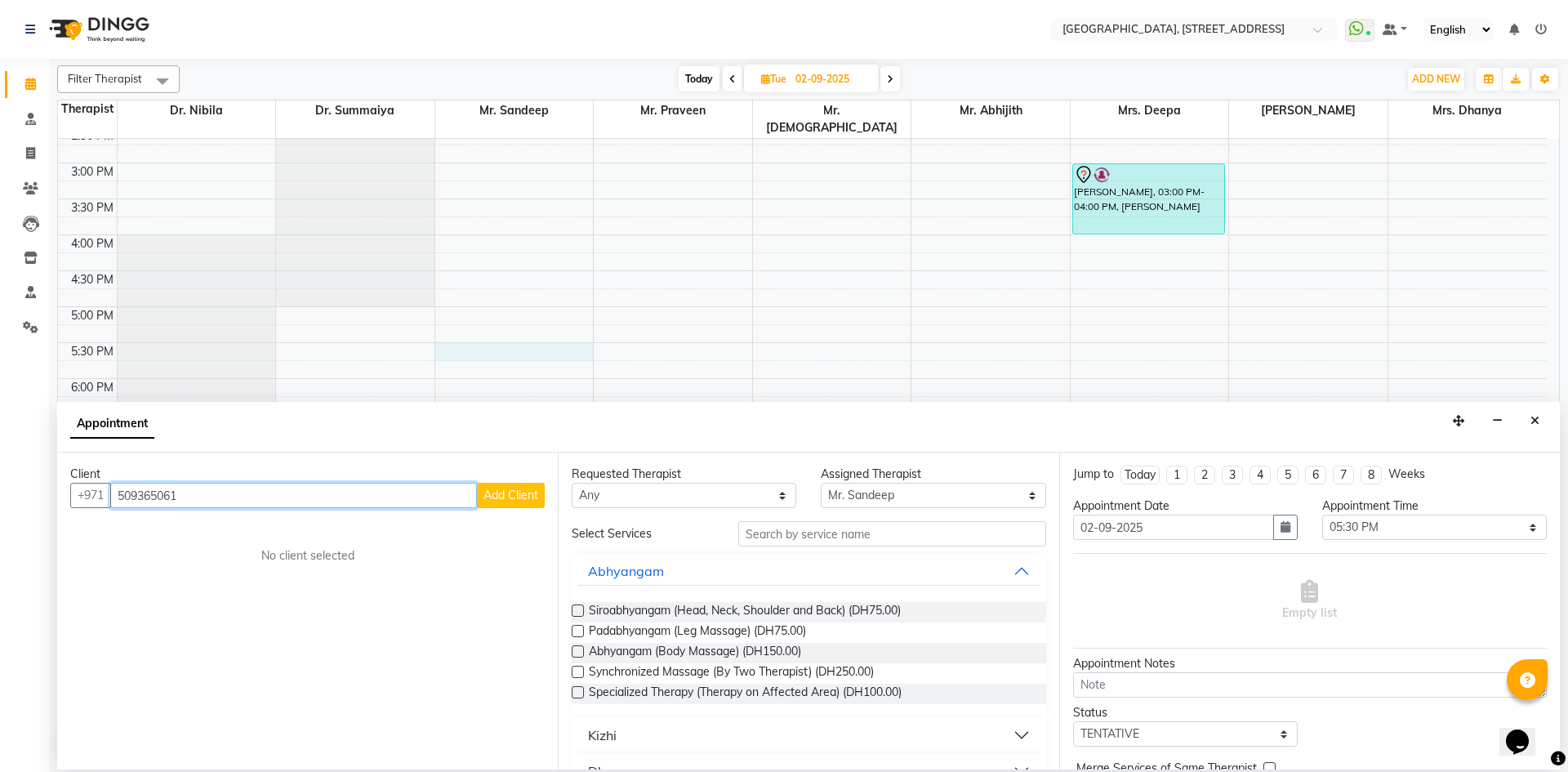
type input "509365061"
click at [511, 501] on span "Add Client" at bounding box center [511, 495] width 55 height 14
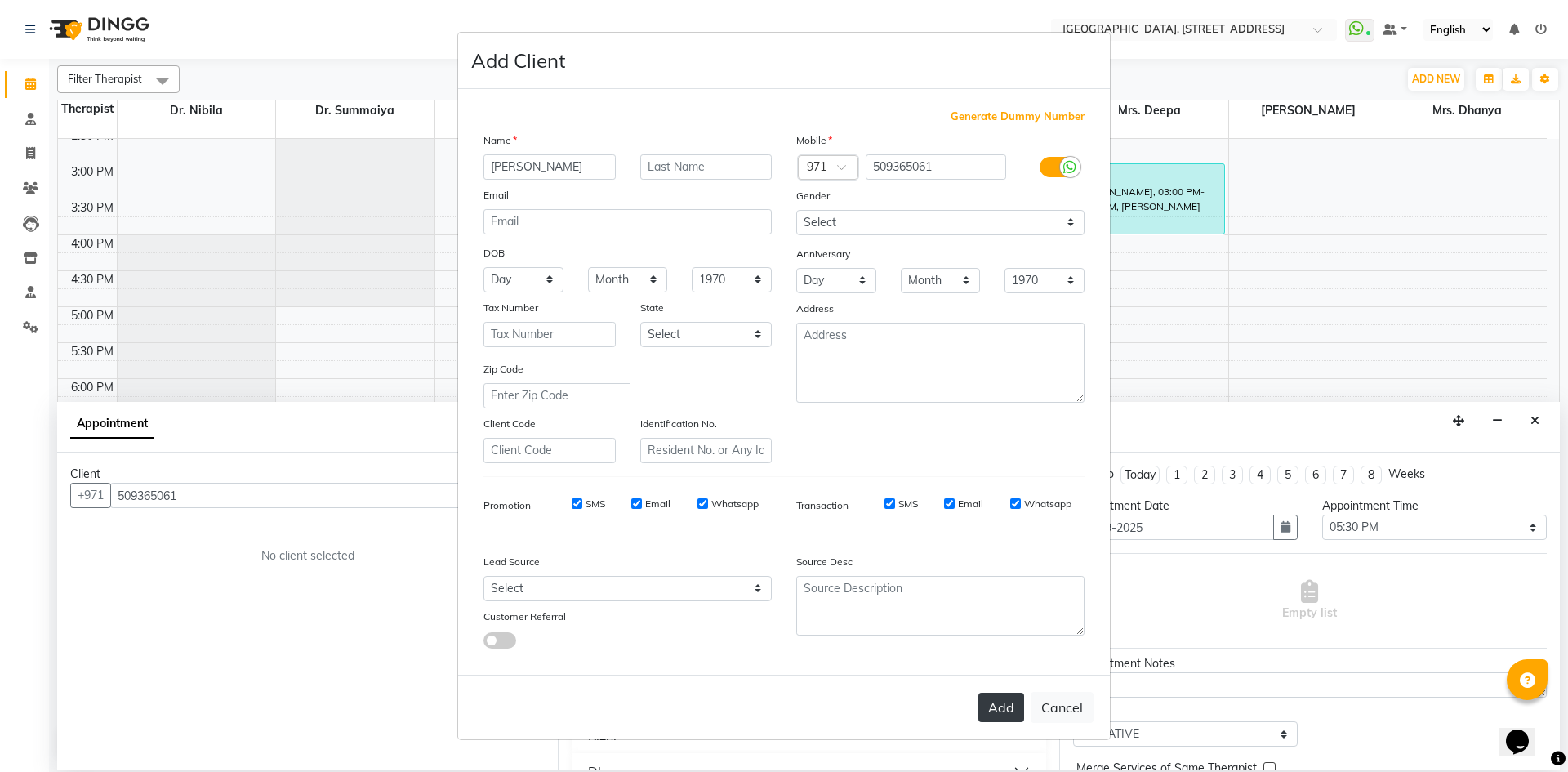
type input "[PERSON_NAME]"
click at [1003, 709] on button "Add" at bounding box center [1001, 707] width 45 height 29
select select
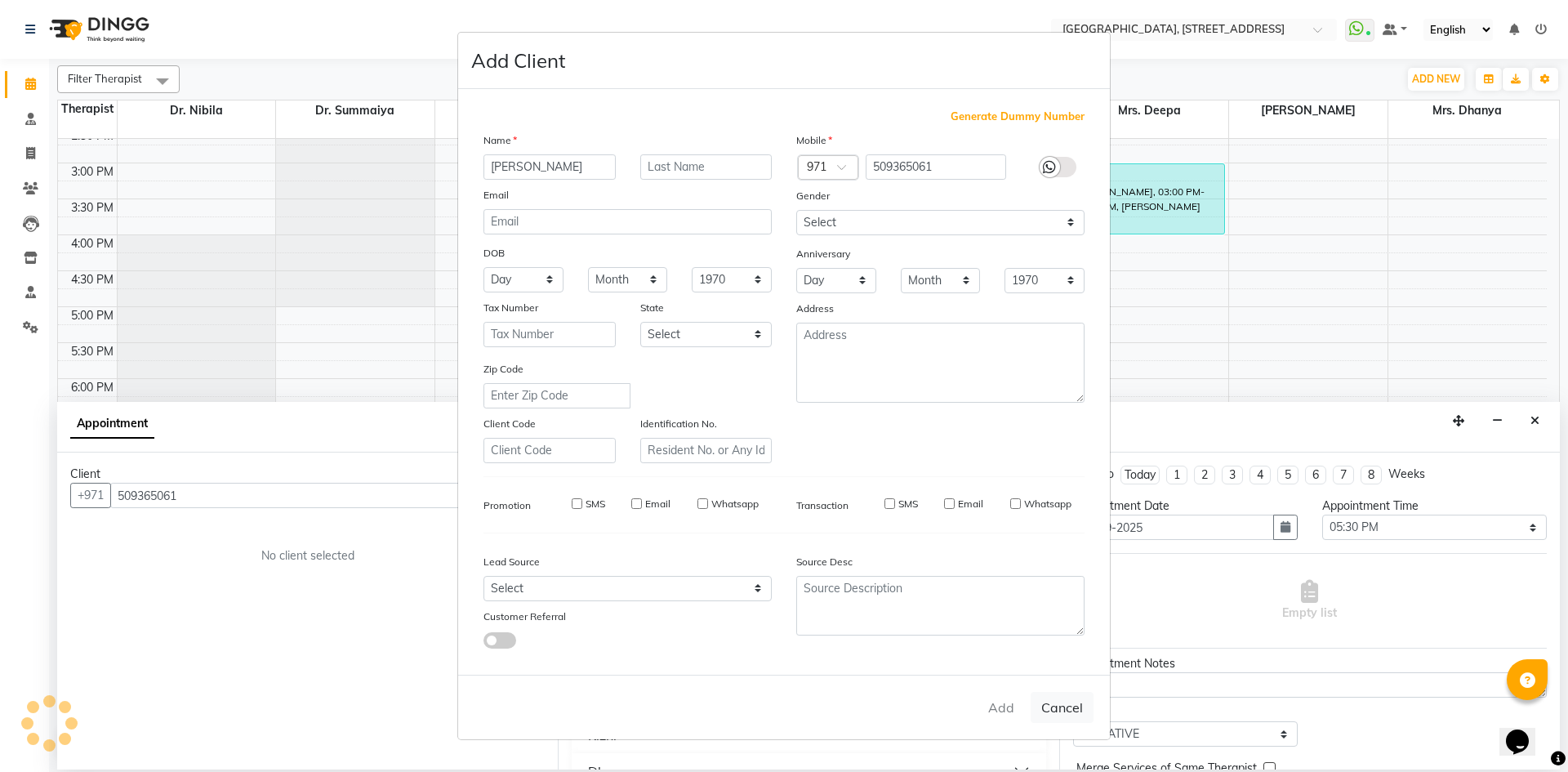
select select
checkbox input "false"
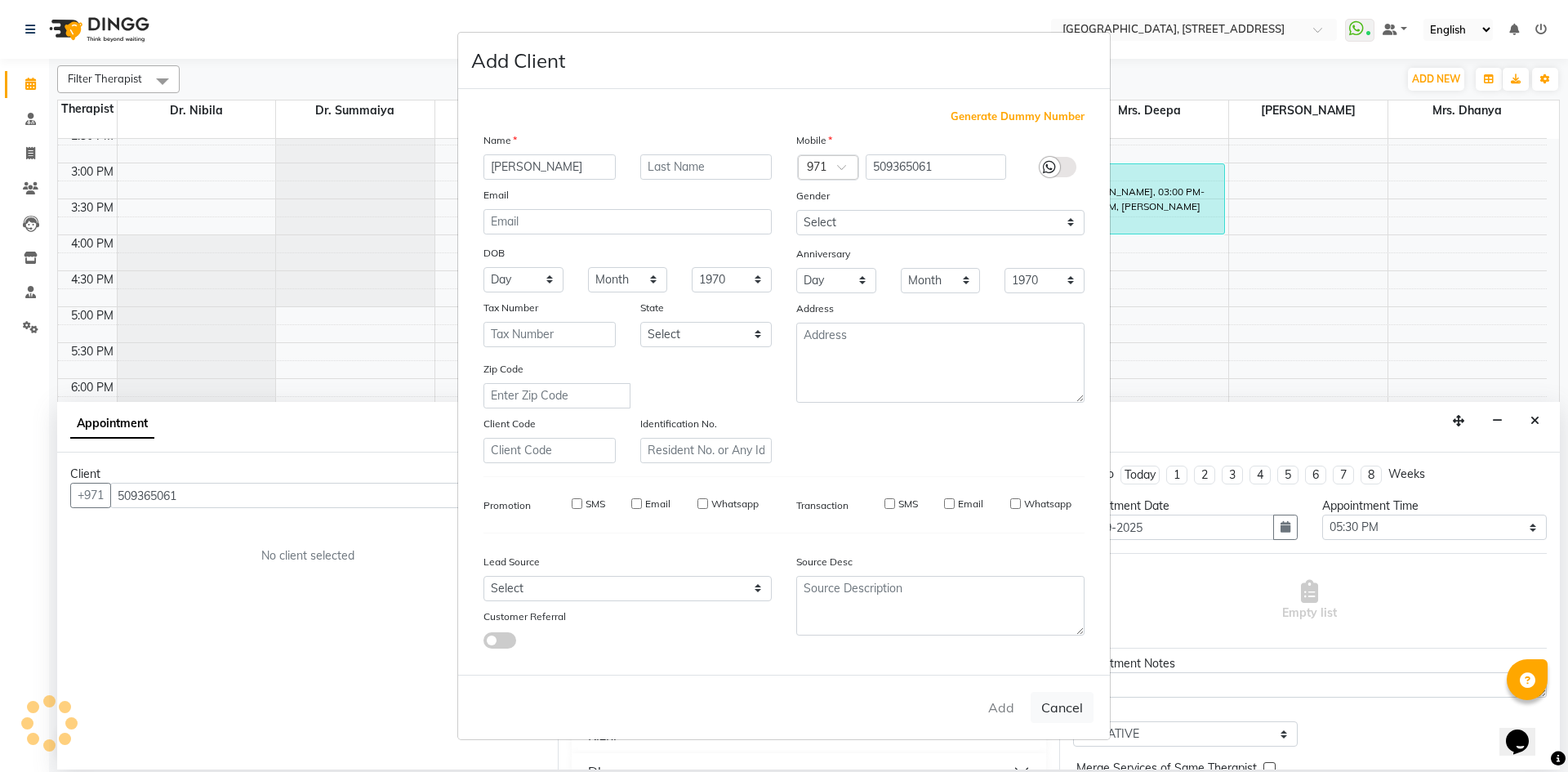
checkbox input "false"
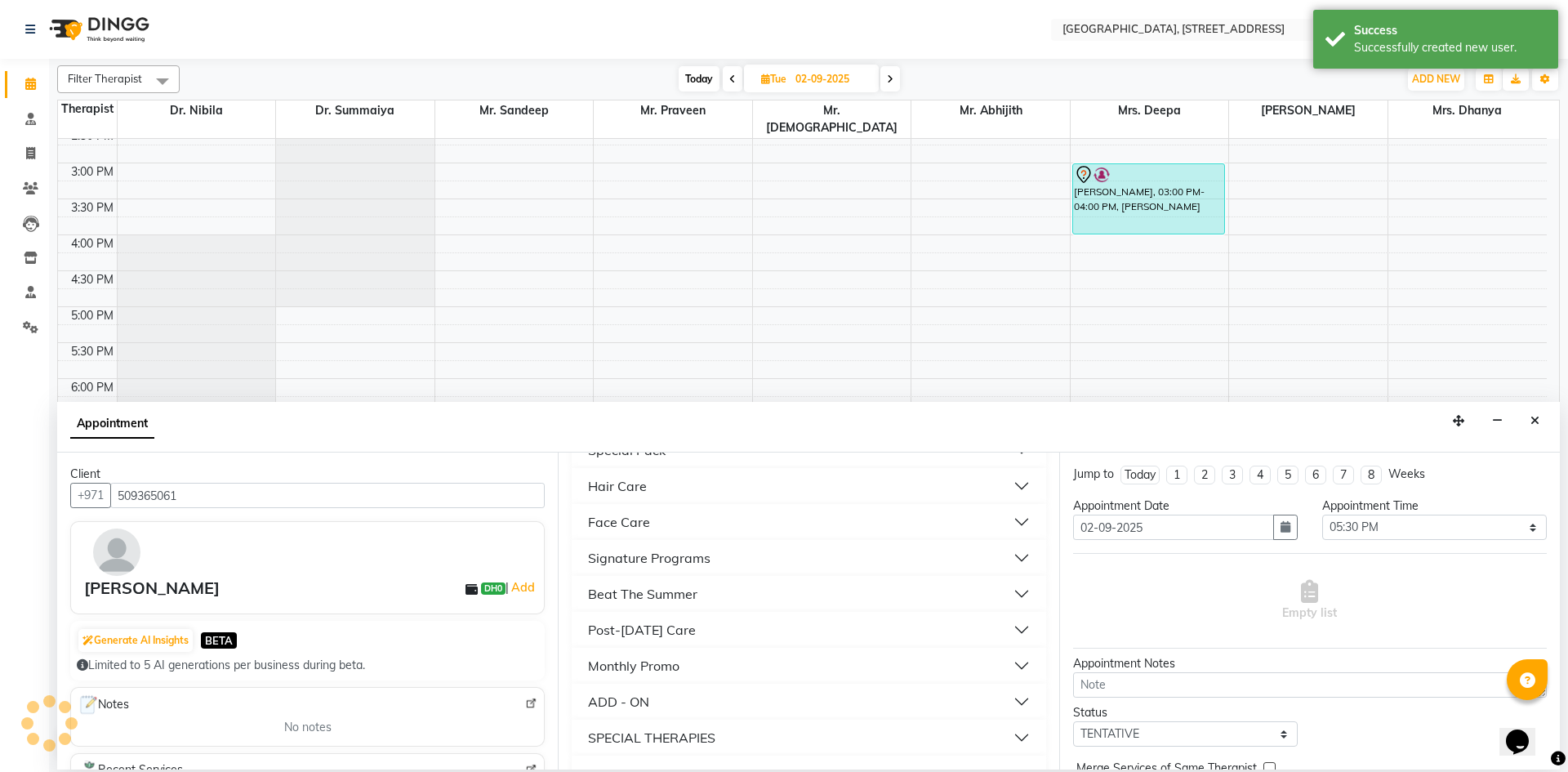
scroll to position [500, 0]
click at [688, 625] on button "Monthly Promo" at bounding box center [808, 630] width 461 height 29
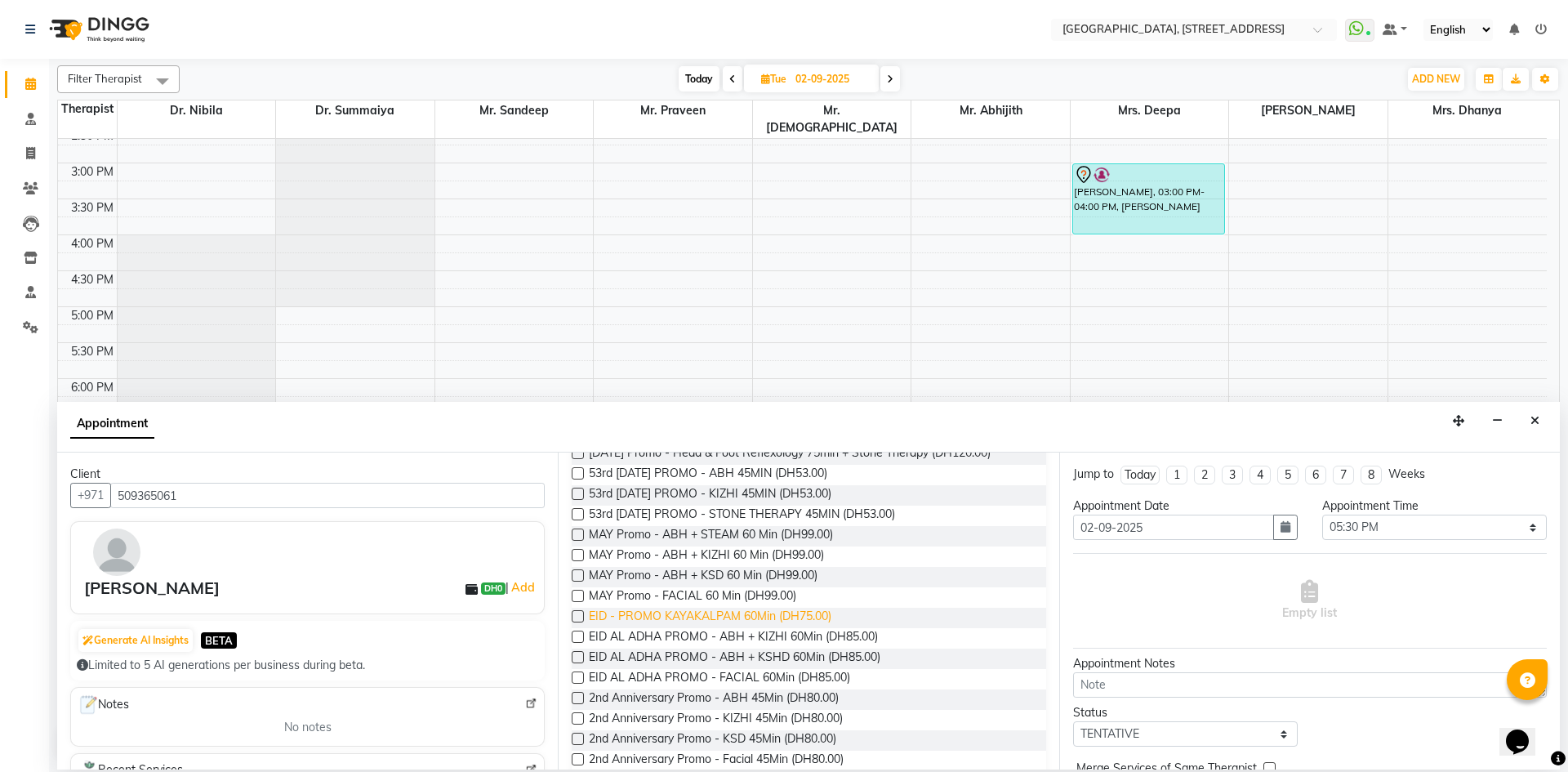
scroll to position [1343, 0]
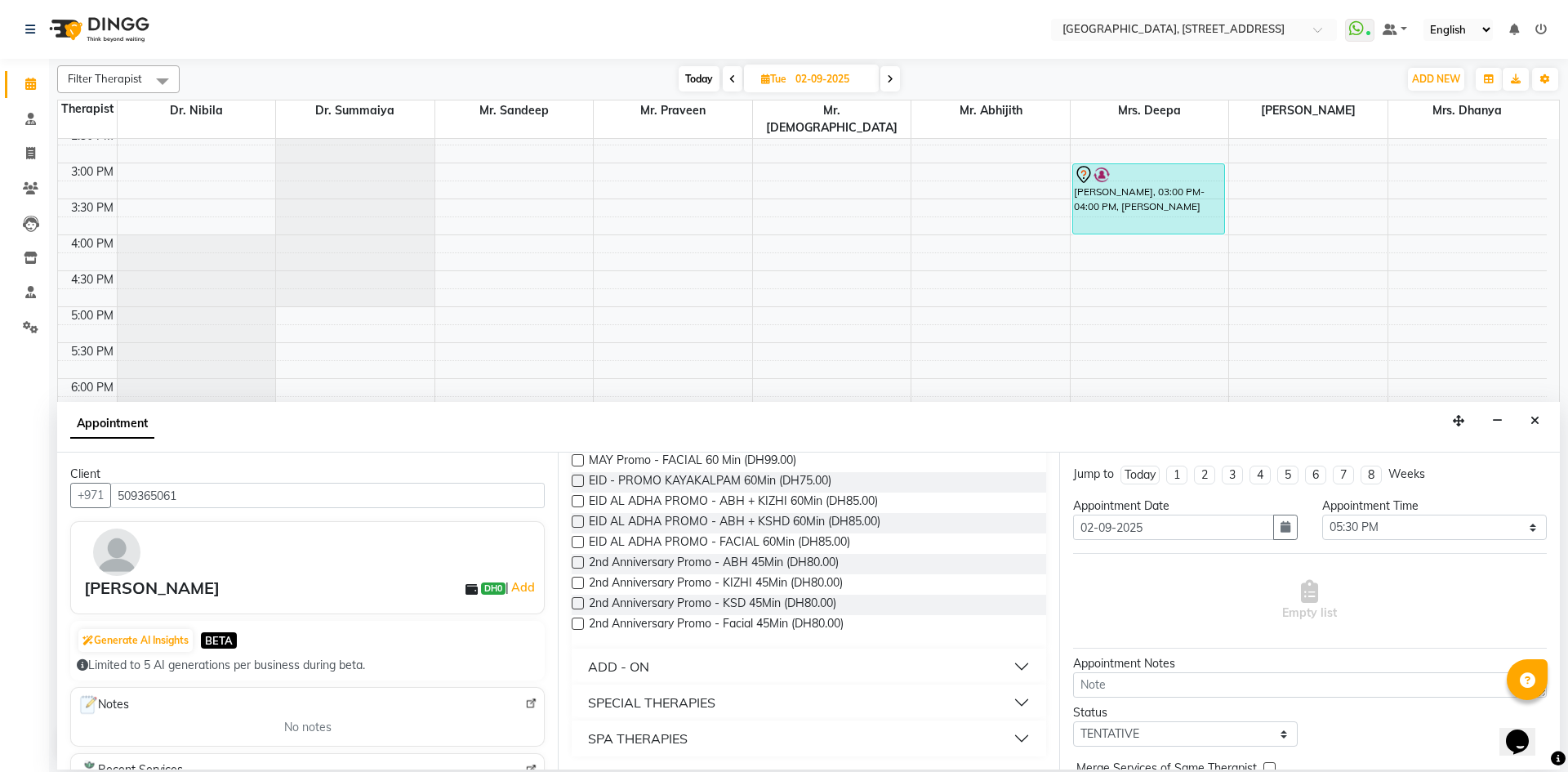
click at [578, 539] on label at bounding box center [578, 542] width 13 height 13
click at [578, 539] on input "checkbox" at bounding box center [577, 544] width 11 height 11
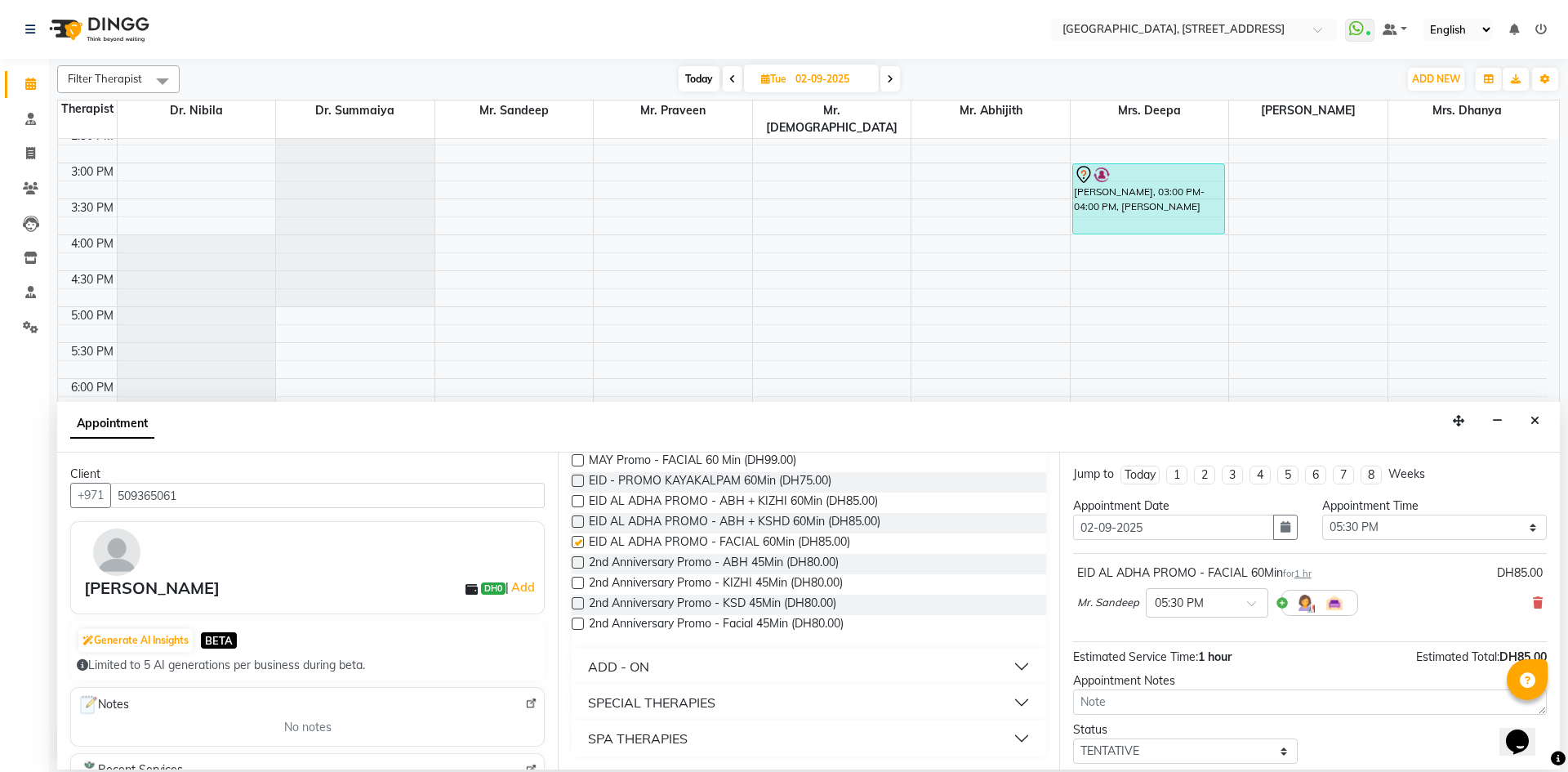
checkbox input "false"
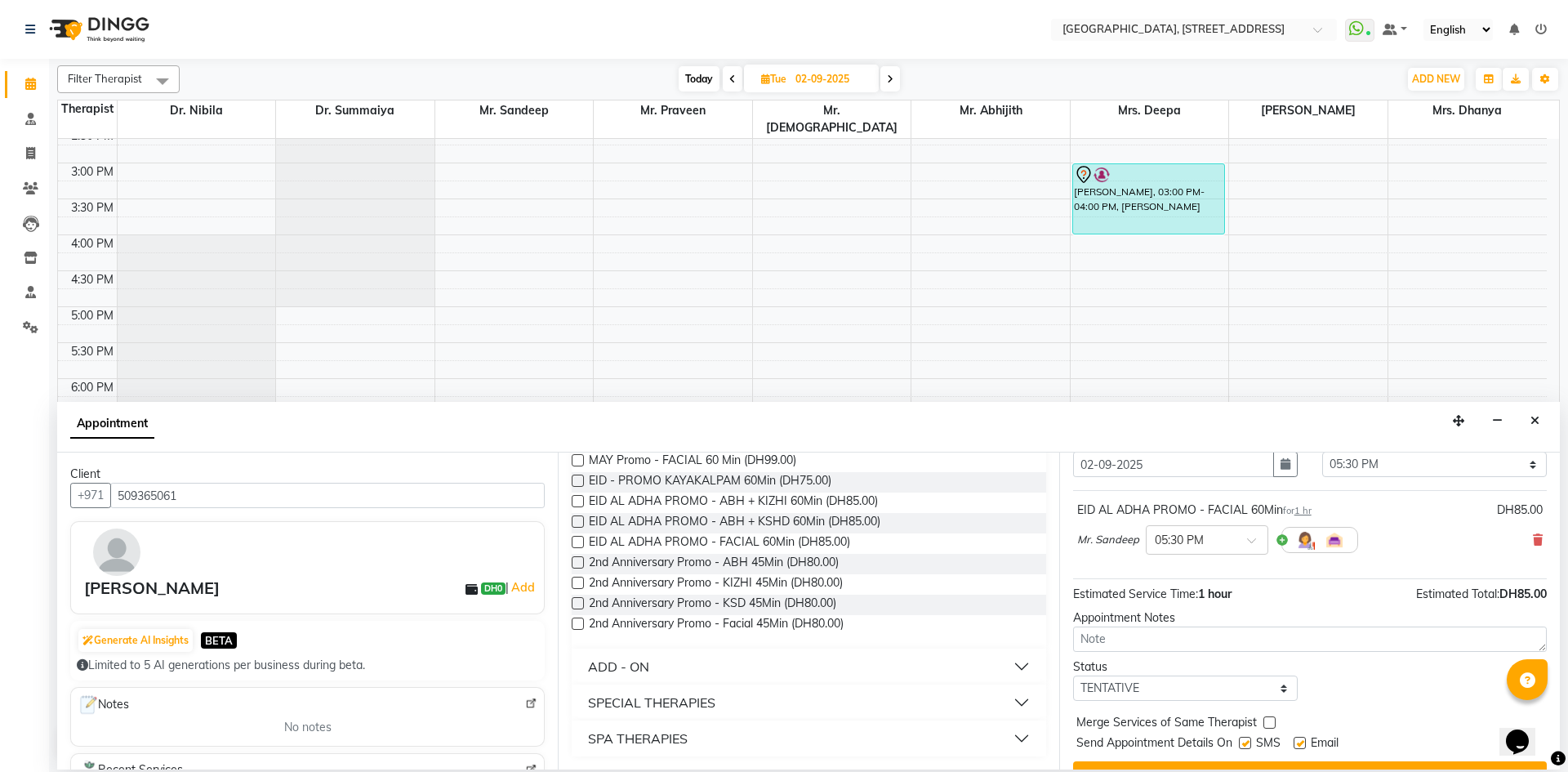
scroll to position [97, 0]
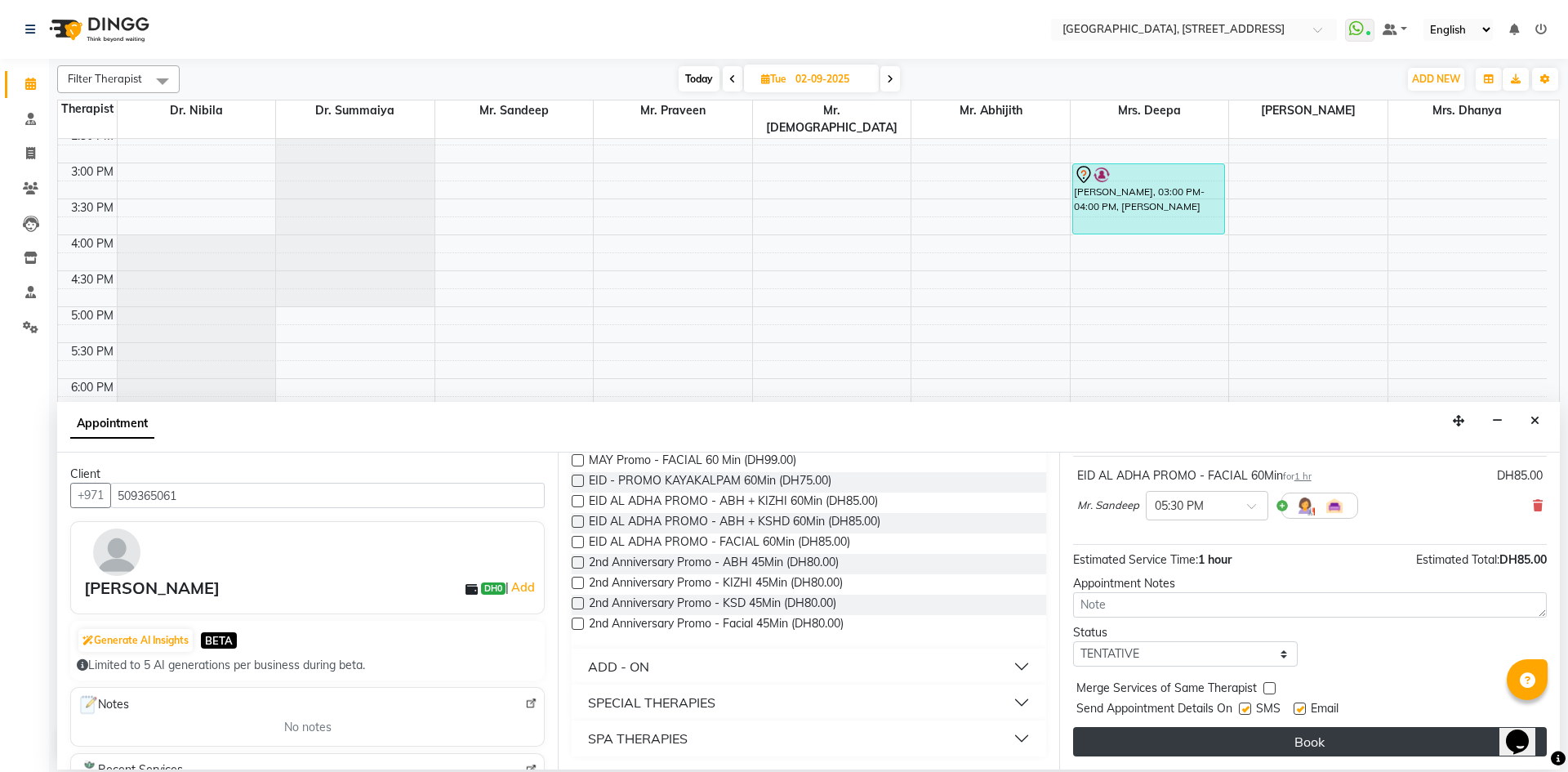
click at [1305, 737] on button "Book" at bounding box center [1310, 742] width 474 height 29
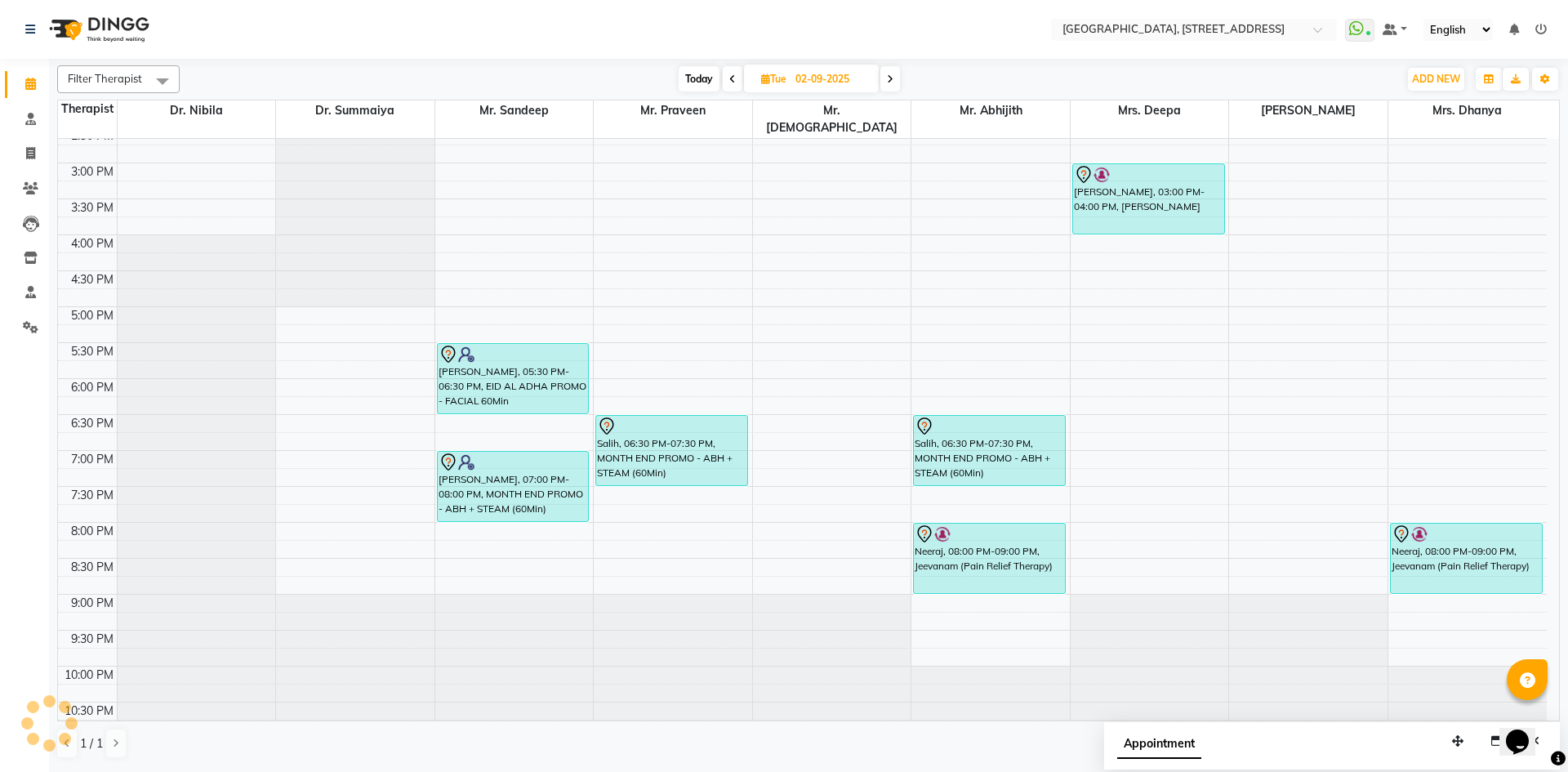
click at [699, 76] on span "Today" at bounding box center [699, 79] width 40 height 25
type input "[DATE]"
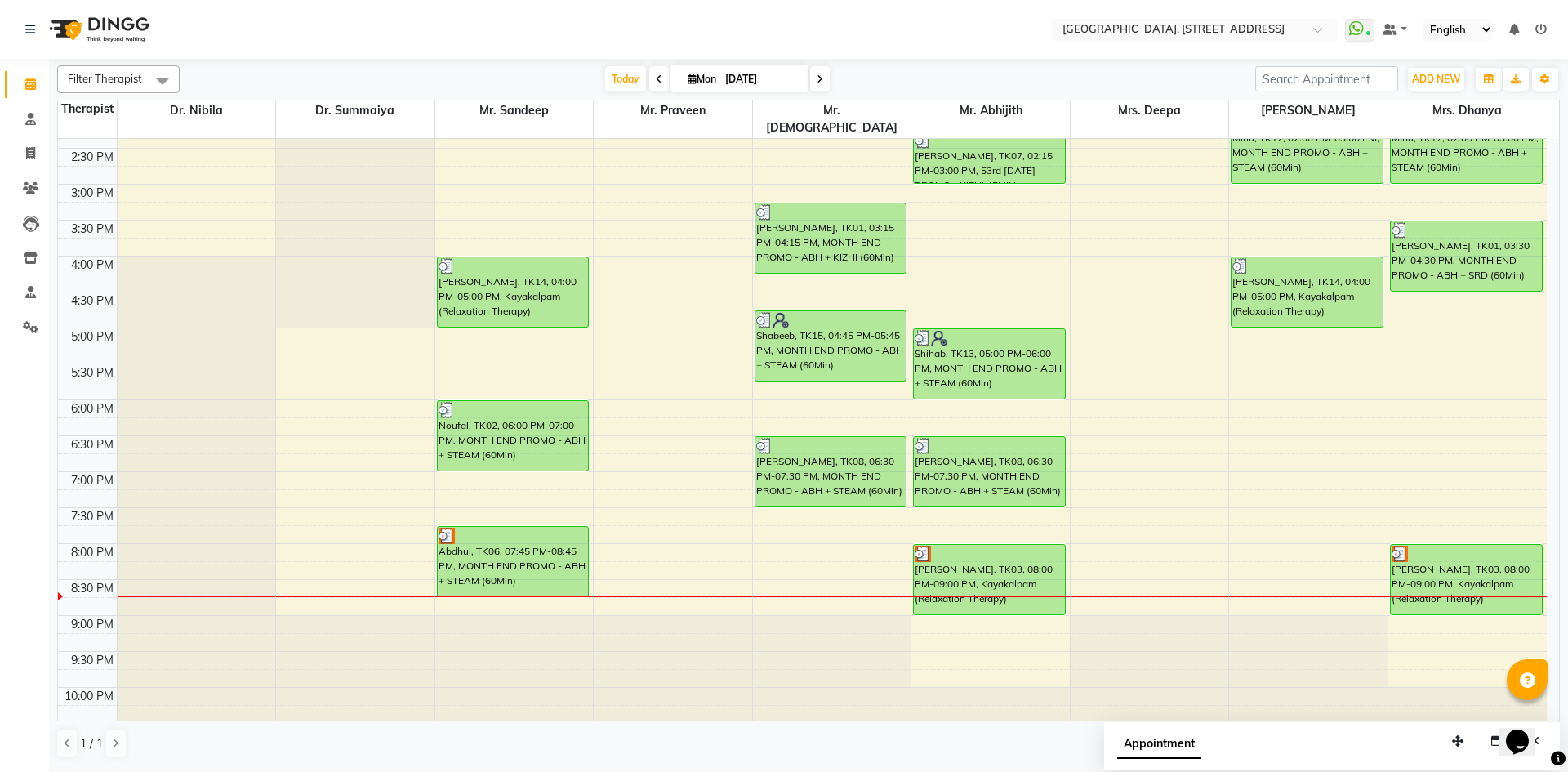
scroll to position [550, 0]
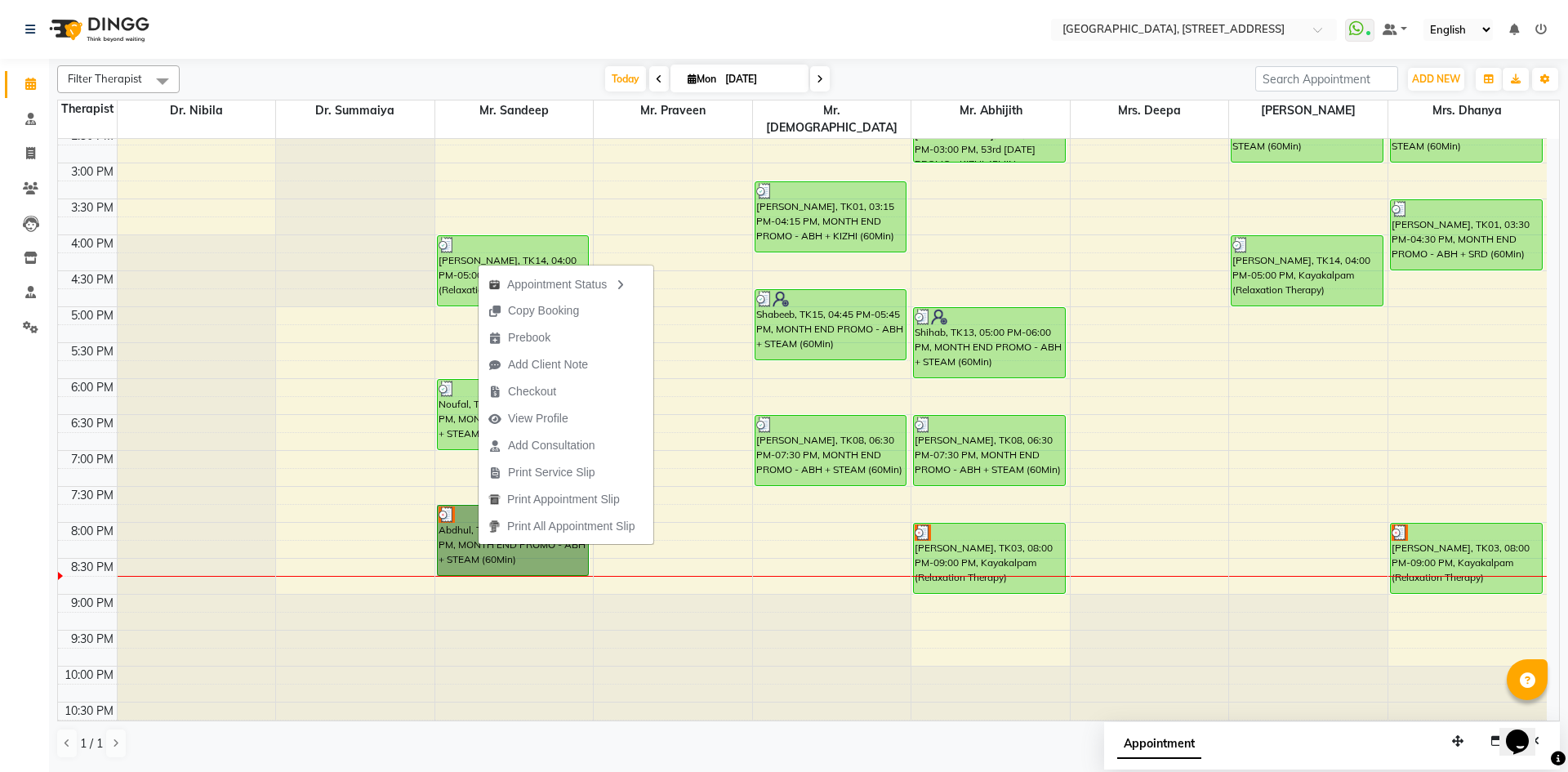
drag, startPoint x: 1367, startPoint y: 666, endPoint x: 1285, endPoint y: 686, distance: 84.4
click at [1365, 667] on div at bounding box center [1308, 667] width 158 height 143
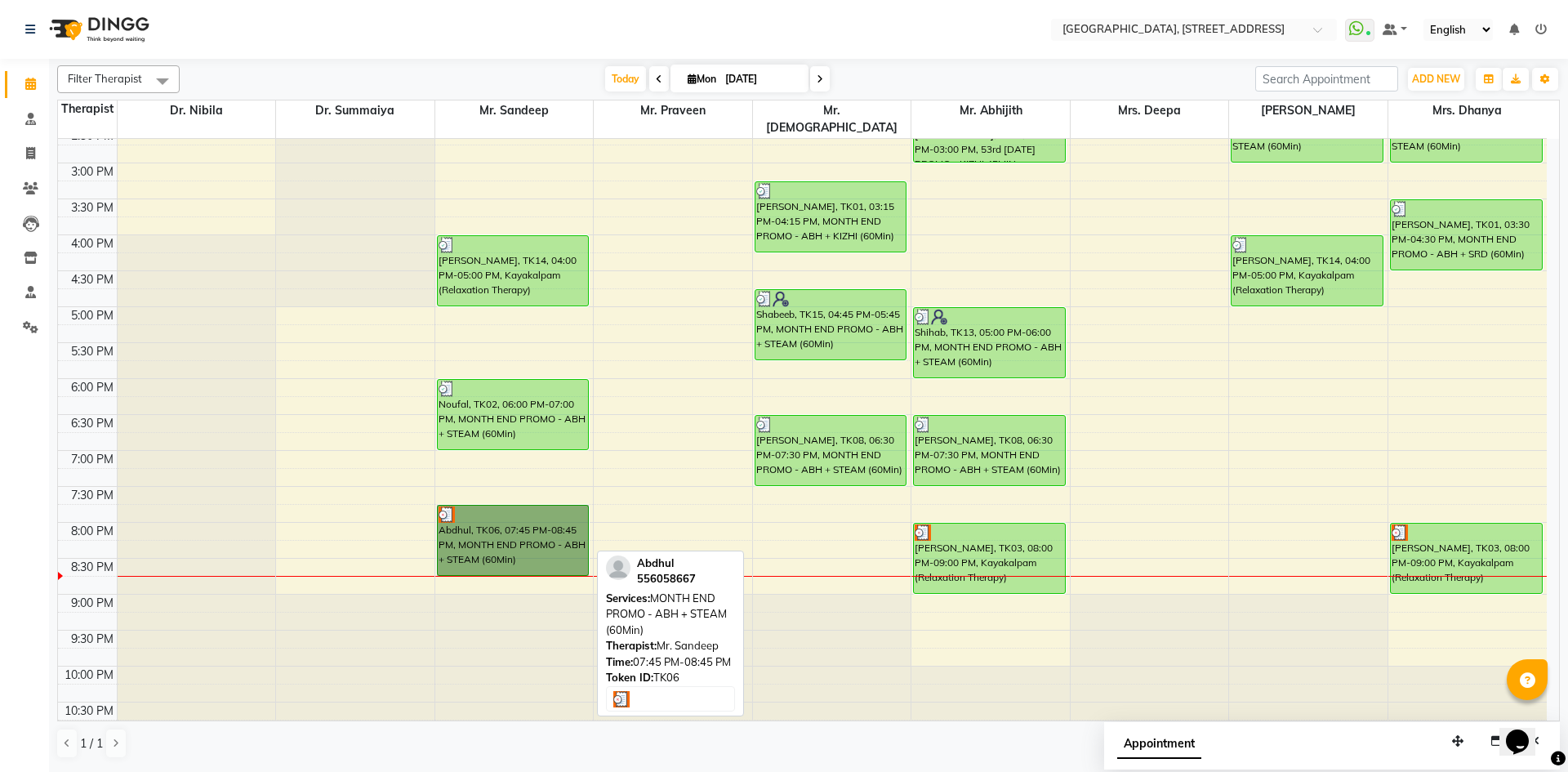
click at [500, 524] on link "Abdhul, TK06, 07:45 PM-08:45 PM, MONTH END PROMO - ABH + STEAM (60Min)" at bounding box center [513, 540] width 153 height 71
select select "3"
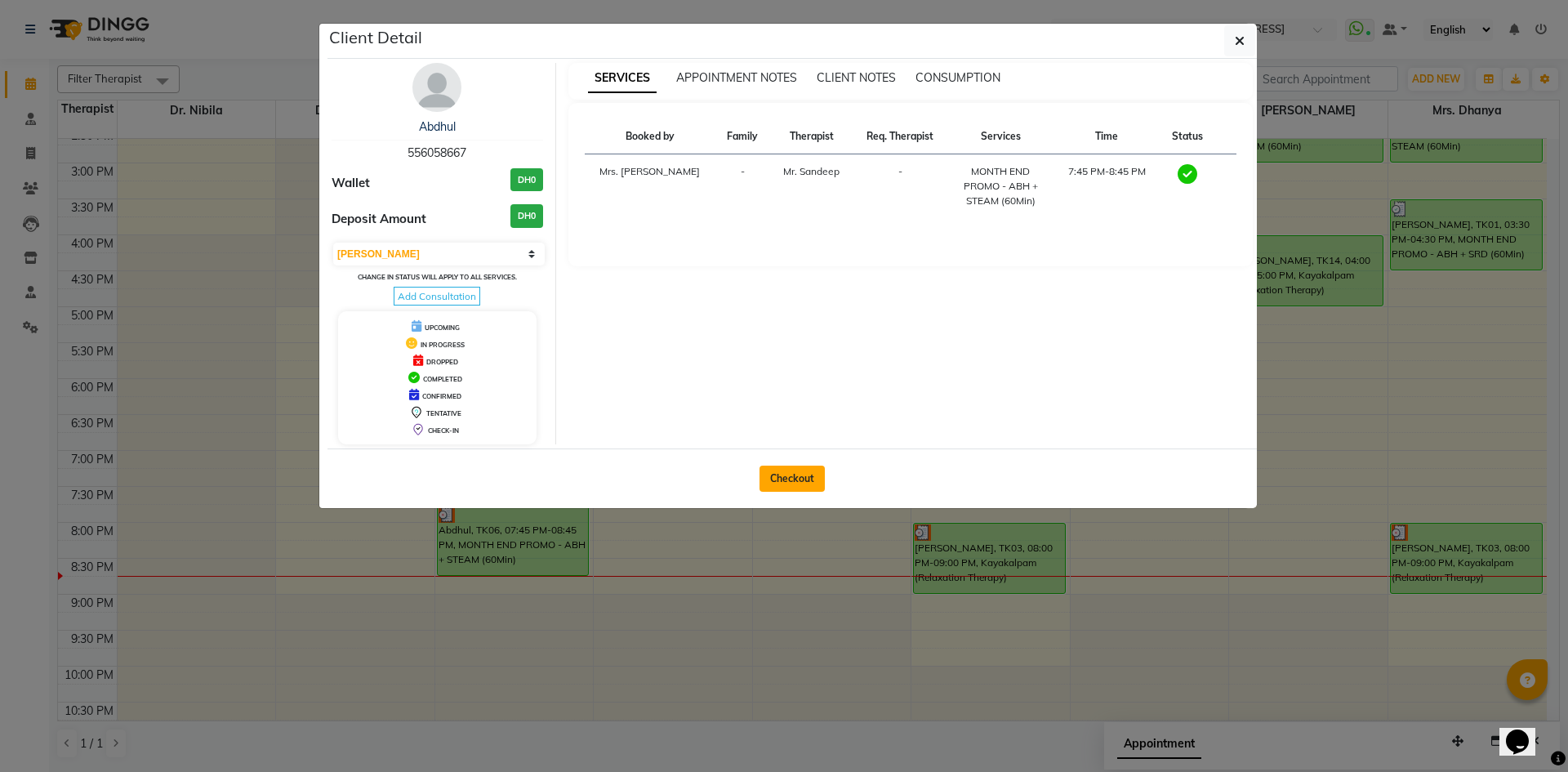
click at [813, 469] on button "Checkout" at bounding box center [793, 479] width 66 height 26
select select "service"
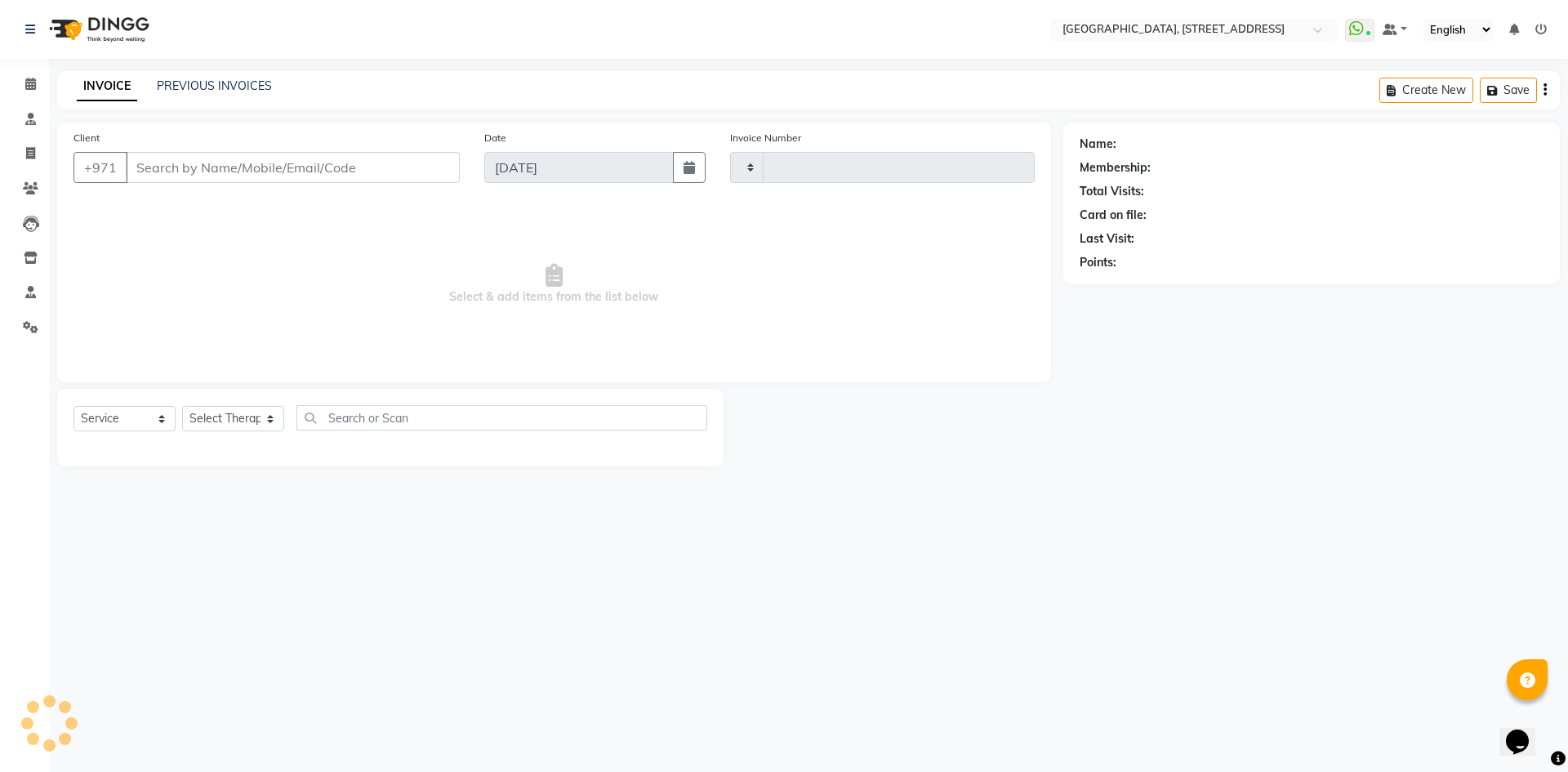
type input "2057"
select select "4538"
type input "556058667"
select select "27240"
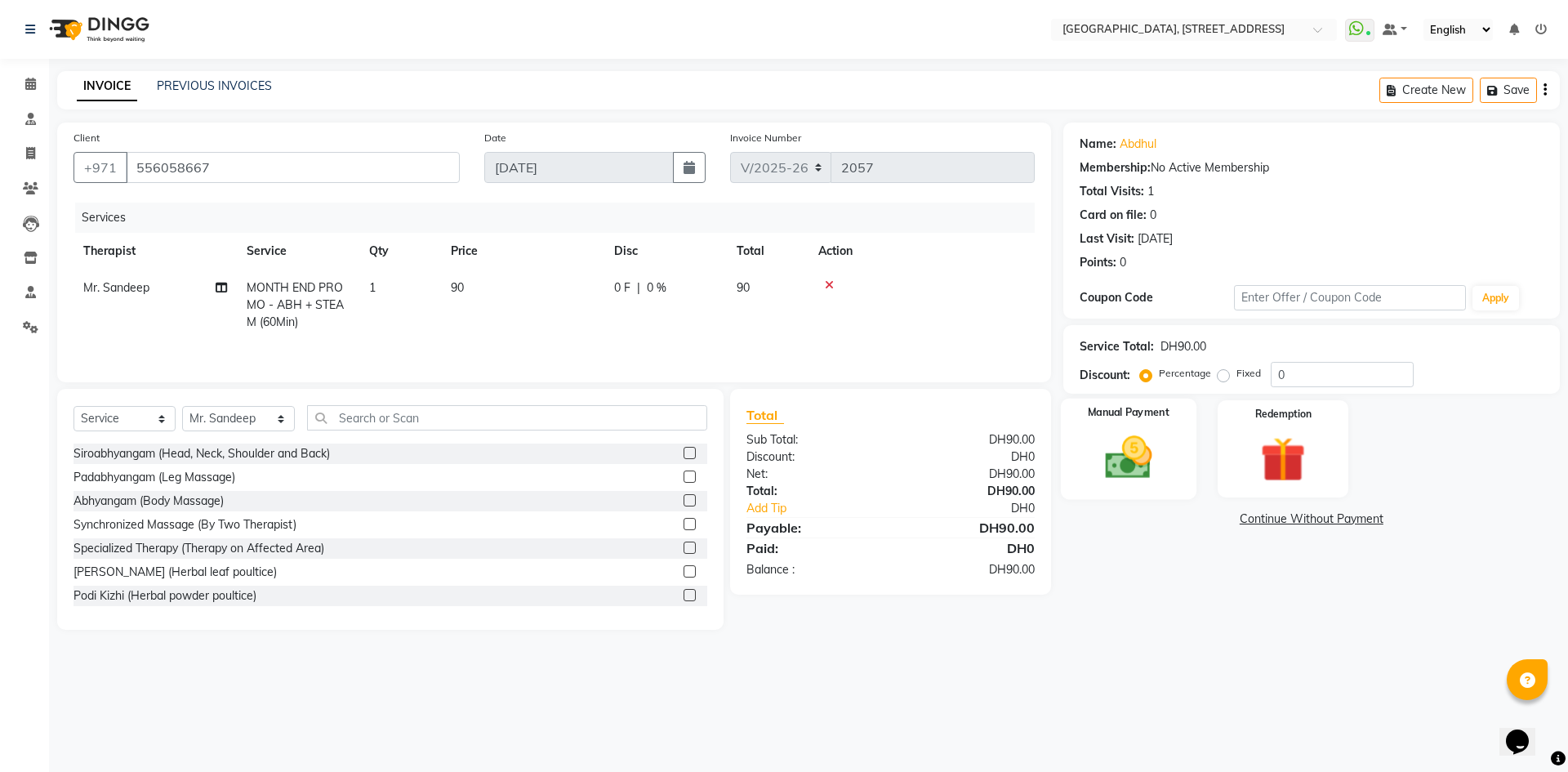
click at [1127, 469] on img at bounding box center [1128, 458] width 76 height 54
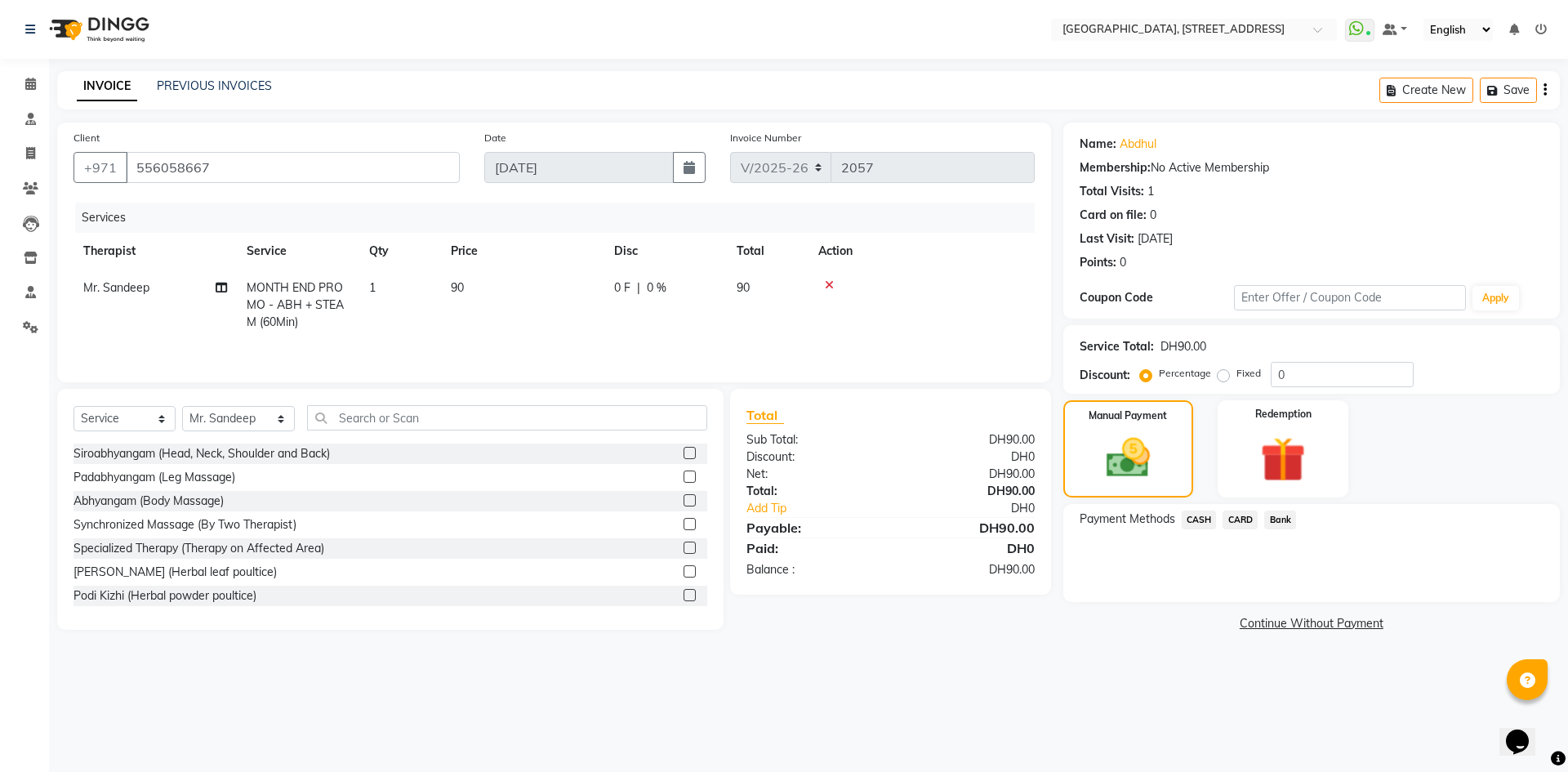
click at [1243, 521] on span "CARD" at bounding box center [1240, 520] width 35 height 19
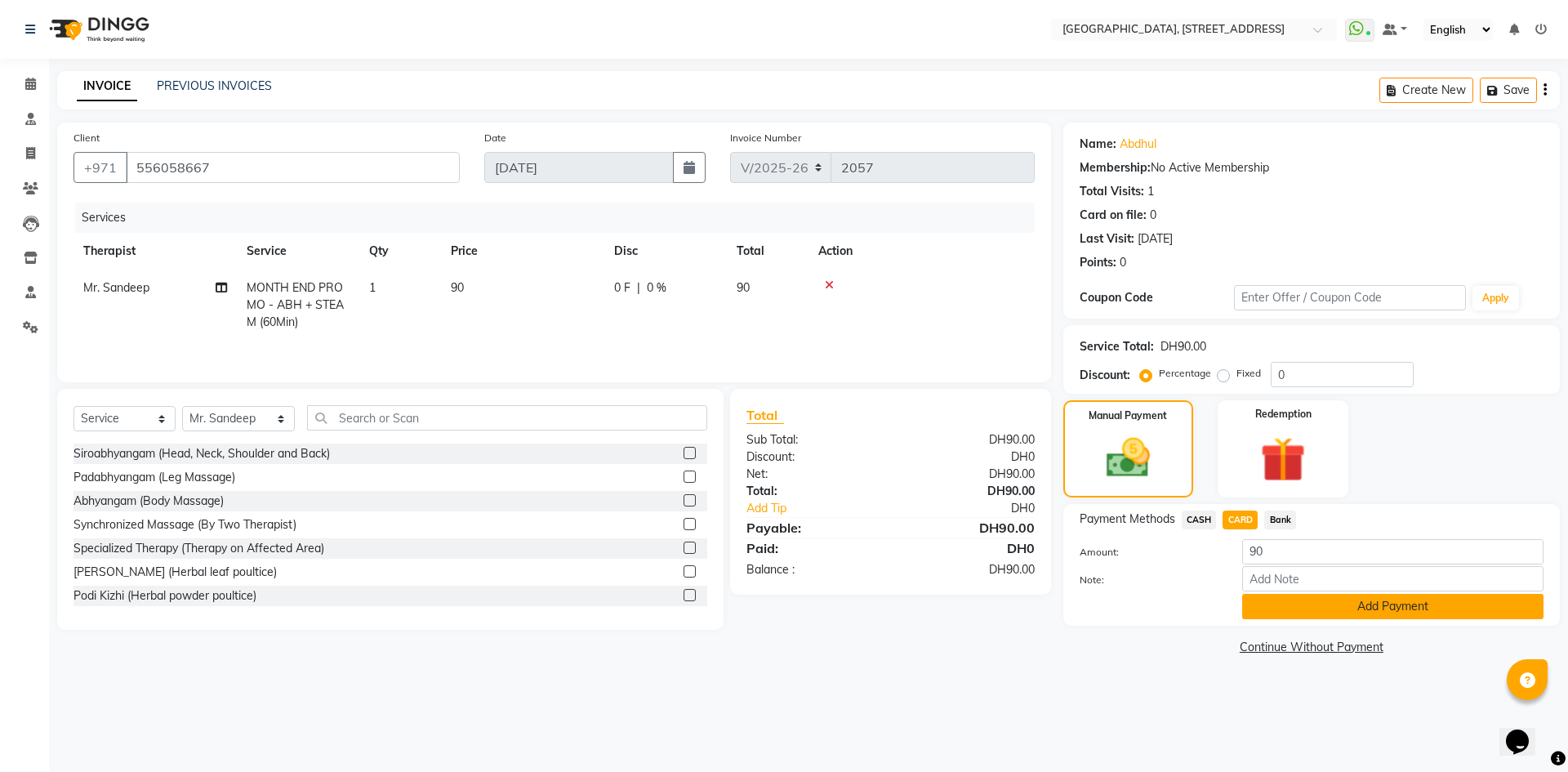
click at [1424, 615] on button "Add Payment" at bounding box center [1394, 607] width 302 height 25
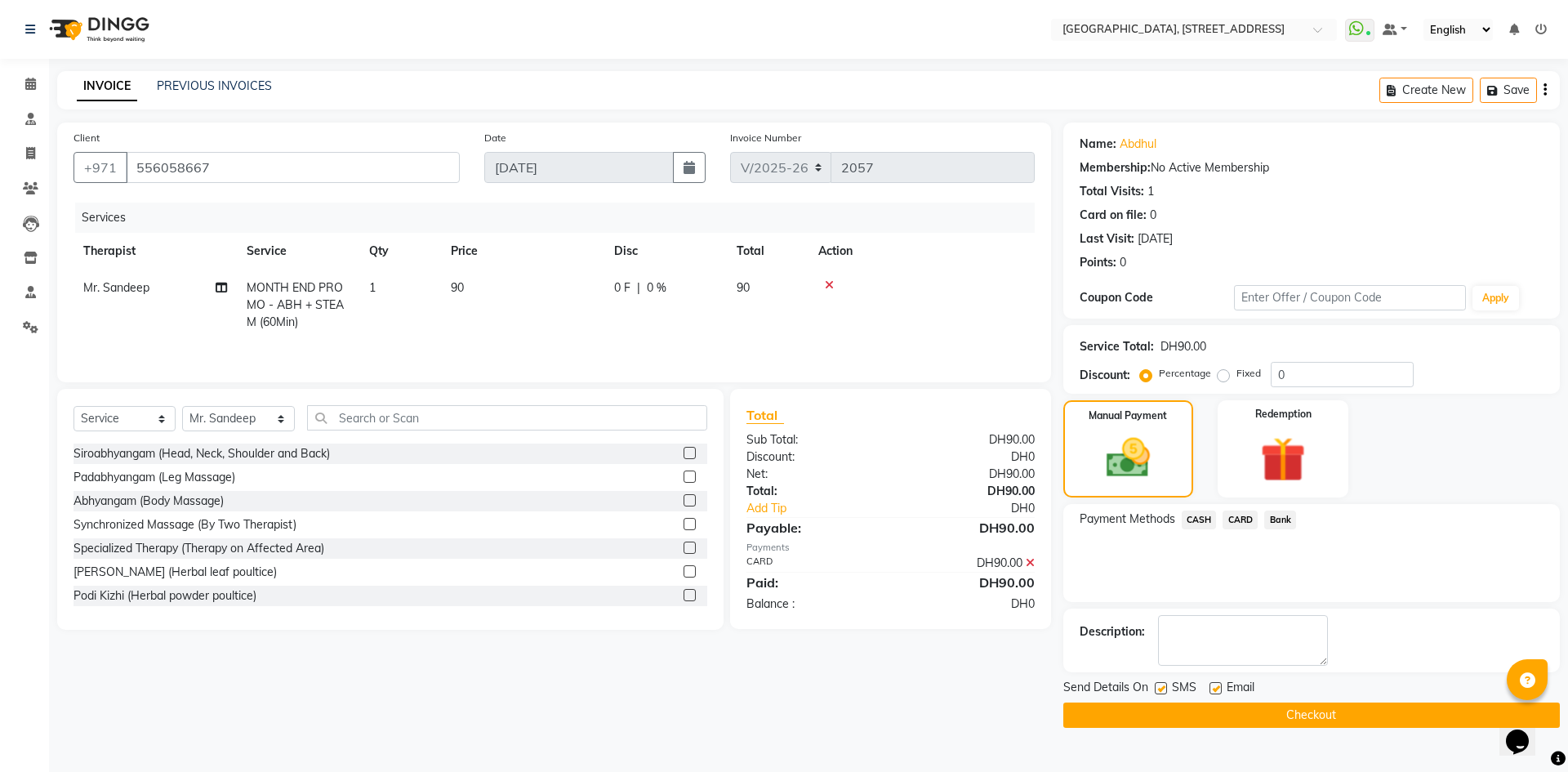
click at [1357, 724] on button "Checkout" at bounding box center [1311, 716] width 496 height 25
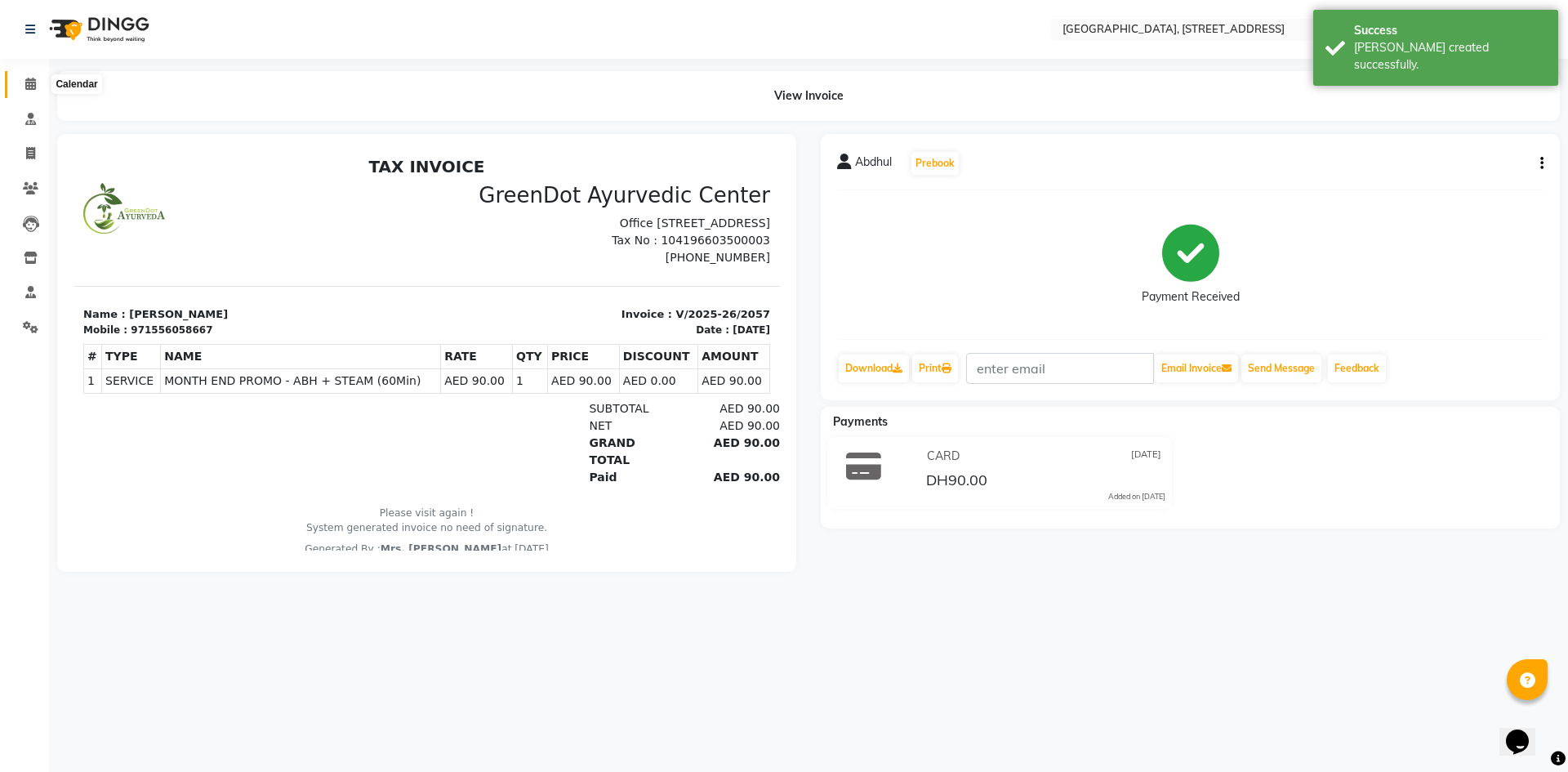
click at [27, 85] on icon at bounding box center [30, 83] width 11 height 13
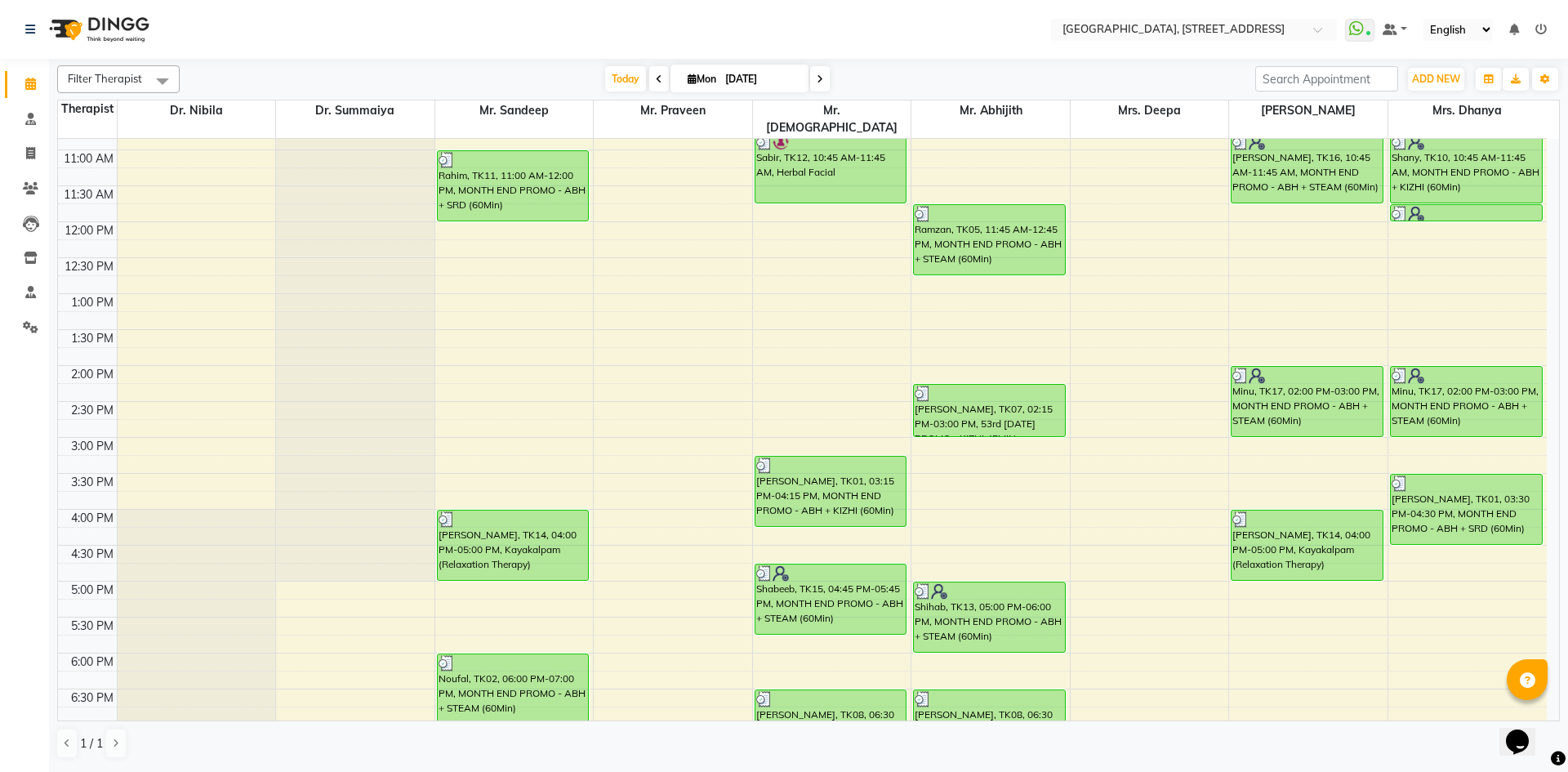
scroll to position [300, 0]
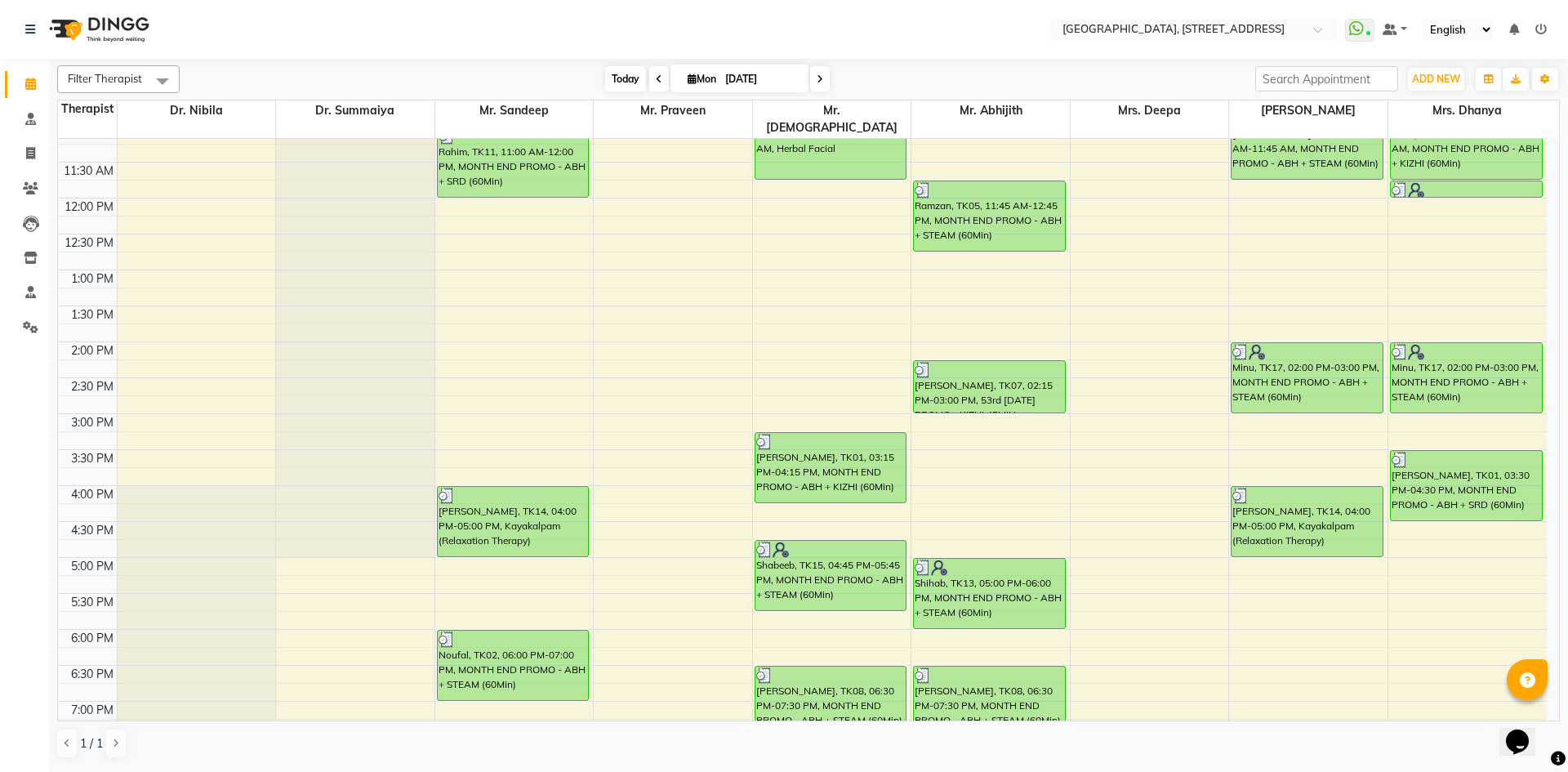
click at [628, 77] on span "Today" at bounding box center [625, 79] width 40 height 25
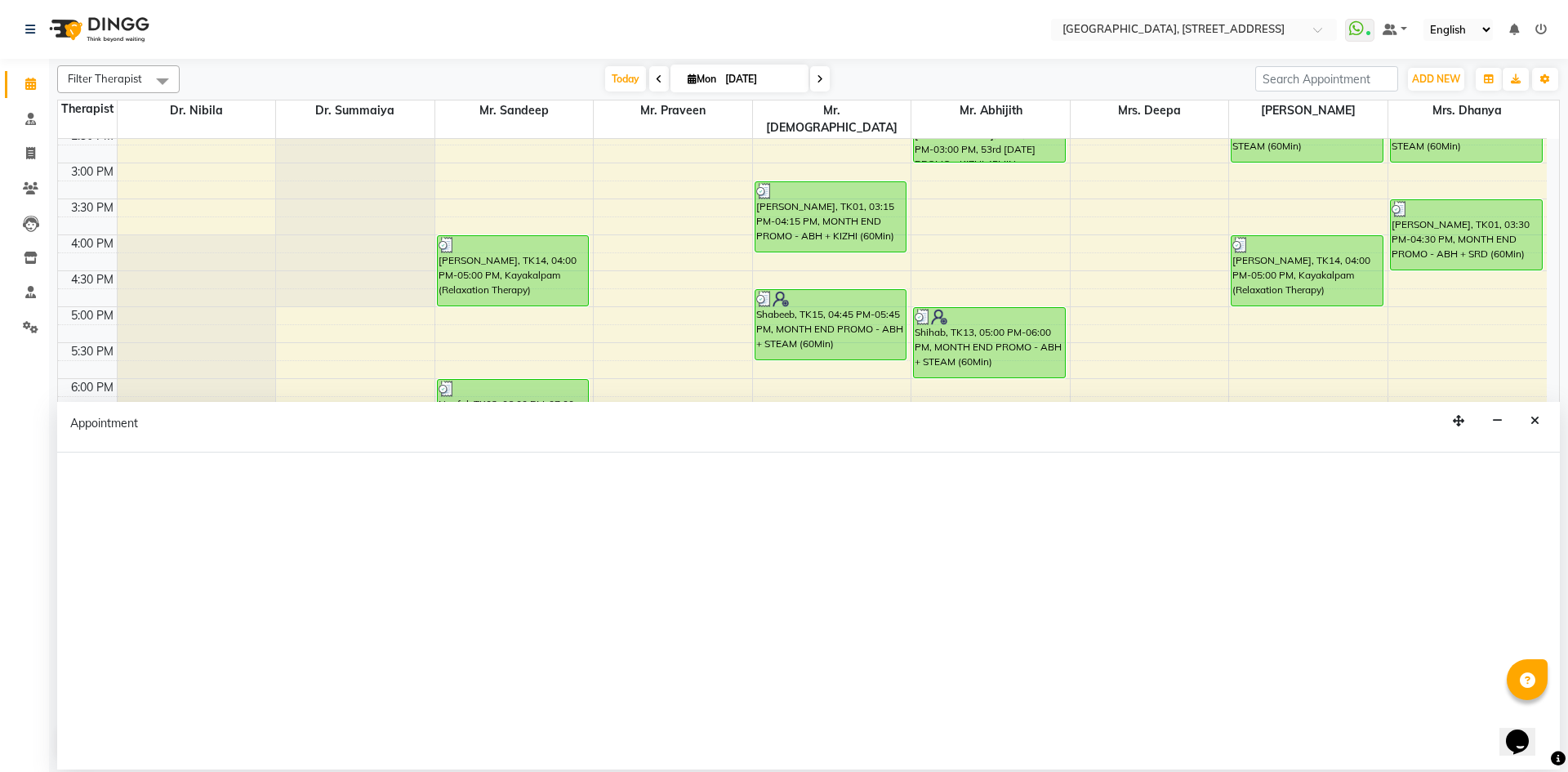
select select "33011"
select select "tentative"
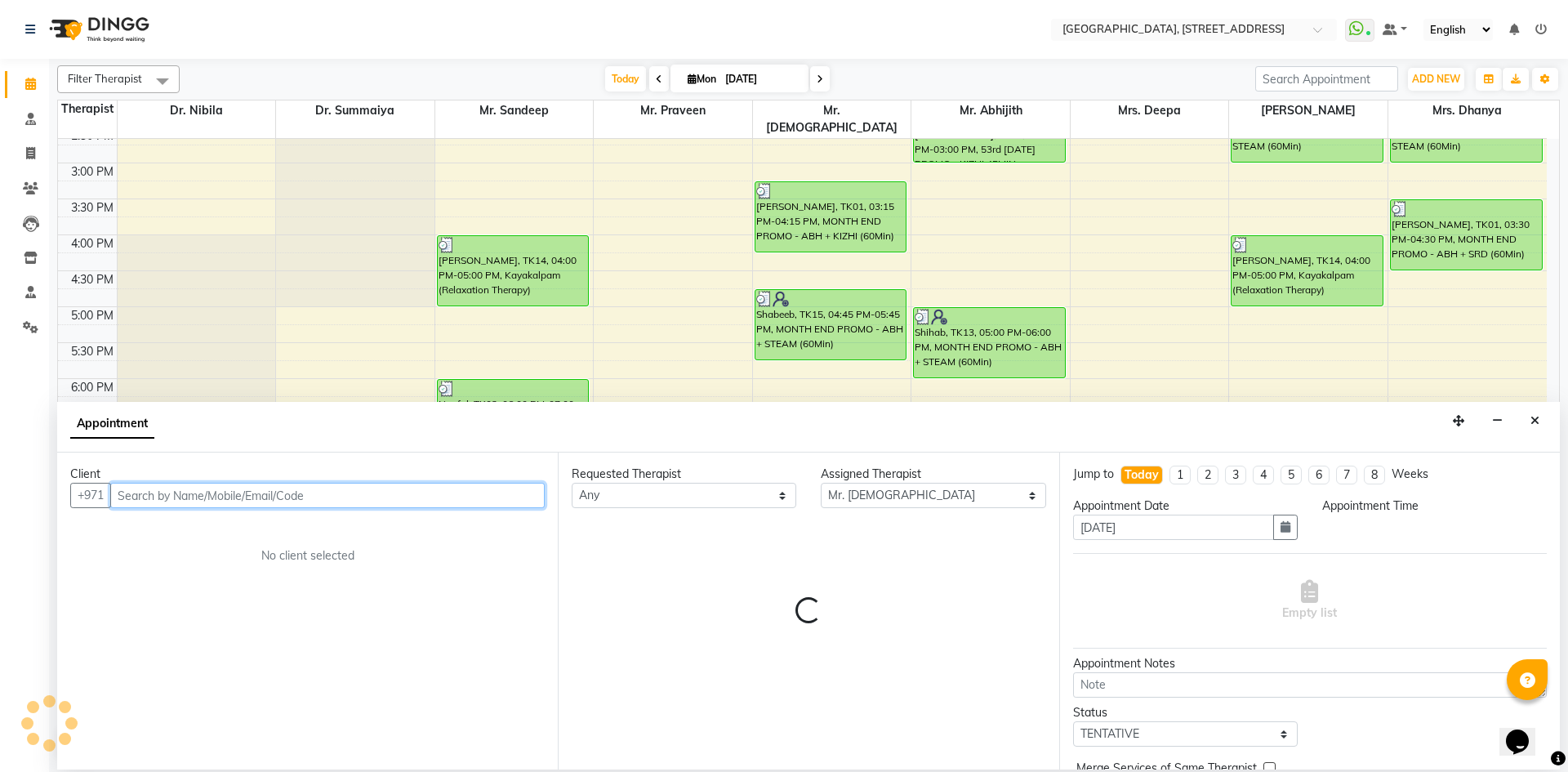
select select "1275"
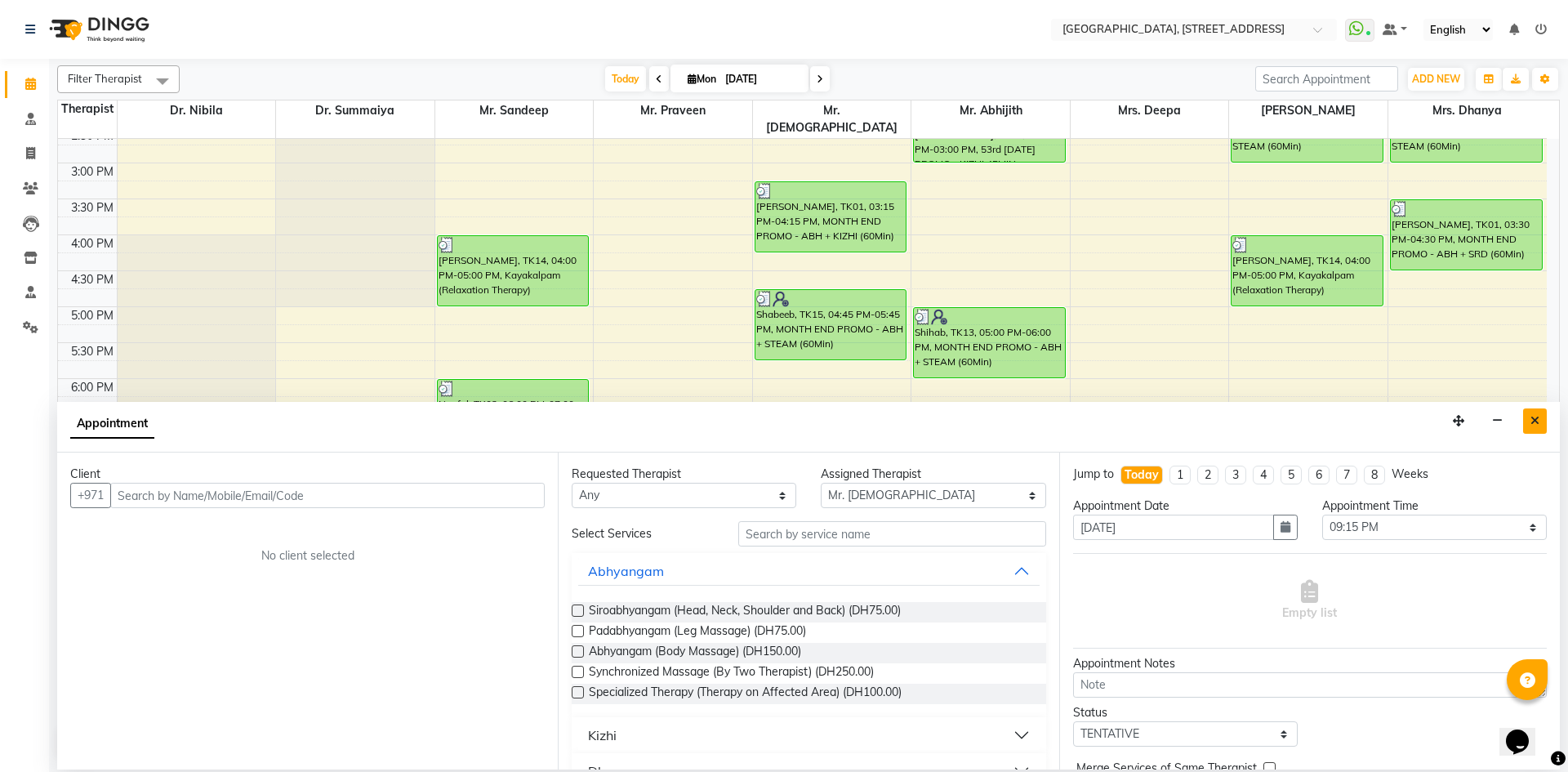
click at [1532, 420] on icon "Close" at bounding box center [1535, 421] width 9 height 12
